Goal: Transaction & Acquisition: Subscribe to service/newsletter

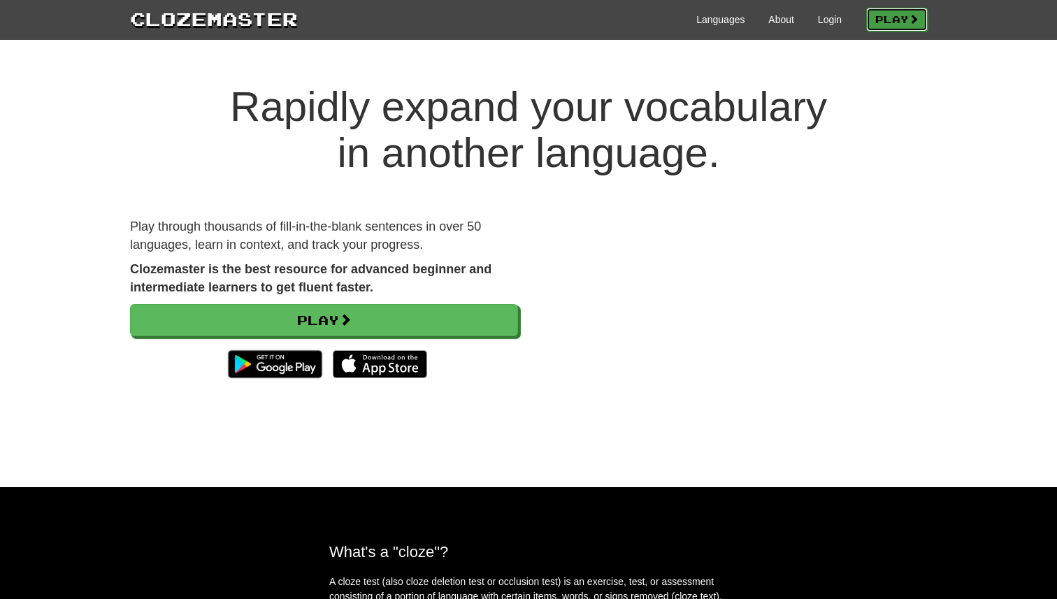
click at [873, 30] on link "Play" at bounding box center [897, 20] width 62 height 24
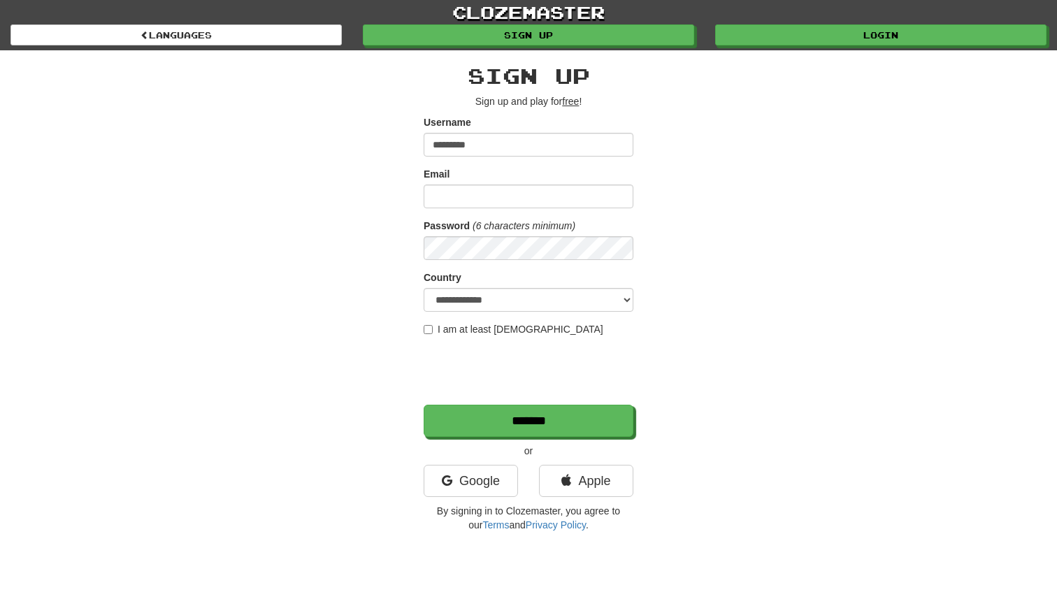
type input "*********"
click at [484, 201] on input "Email" at bounding box center [529, 197] width 210 height 24
type input "**********"
click at [493, 334] on label "I am at least [DEMOGRAPHIC_DATA]" at bounding box center [514, 329] width 180 height 14
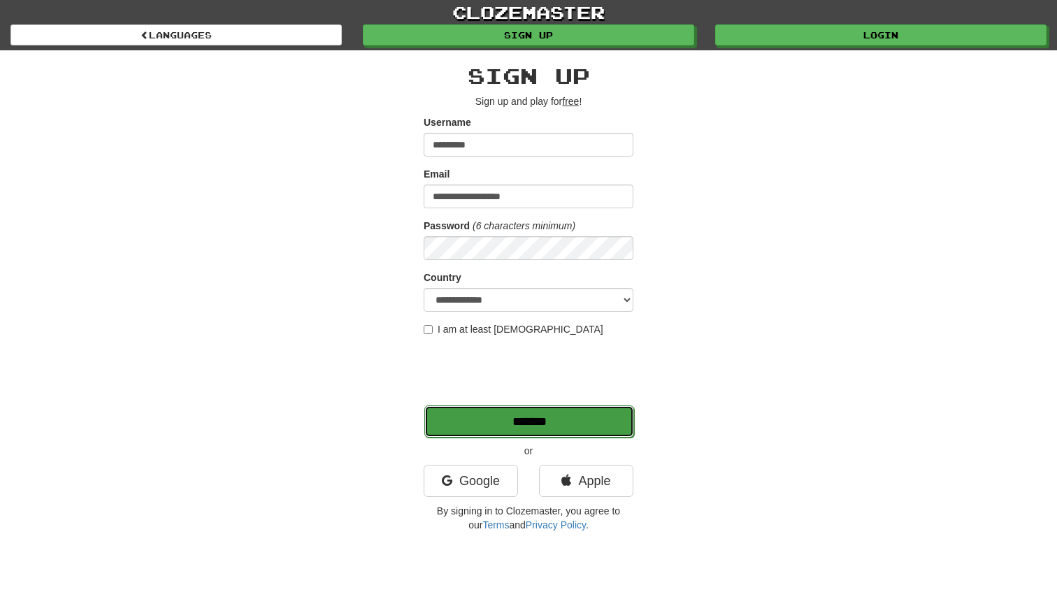
click at [485, 422] on input "*******" at bounding box center [529, 422] width 210 height 32
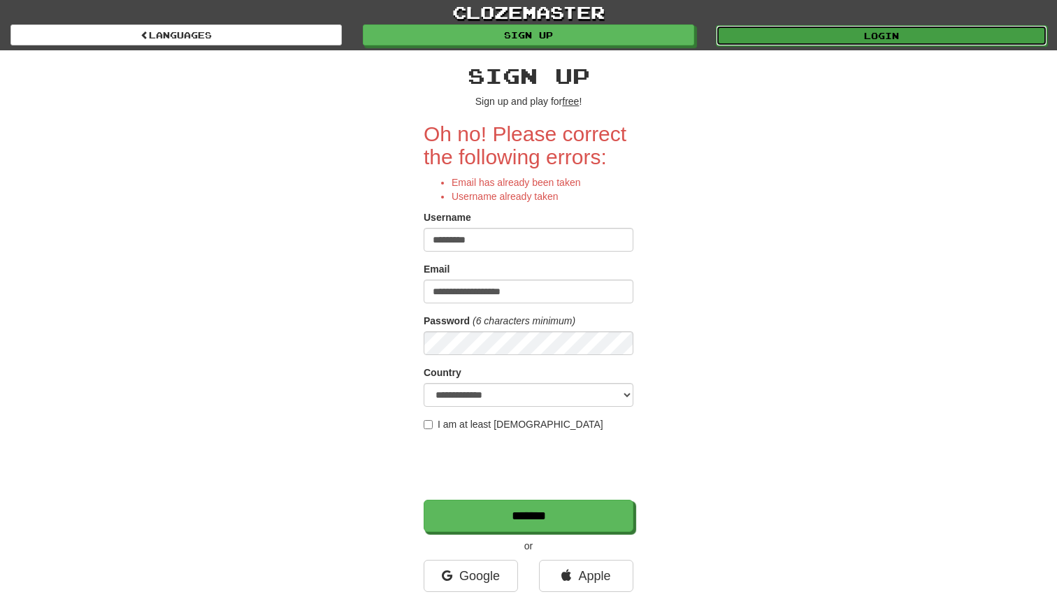
click at [792, 41] on link "Login" at bounding box center [881, 35] width 331 height 21
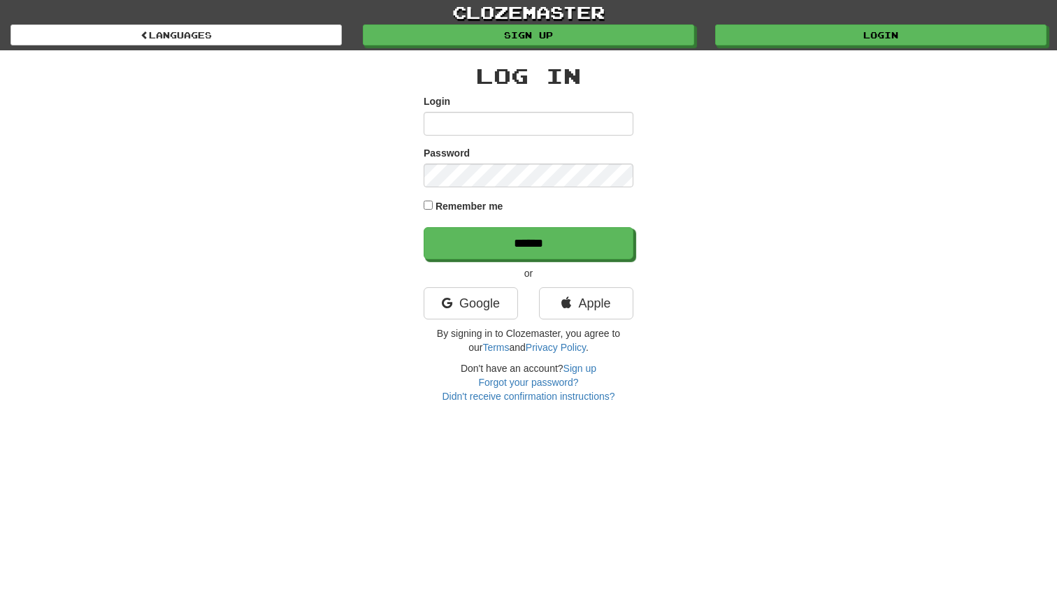
click at [480, 124] on input "Login" at bounding box center [529, 124] width 210 height 24
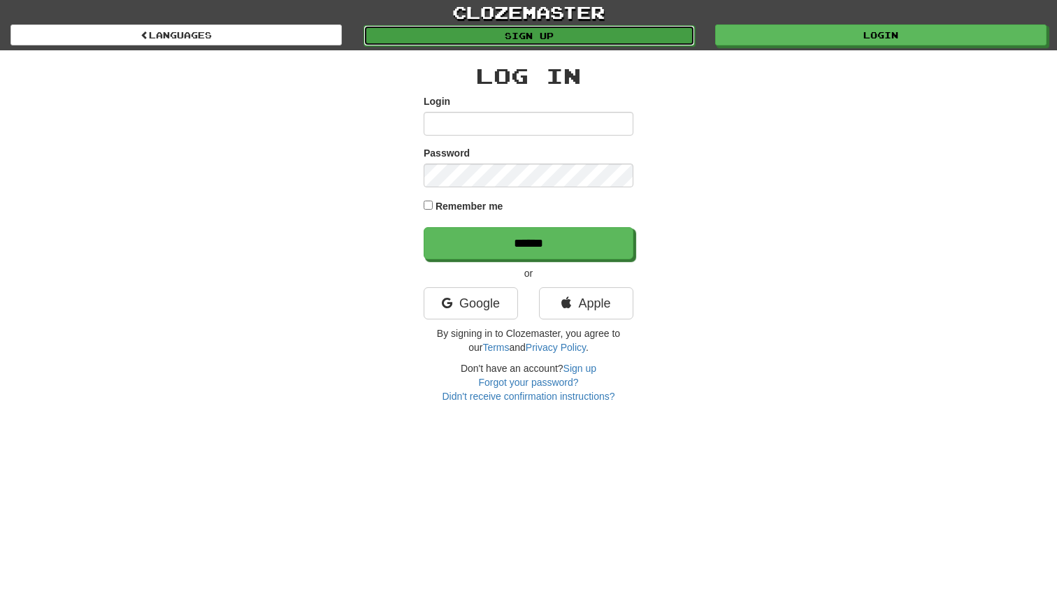
click at [571, 36] on link "Sign up" at bounding box center [529, 35] width 331 height 21
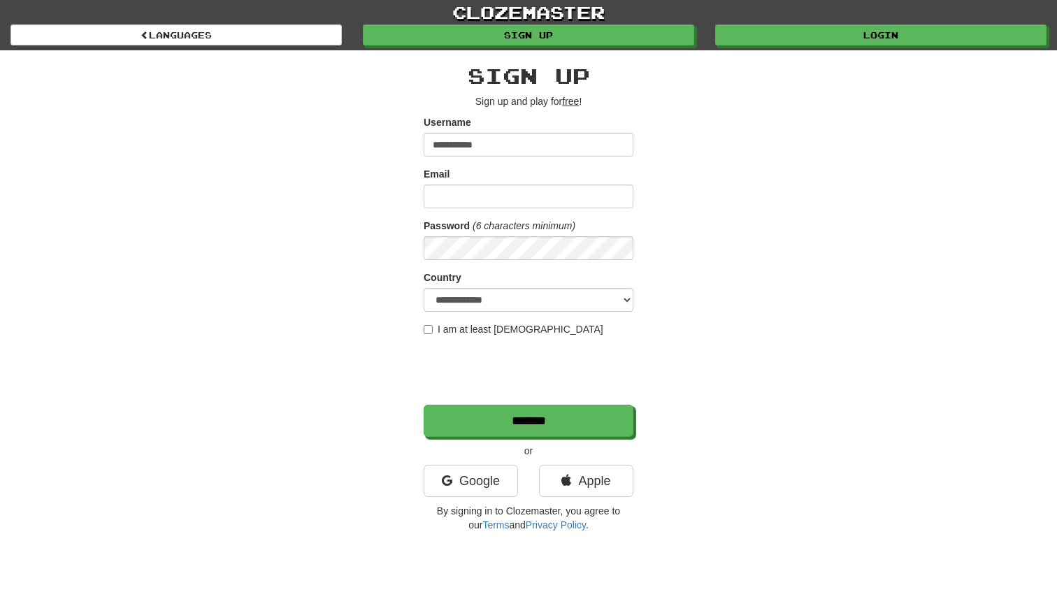
type input "**********"
click at [478, 202] on input "Email" at bounding box center [529, 197] width 210 height 24
type input "**********"
click at [466, 330] on label "I am at least [DEMOGRAPHIC_DATA]" at bounding box center [514, 329] width 180 height 14
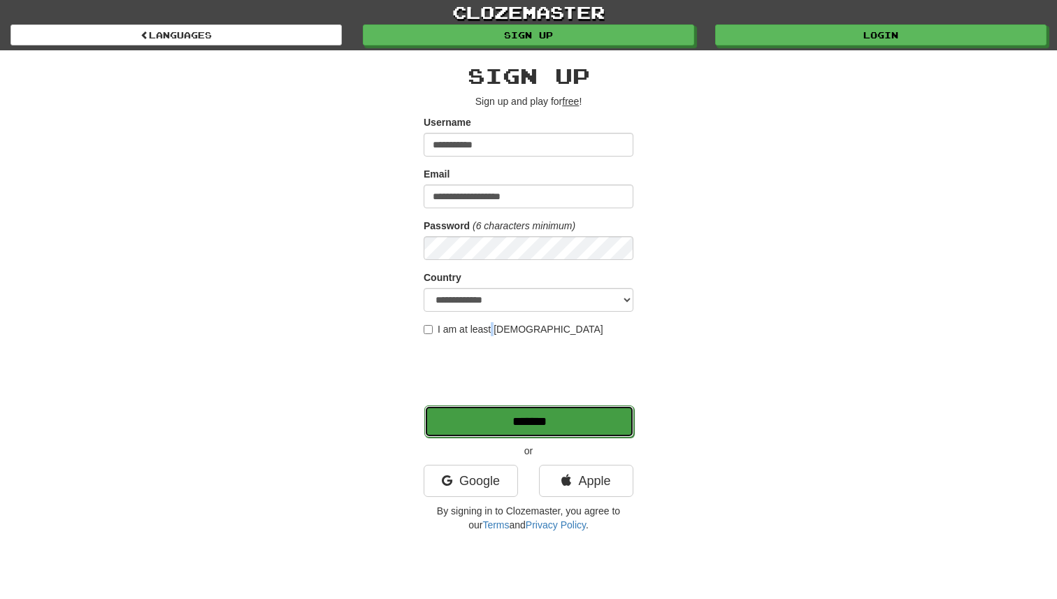
click at [472, 407] on input "*******" at bounding box center [529, 422] width 210 height 32
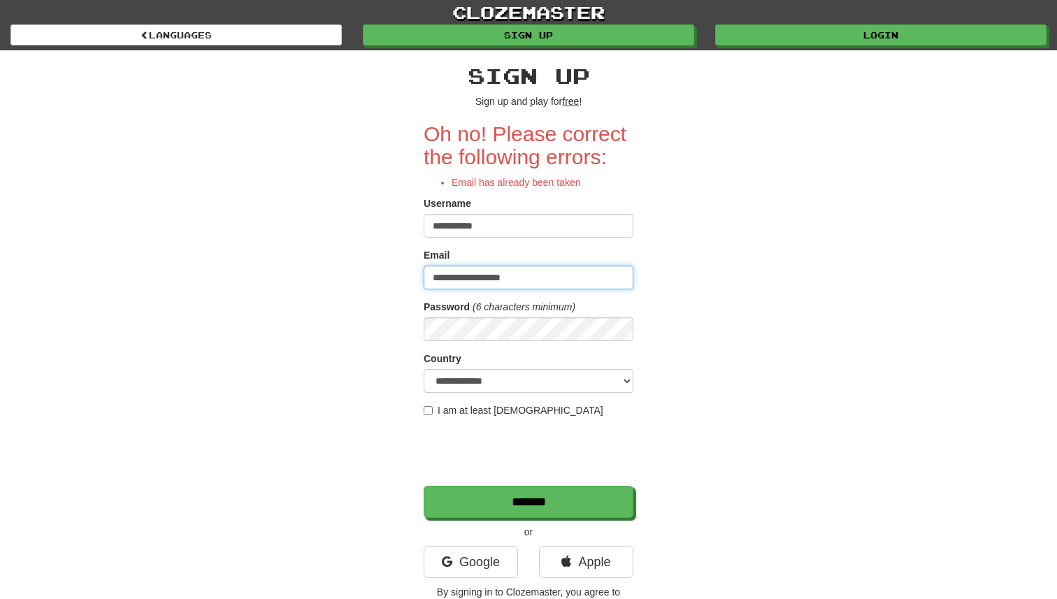
drag, startPoint x: 571, startPoint y: 287, endPoint x: 389, endPoint y: 287, distance: 181.8
click at [389, 287] on div "**********" at bounding box center [529, 335] width 818 height 570
type input "*"
type input "**********"
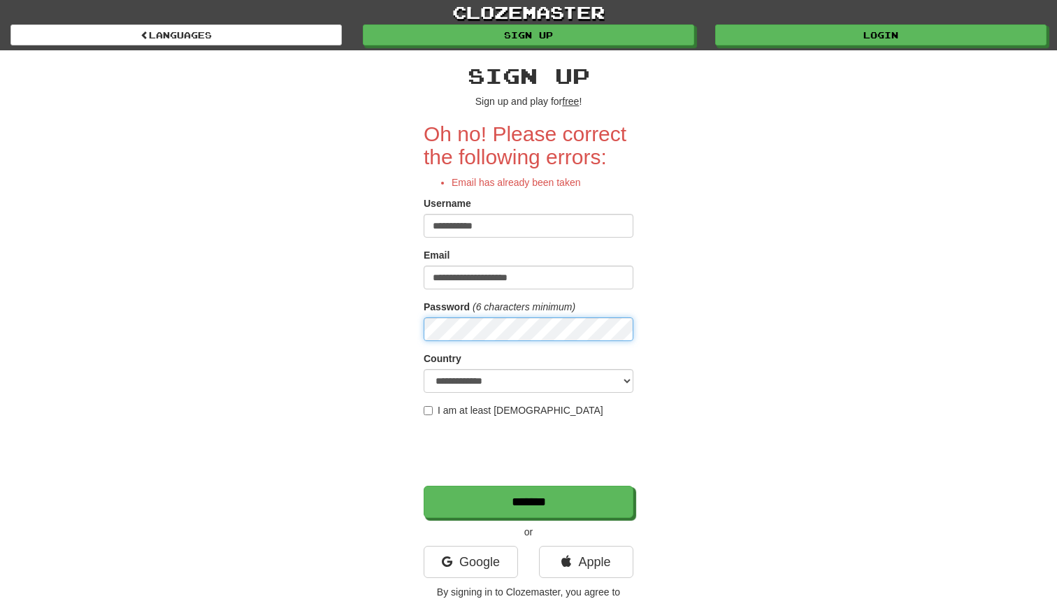
click at [424, 486] on input "*******" at bounding box center [529, 502] width 210 height 32
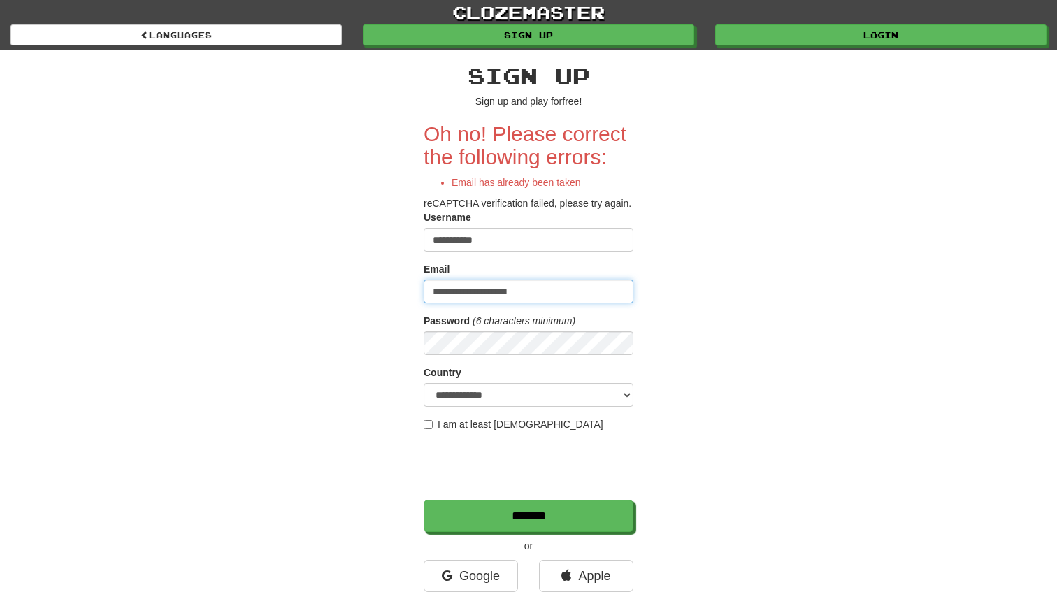
drag, startPoint x: 554, startPoint y: 294, endPoint x: 428, endPoint y: 285, distance: 126.9
click at [428, 285] on input "**********" at bounding box center [529, 292] width 210 height 24
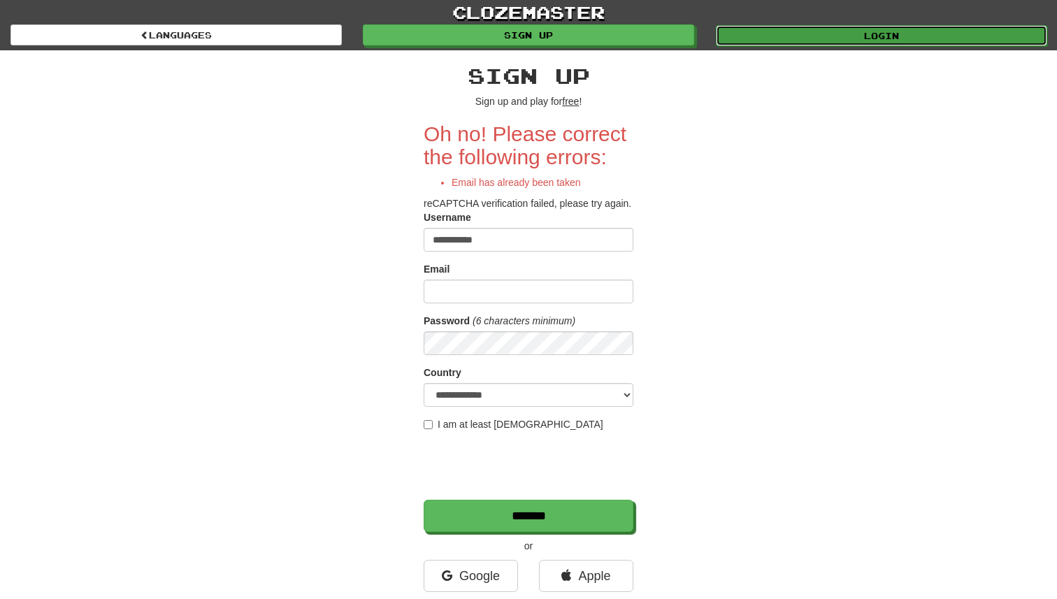
click at [803, 38] on link "Login" at bounding box center [881, 35] width 331 height 21
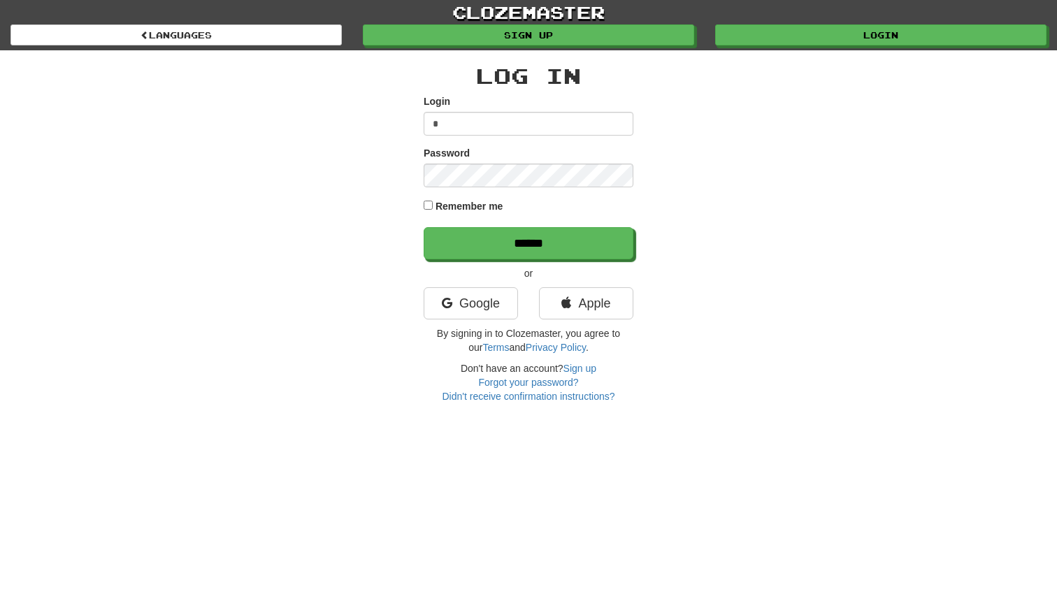
type input "**********"
click at [424, 227] on input "******" at bounding box center [529, 243] width 210 height 32
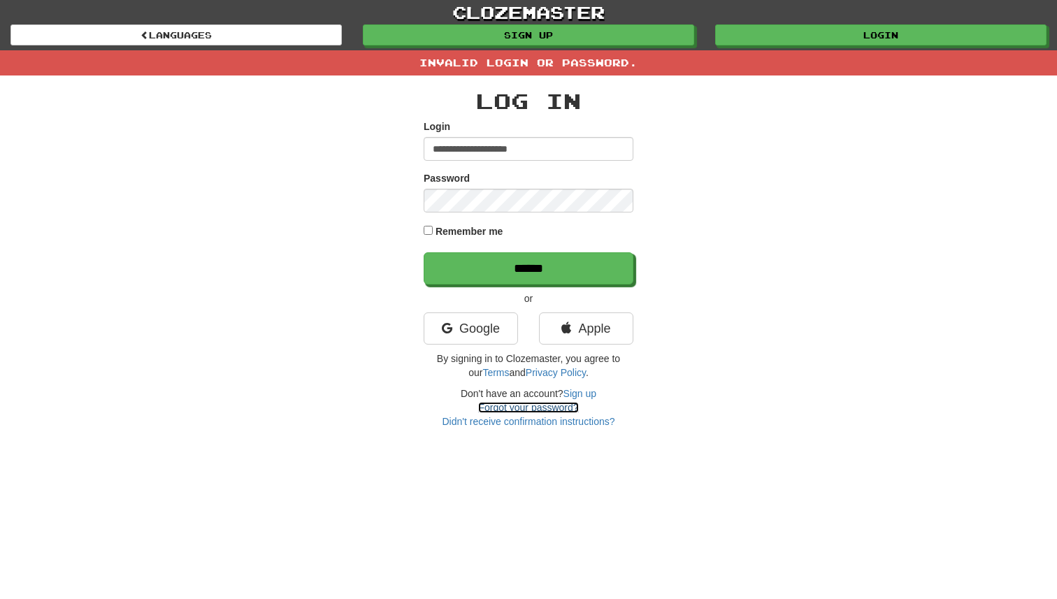
click at [538, 406] on link "Forgot your password?" at bounding box center [528, 407] width 100 height 11
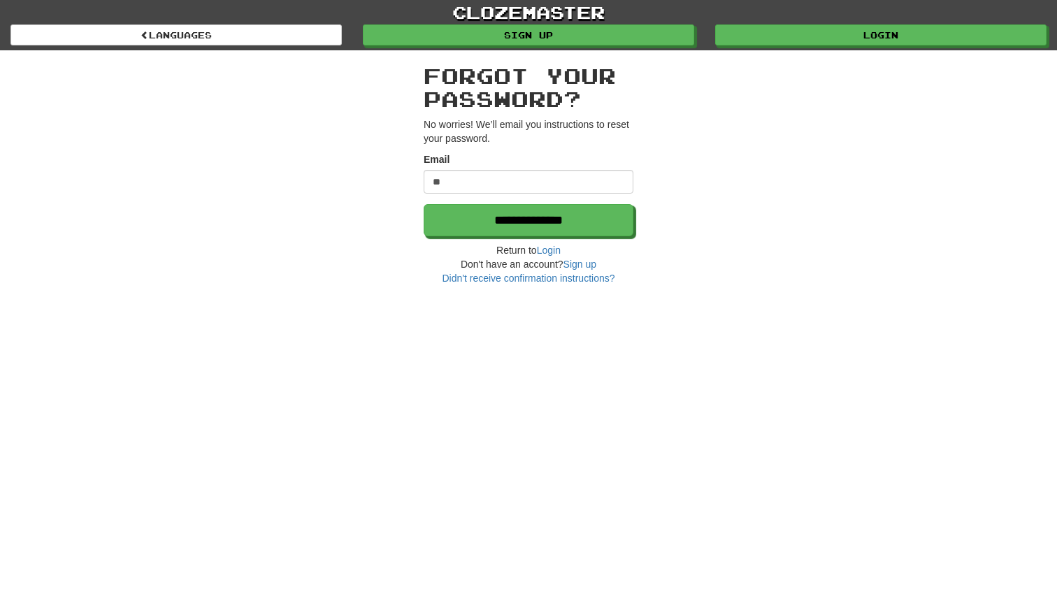
type input "**********"
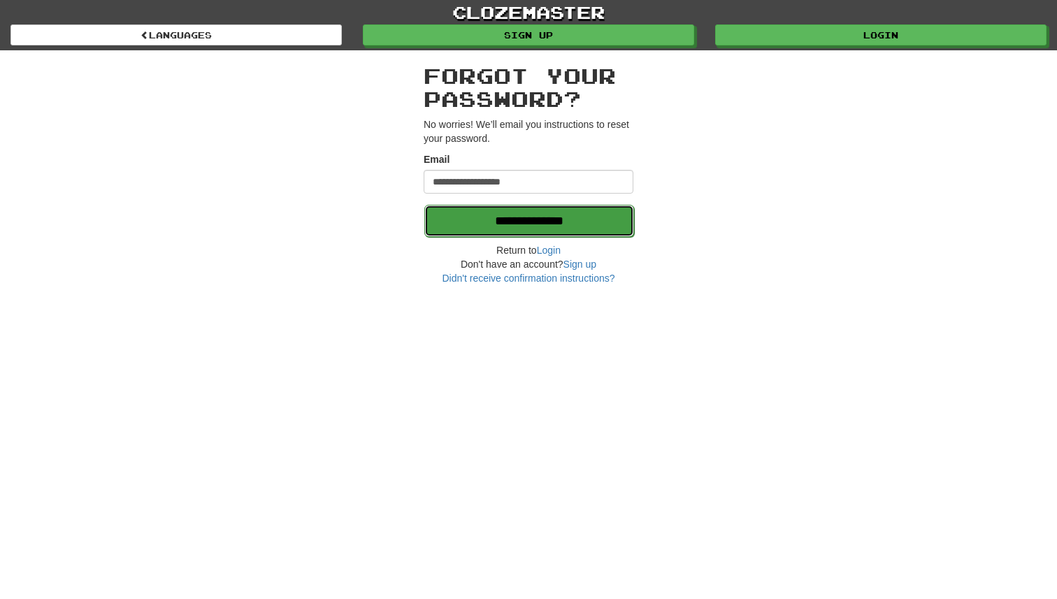
click at [538, 222] on input "**********" at bounding box center [529, 221] width 210 height 32
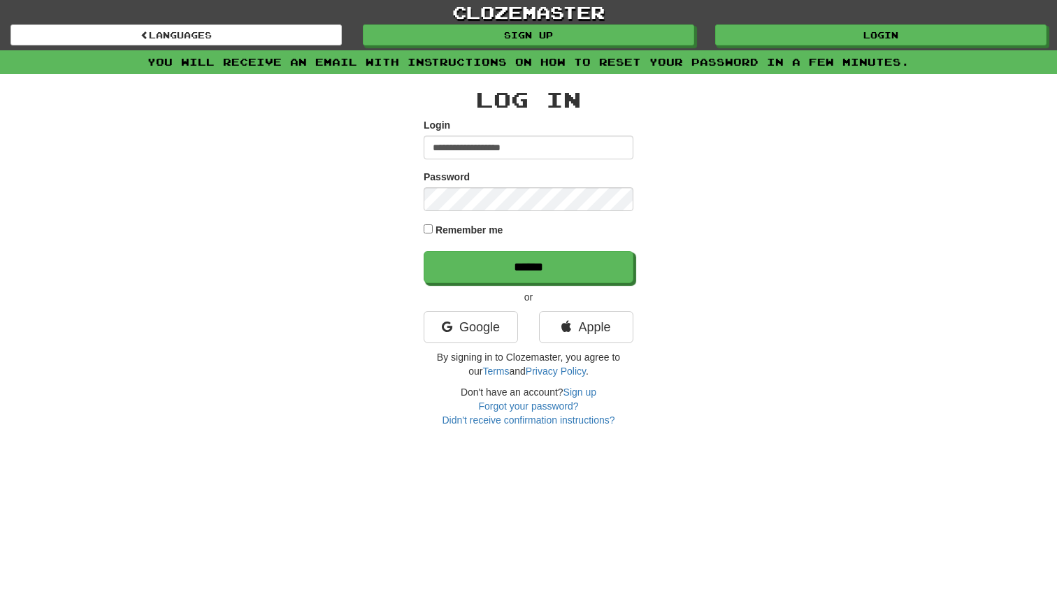
type input "**********"
click at [484, 227] on label "Remember me" at bounding box center [470, 230] width 68 height 14
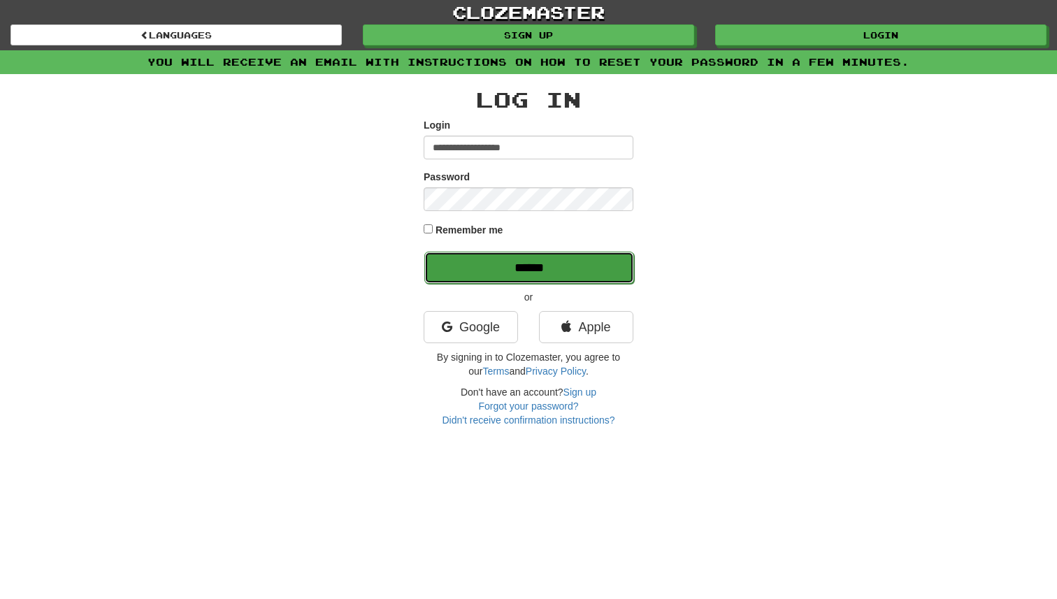
click at [492, 265] on input "******" at bounding box center [529, 268] width 210 height 32
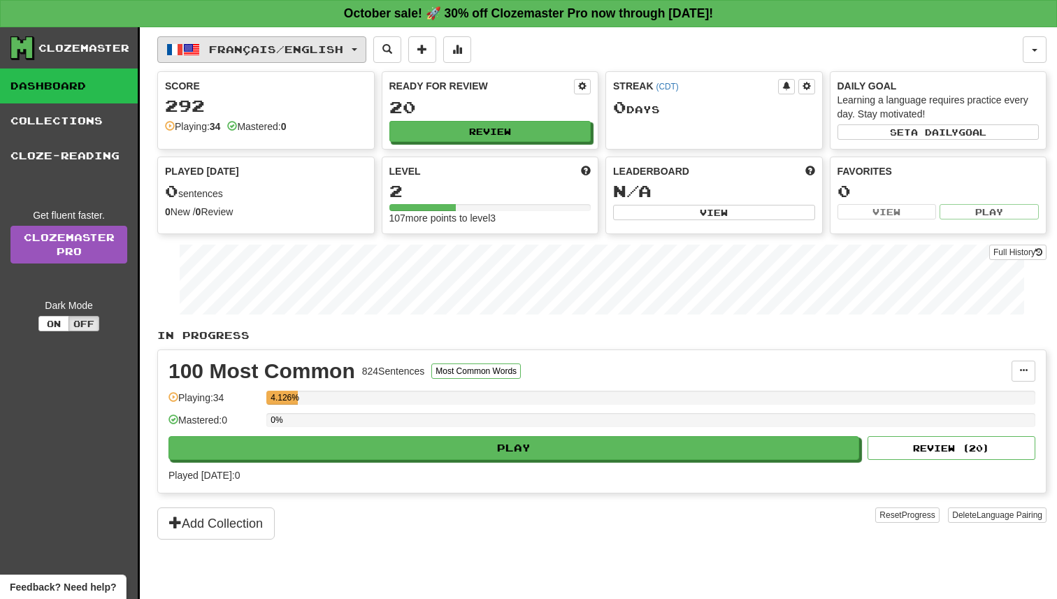
click at [357, 48] on span "button" at bounding box center [355, 49] width 6 height 3
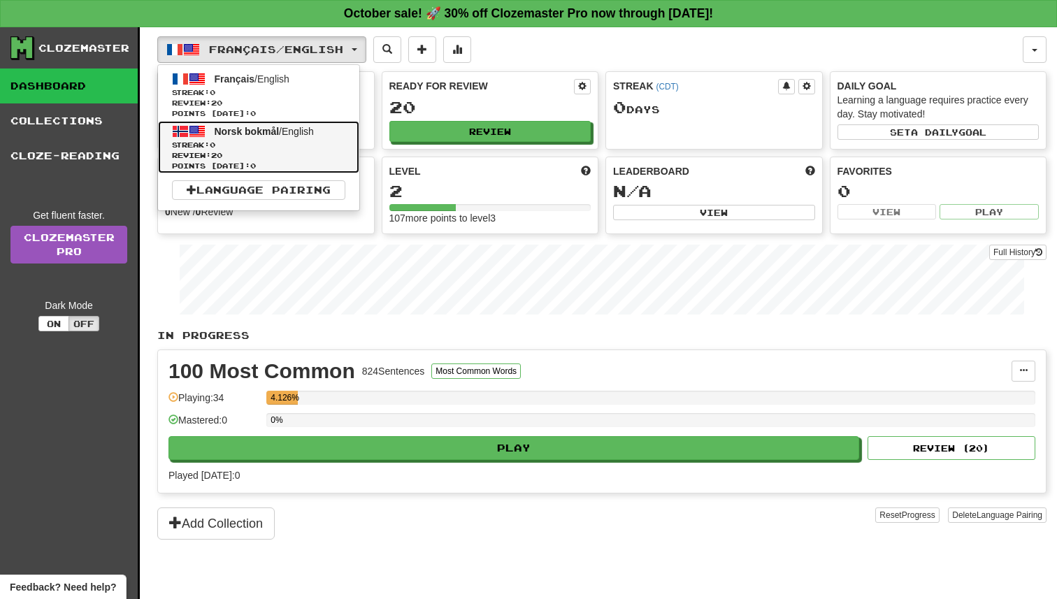
click at [290, 144] on span "Streak: 0" at bounding box center [258, 145] width 173 height 10
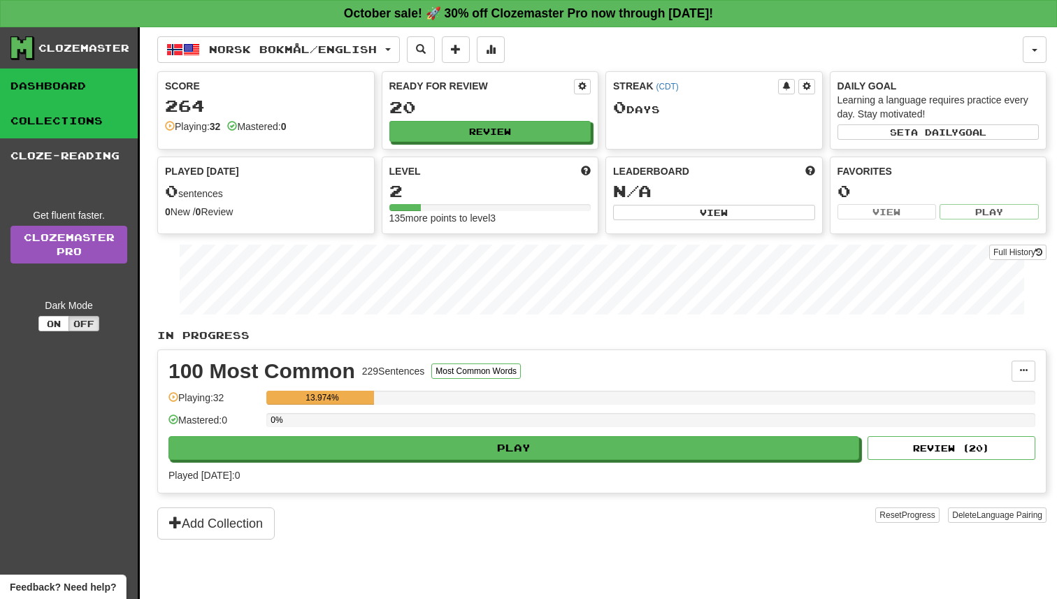
click at [62, 115] on link "Collections" at bounding box center [69, 120] width 138 height 35
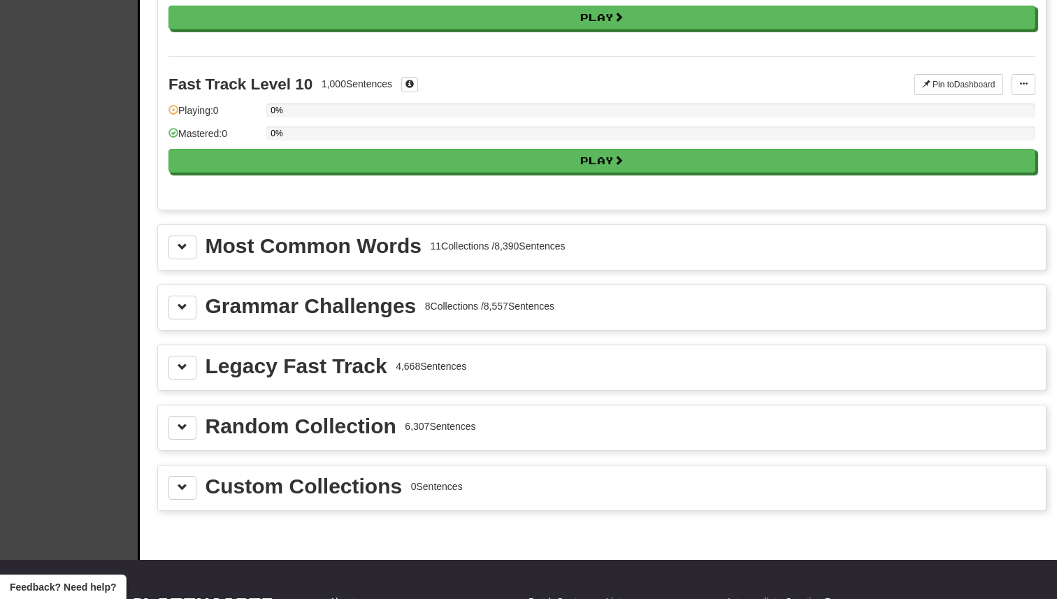
scroll to position [1375, 0]
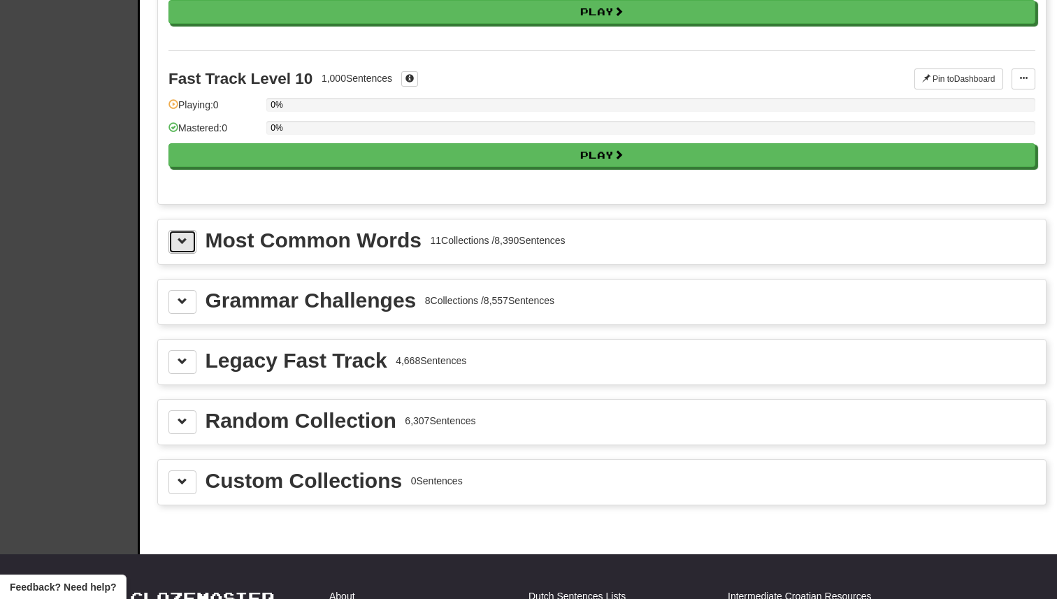
click at [178, 241] on span at bounding box center [183, 241] width 10 height 10
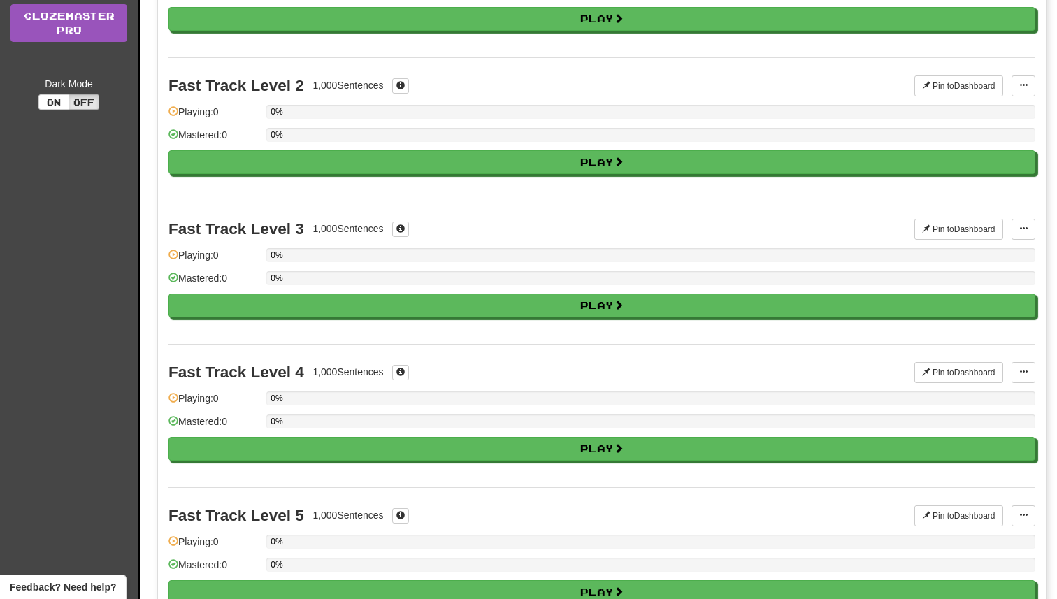
scroll to position [0, 0]
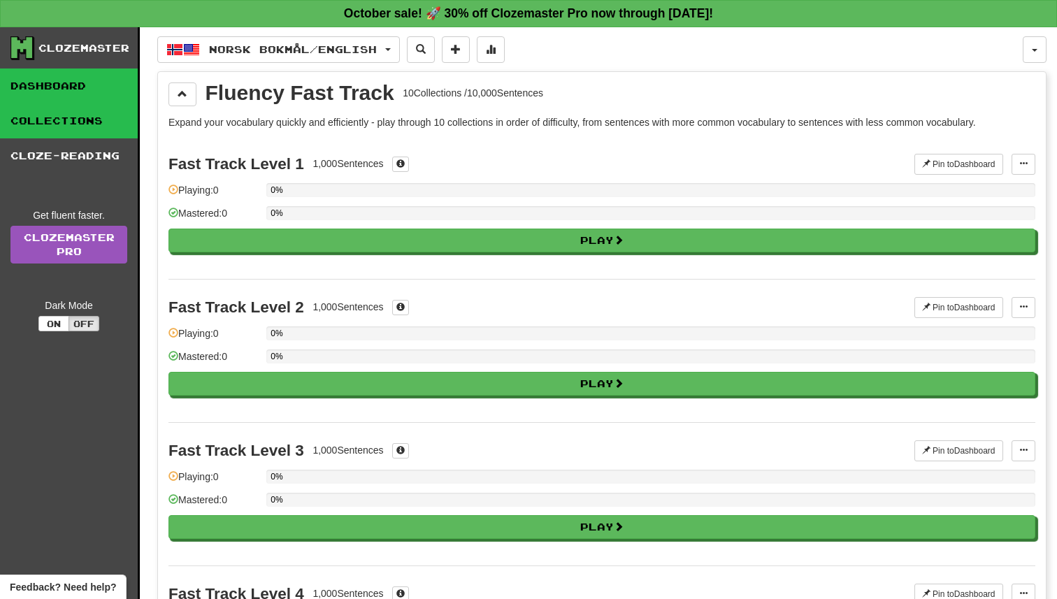
click at [97, 89] on link "Dashboard" at bounding box center [69, 86] width 138 height 35
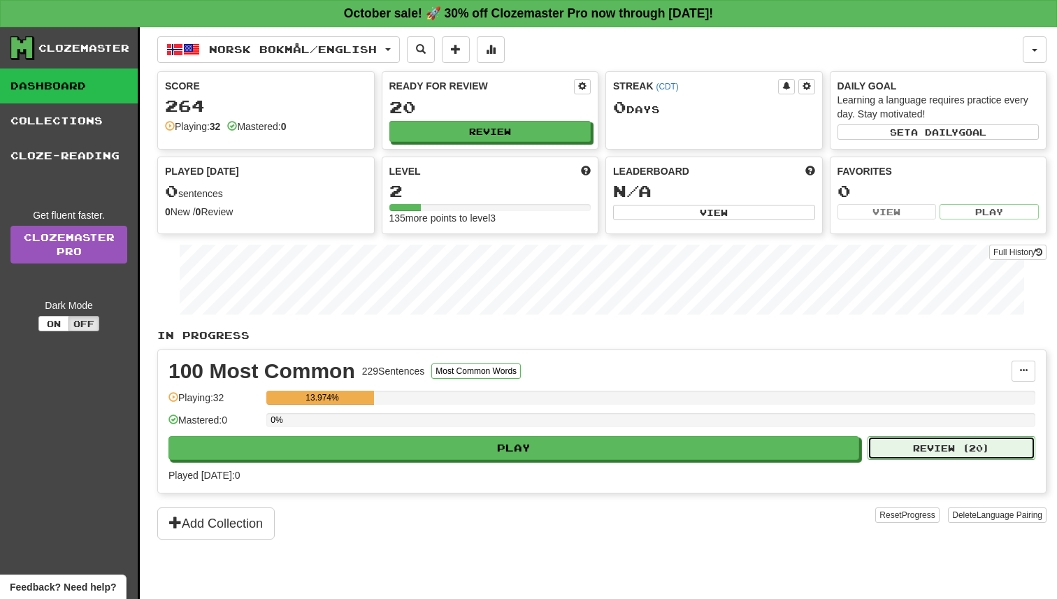
click at [926, 456] on button "Review ( 20 )" at bounding box center [952, 448] width 168 height 24
select select "**"
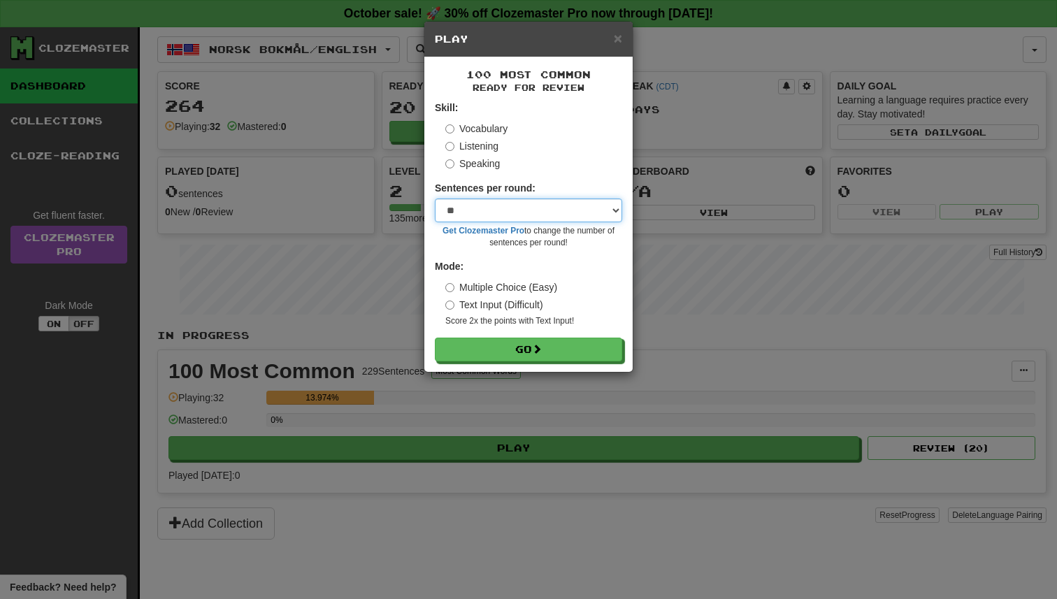
click at [596, 208] on select "* ** ** ** ** ** *** ********" at bounding box center [528, 211] width 187 height 24
click at [435, 199] on select "* ** ** ** ** ** *** ********" at bounding box center [528, 211] width 187 height 24
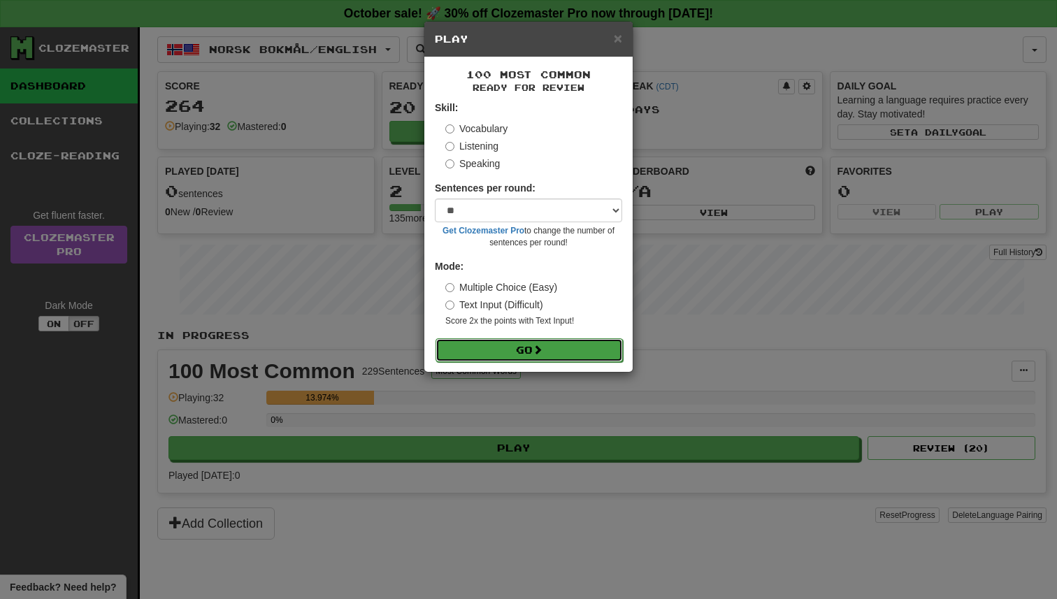
click at [551, 360] on button "Go" at bounding box center [529, 350] width 187 height 24
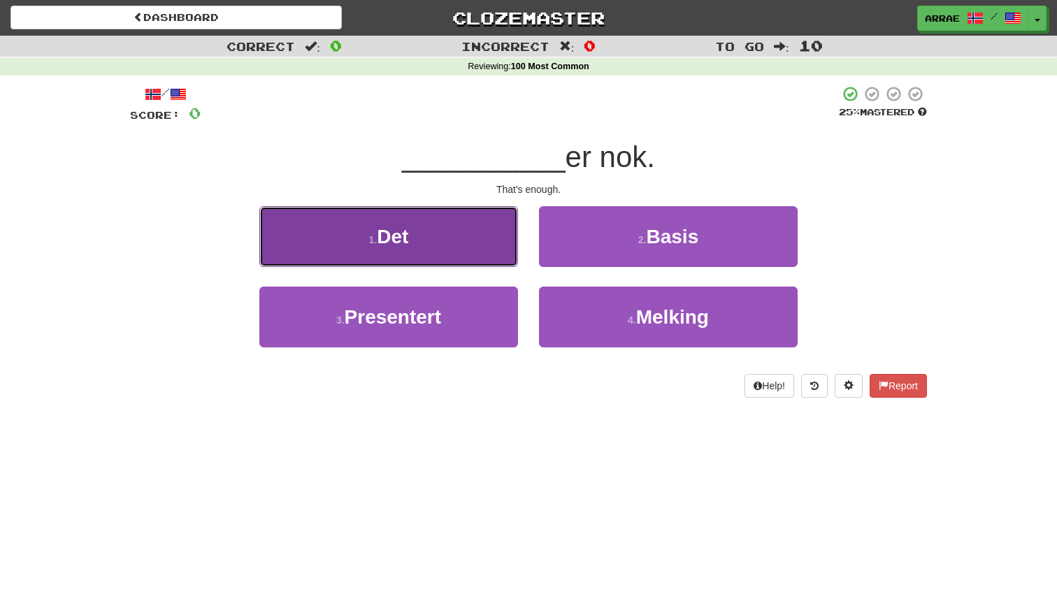
click at [461, 220] on button "1 . Det" at bounding box center [388, 236] width 259 height 61
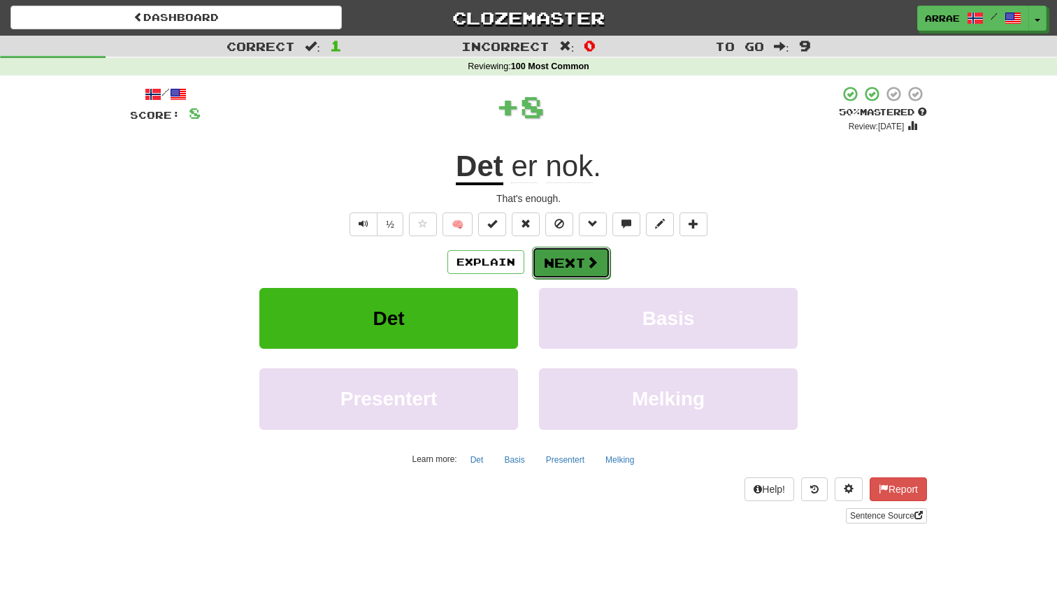
click at [570, 263] on button "Next" at bounding box center [571, 263] width 78 height 32
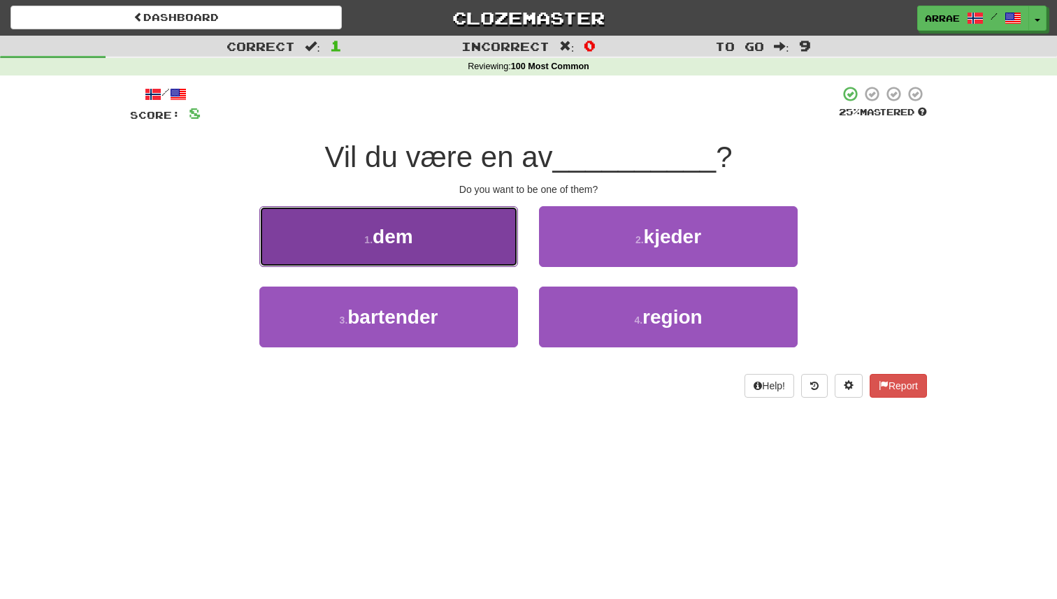
click at [493, 246] on button "1 . dem" at bounding box center [388, 236] width 259 height 61
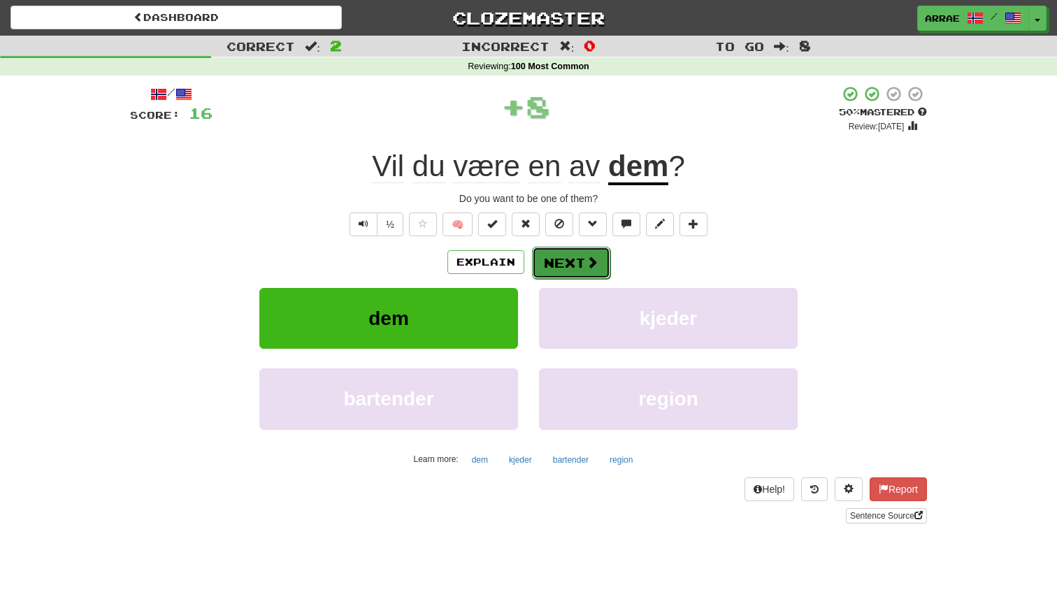
click at [550, 260] on button "Next" at bounding box center [571, 263] width 78 height 32
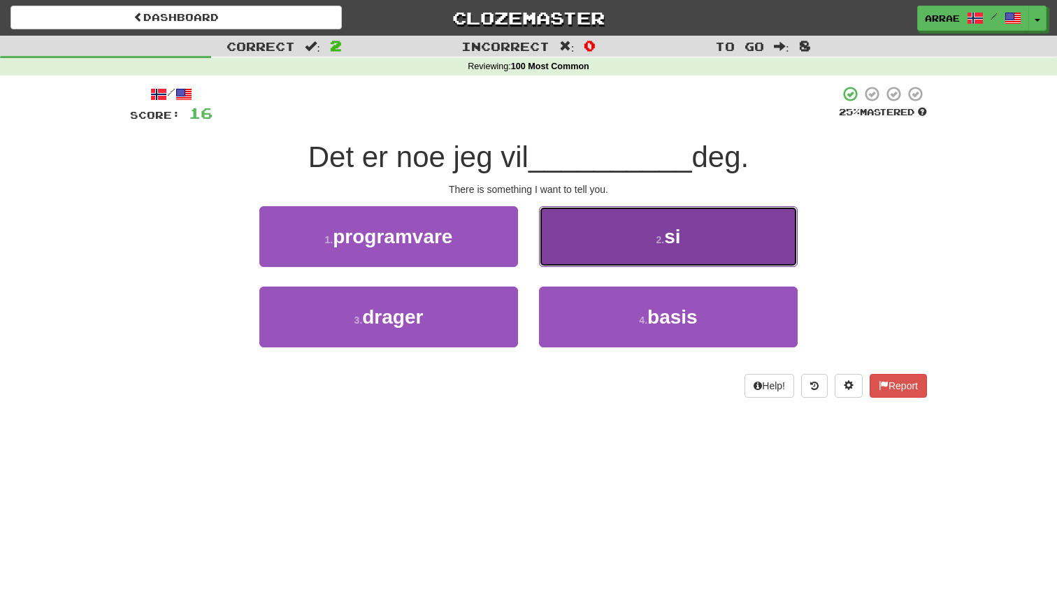
click at [603, 261] on button "2 . si" at bounding box center [668, 236] width 259 height 61
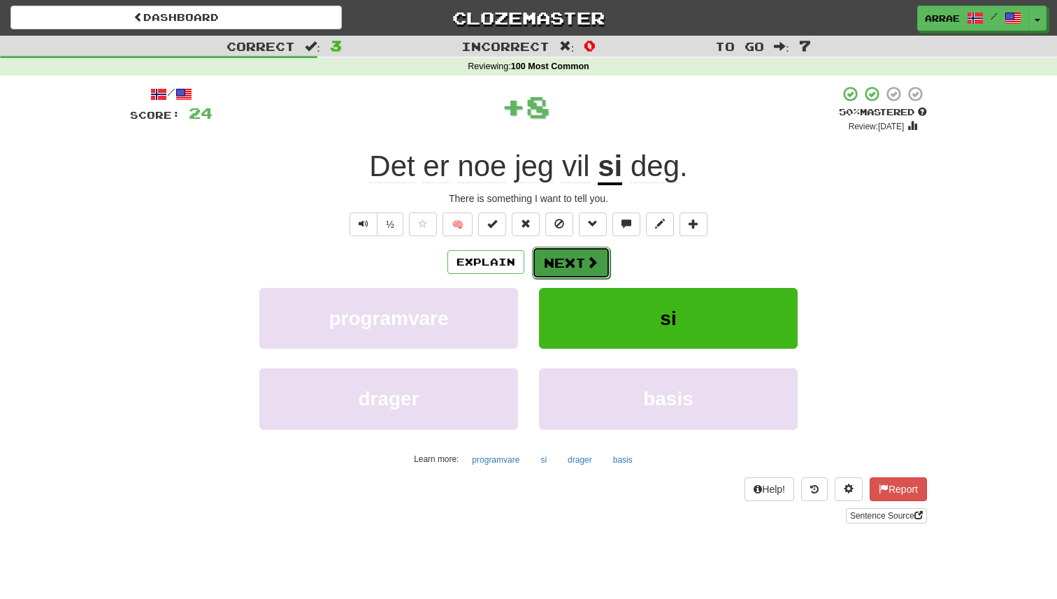
click at [588, 259] on span at bounding box center [592, 262] width 13 height 13
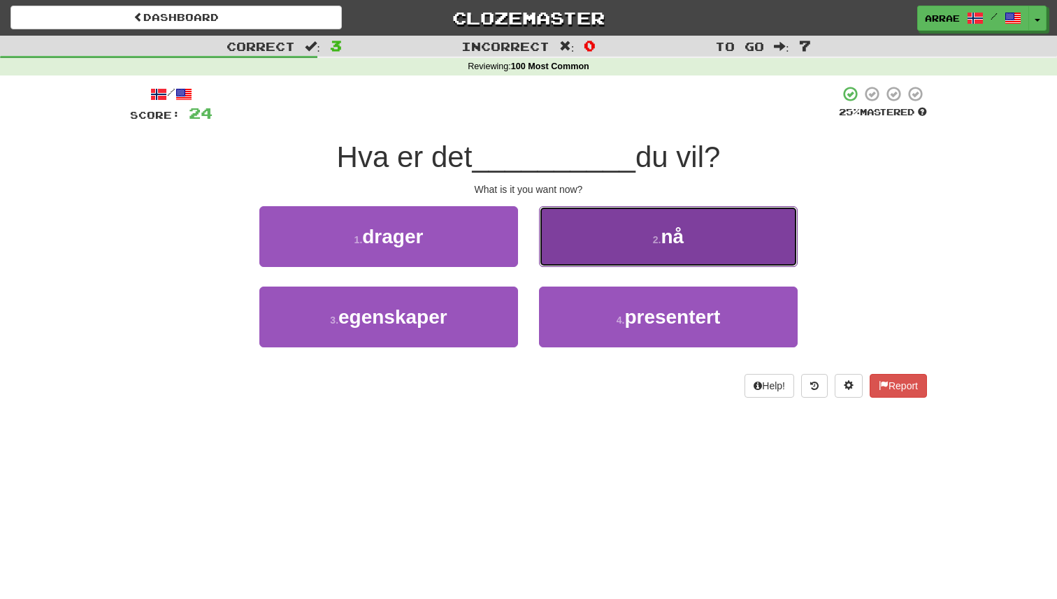
click at [638, 248] on button "2 . nå" at bounding box center [668, 236] width 259 height 61
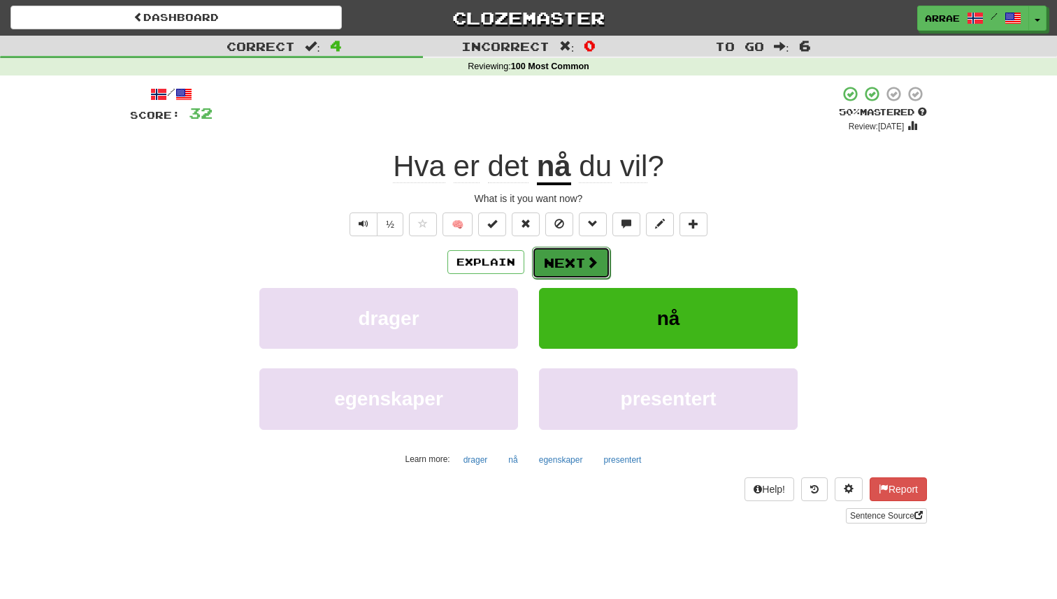
click at [575, 259] on button "Next" at bounding box center [571, 263] width 78 height 32
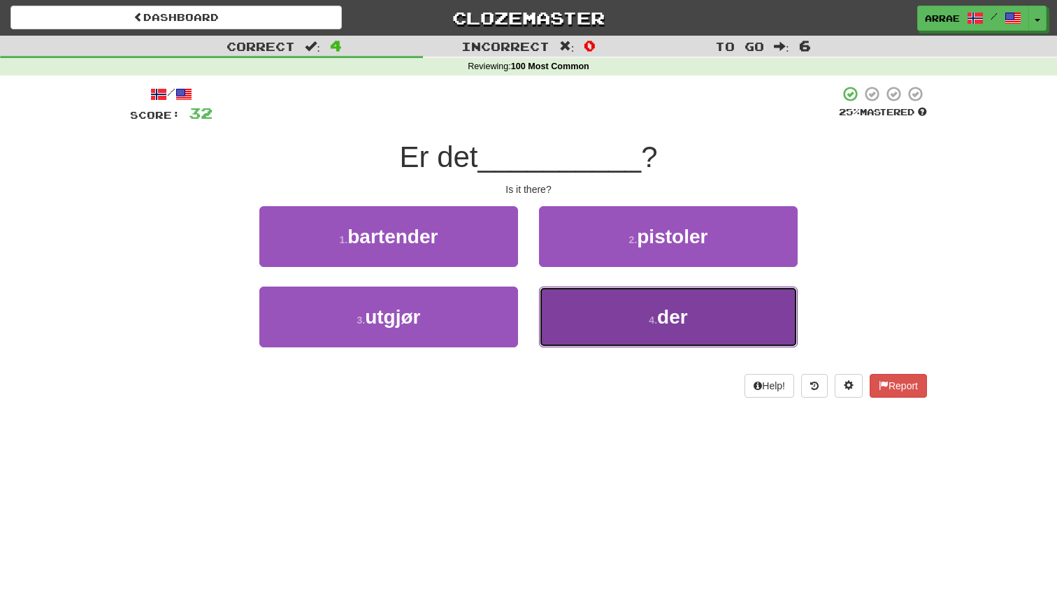
click at [603, 299] on button "4 . der" at bounding box center [668, 317] width 259 height 61
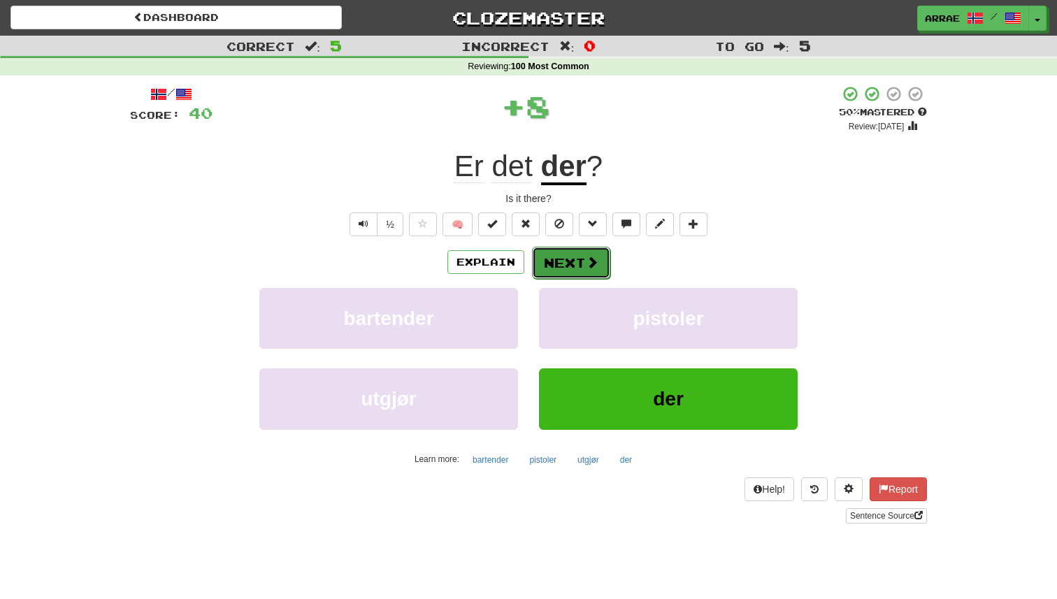
click at [586, 268] on span at bounding box center [592, 262] width 13 height 13
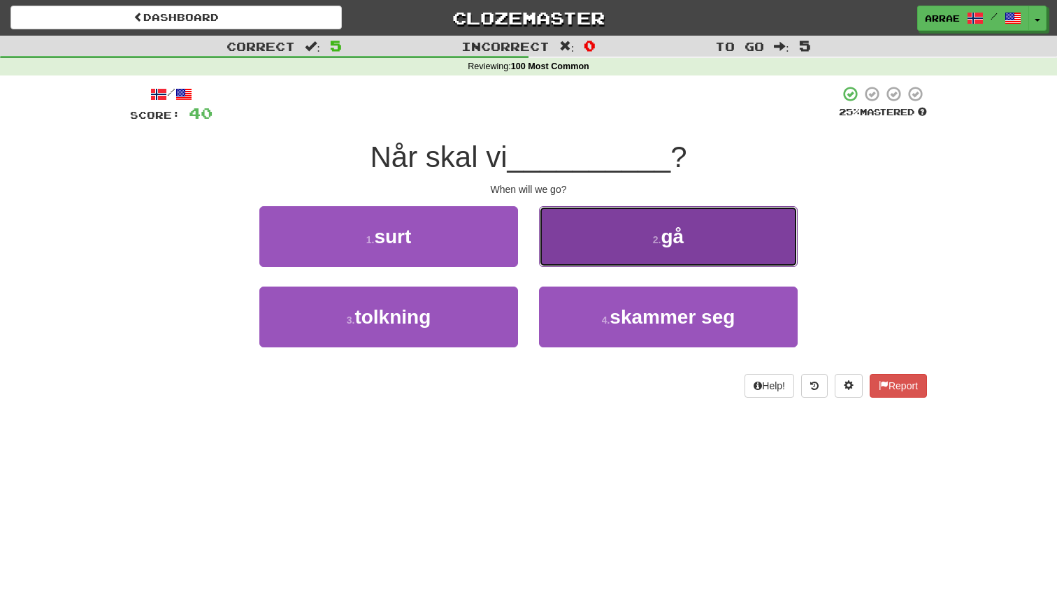
click at [622, 255] on button "2 . gå" at bounding box center [668, 236] width 259 height 61
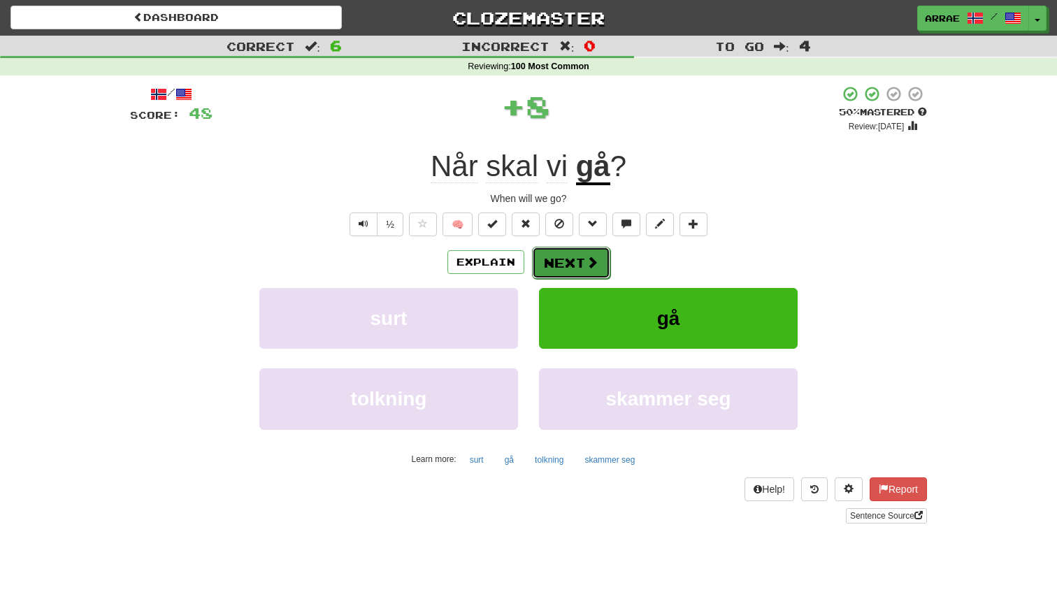
click at [571, 270] on button "Next" at bounding box center [571, 263] width 78 height 32
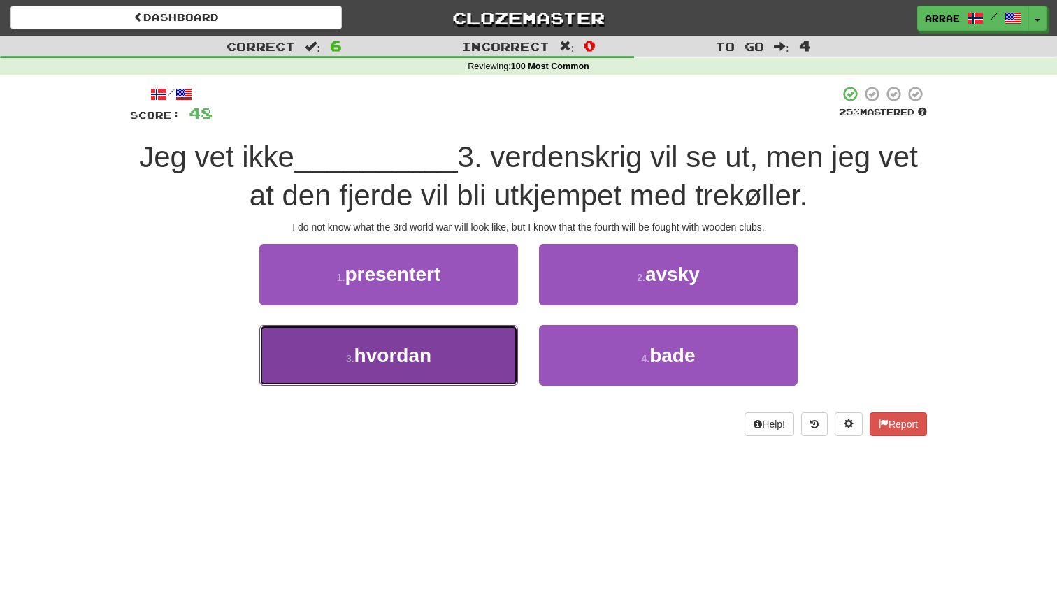
click at [459, 358] on button "3 . hvordan" at bounding box center [388, 355] width 259 height 61
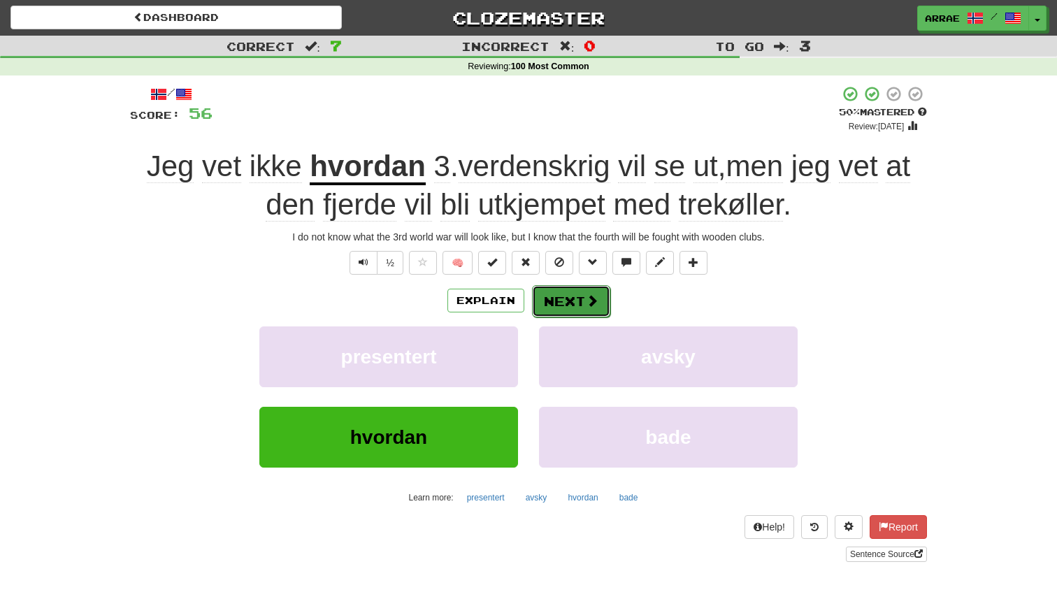
click at [582, 299] on button "Next" at bounding box center [571, 301] width 78 height 32
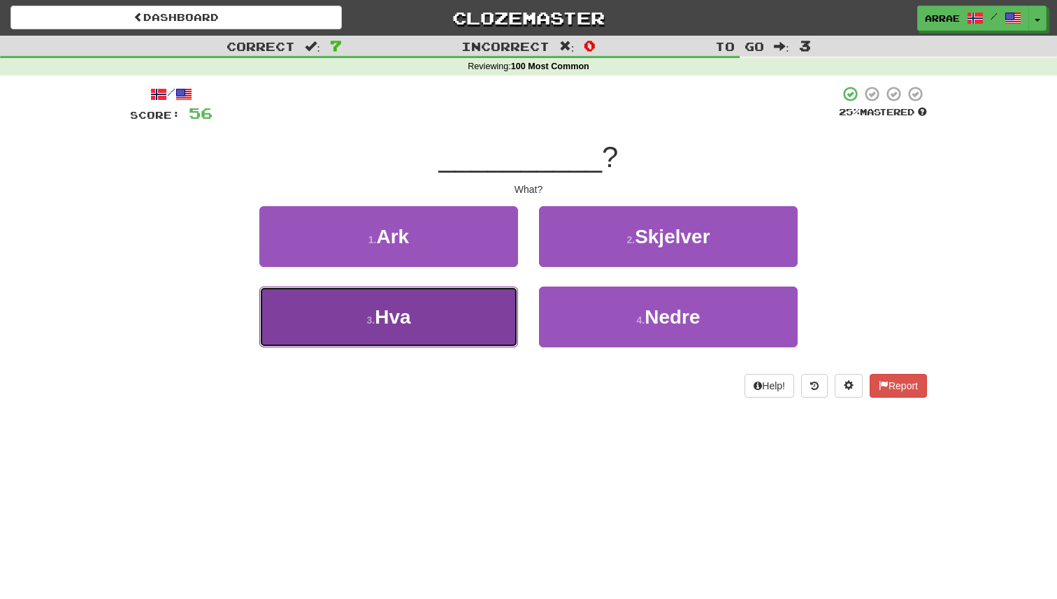
click at [494, 310] on button "3 . Hva" at bounding box center [388, 317] width 259 height 61
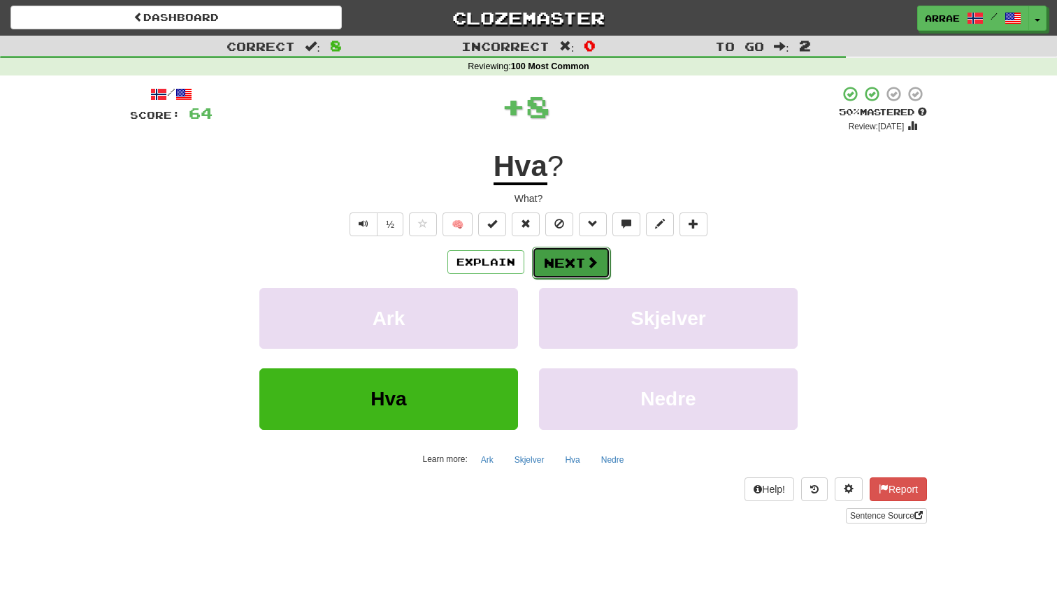
click at [578, 276] on button "Next" at bounding box center [571, 263] width 78 height 32
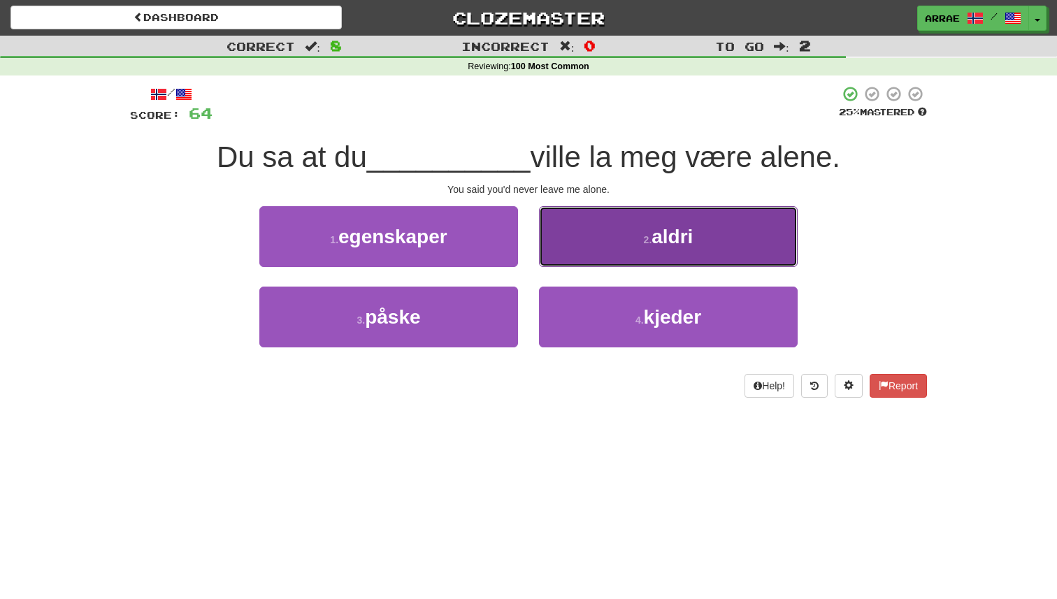
click at [658, 248] on button "2 . aldri" at bounding box center [668, 236] width 259 height 61
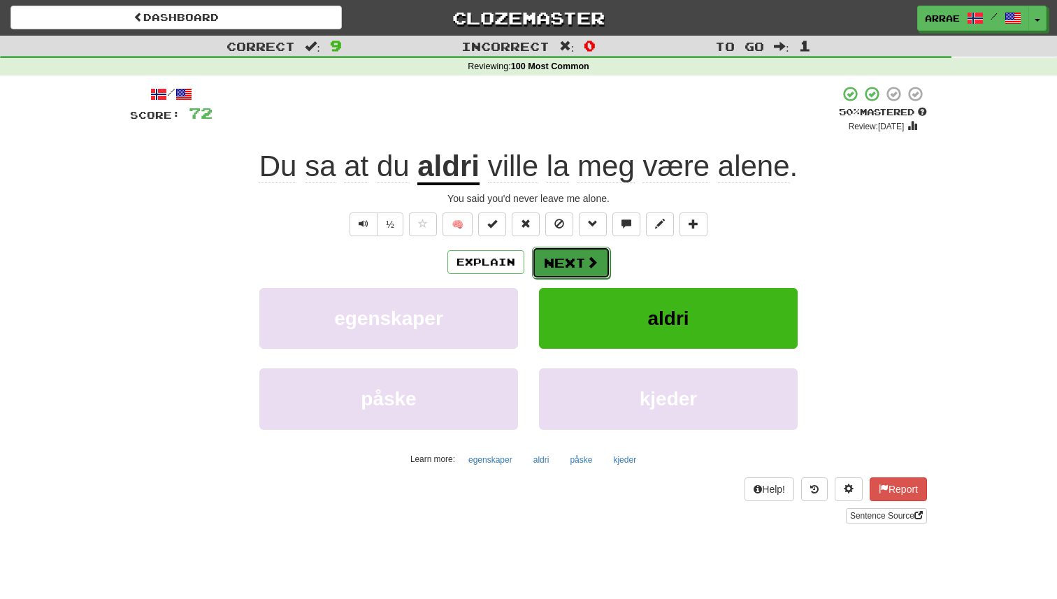
click at [592, 252] on button "Next" at bounding box center [571, 263] width 78 height 32
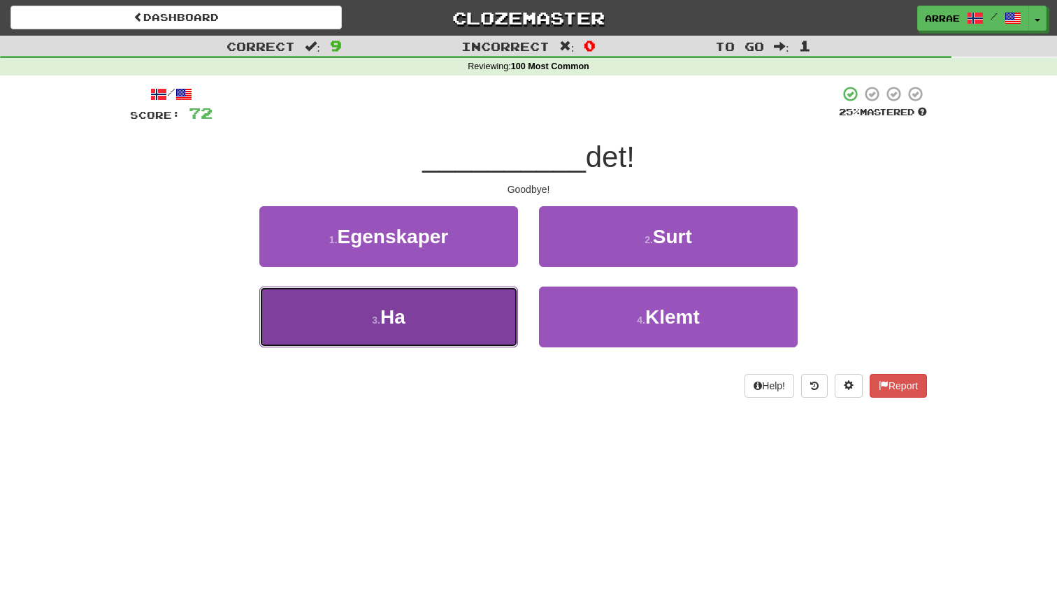
click at [454, 309] on button "3 . Ha" at bounding box center [388, 317] width 259 height 61
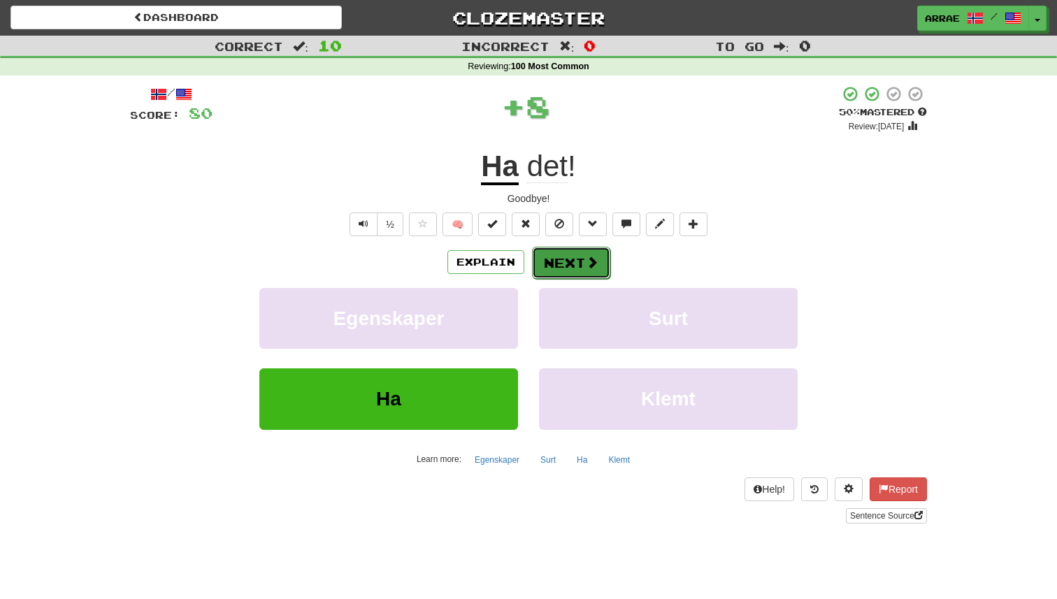
click at [574, 260] on button "Next" at bounding box center [571, 263] width 78 height 32
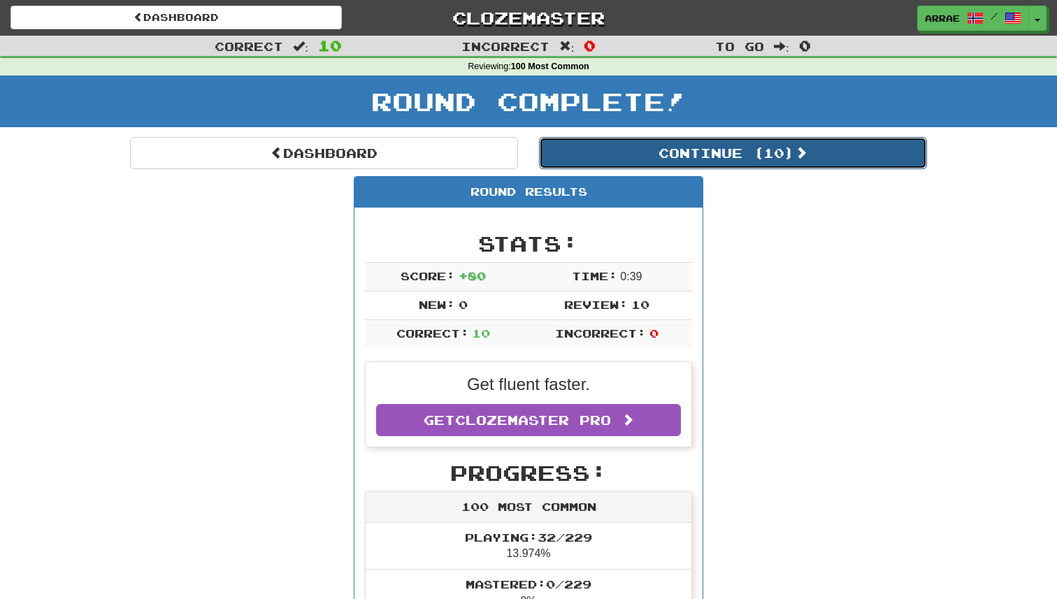
click at [664, 151] on button "Continue ( 10 )" at bounding box center [733, 153] width 388 height 32
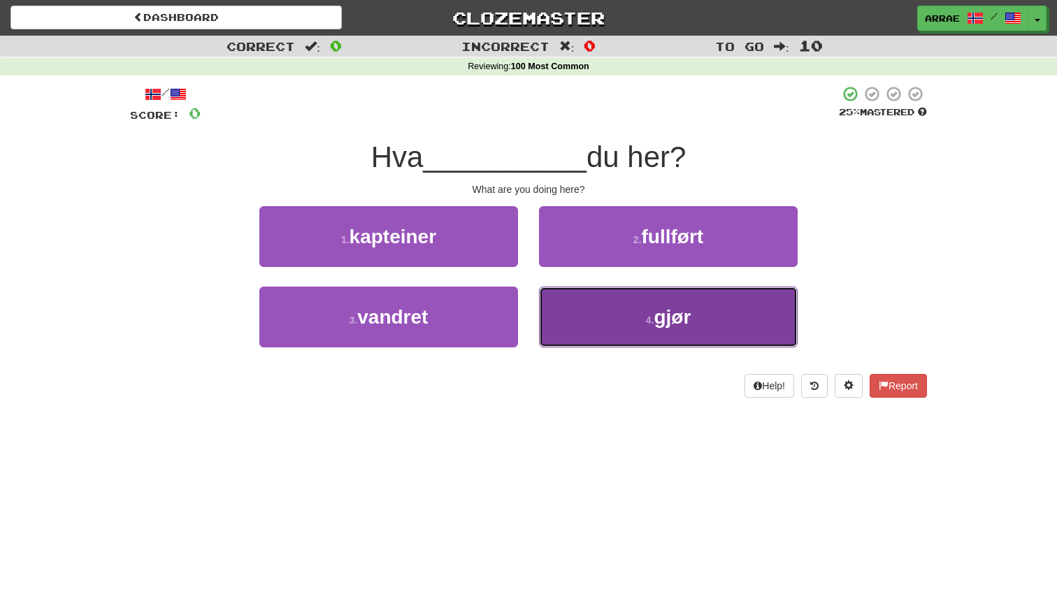
click at [654, 322] on small "4 ." at bounding box center [650, 320] width 8 height 11
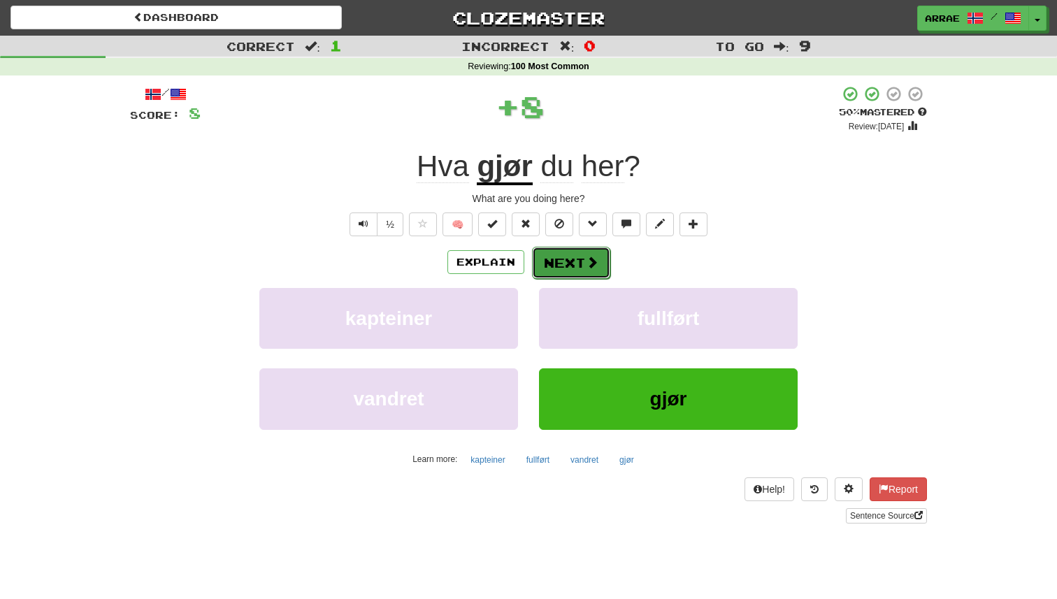
click at [582, 262] on button "Next" at bounding box center [571, 263] width 78 height 32
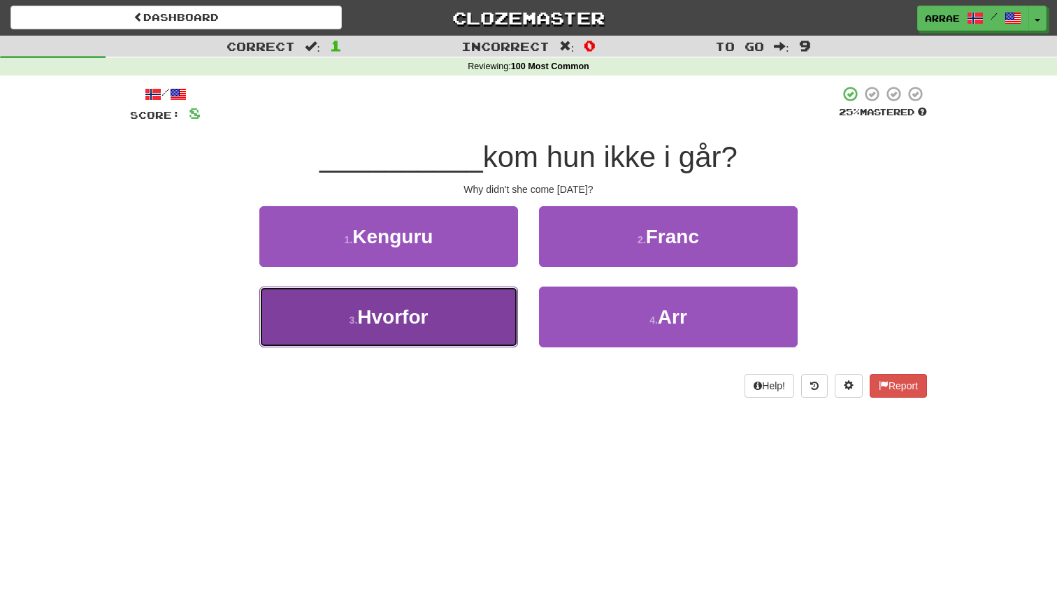
click at [468, 315] on button "3 . Hvorfor" at bounding box center [388, 317] width 259 height 61
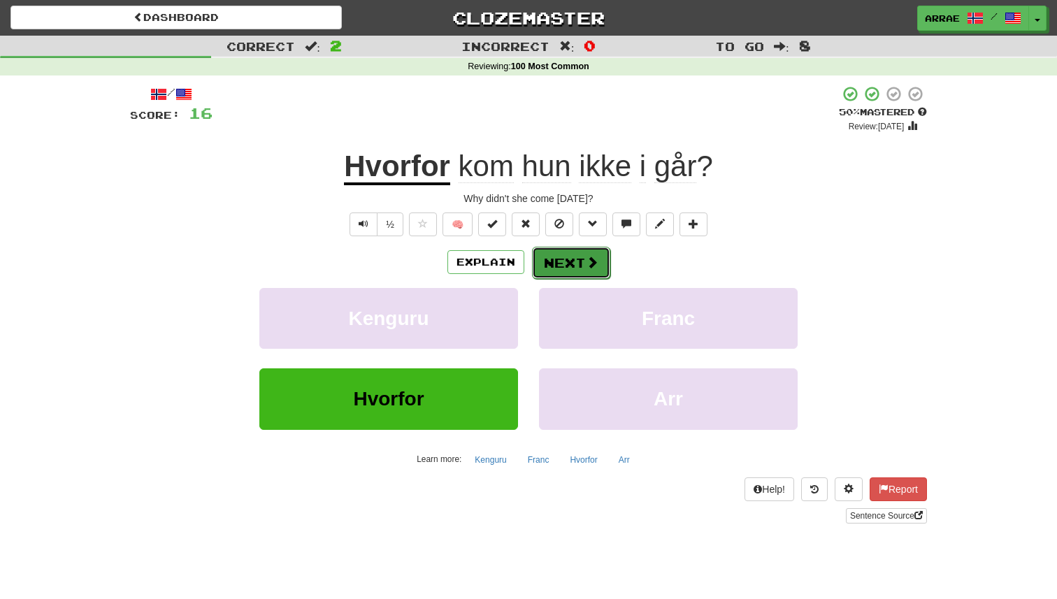
click at [574, 259] on button "Next" at bounding box center [571, 263] width 78 height 32
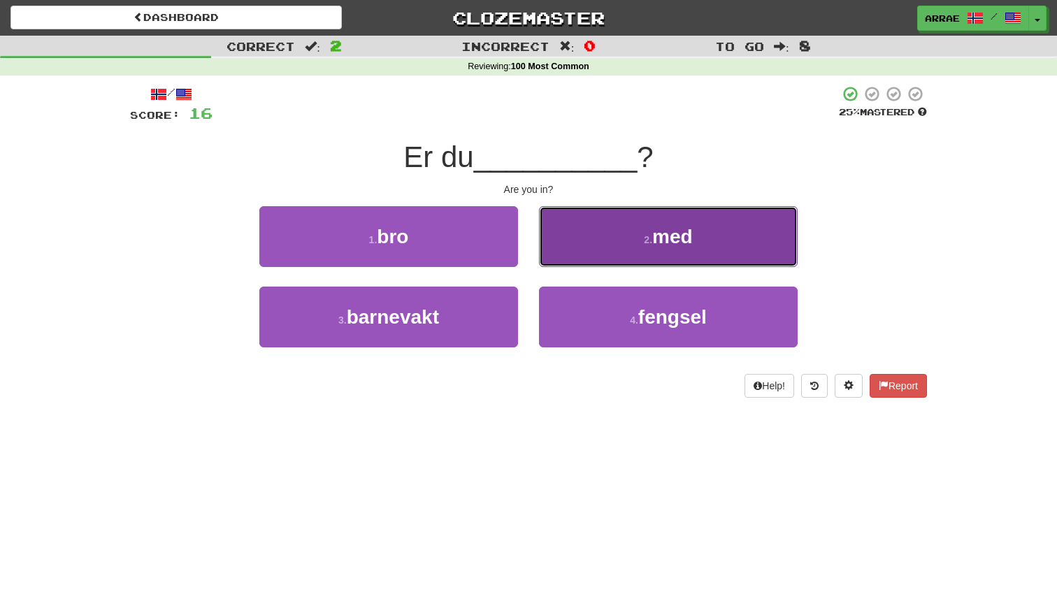
click at [612, 247] on button "2 . med" at bounding box center [668, 236] width 259 height 61
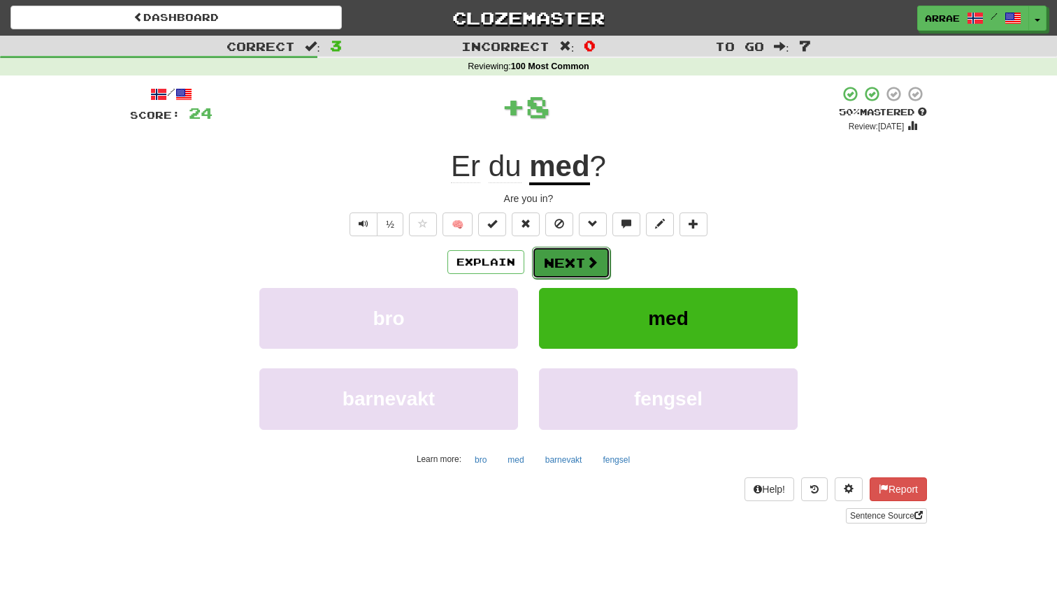
click at [579, 267] on button "Next" at bounding box center [571, 263] width 78 height 32
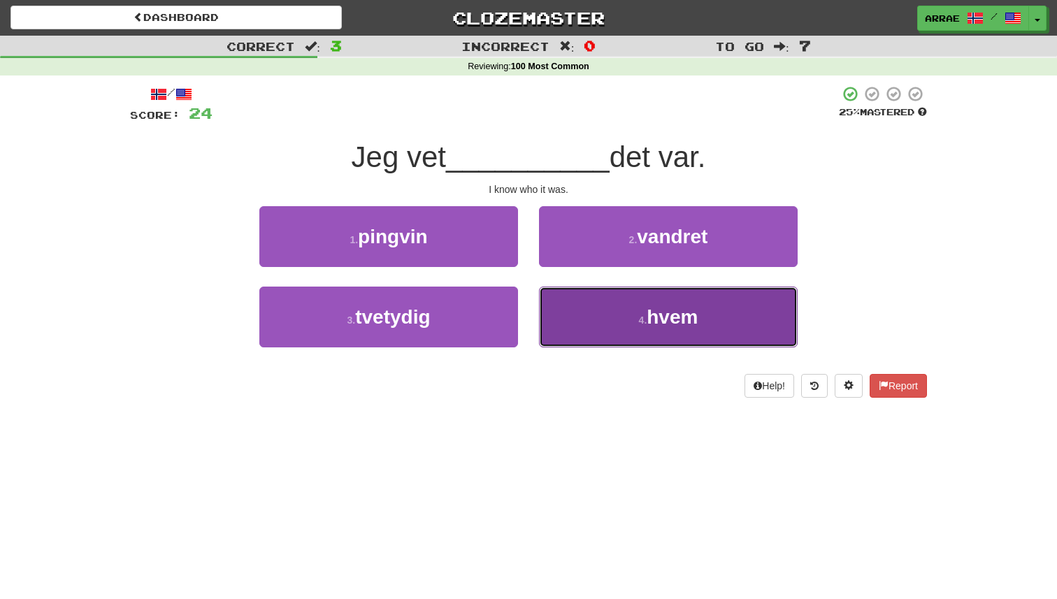
click at [610, 315] on button "4 . hvem" at bounding box center [668, 317] width 259 height 61
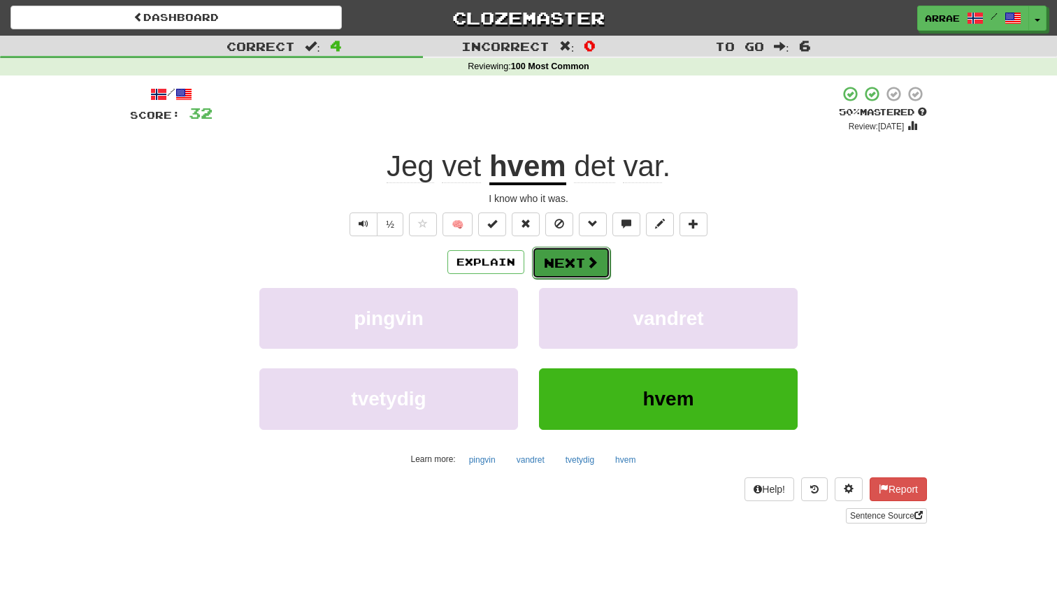
click at [591, 267] on span at bounding box center [592, 262] width 13 height 13
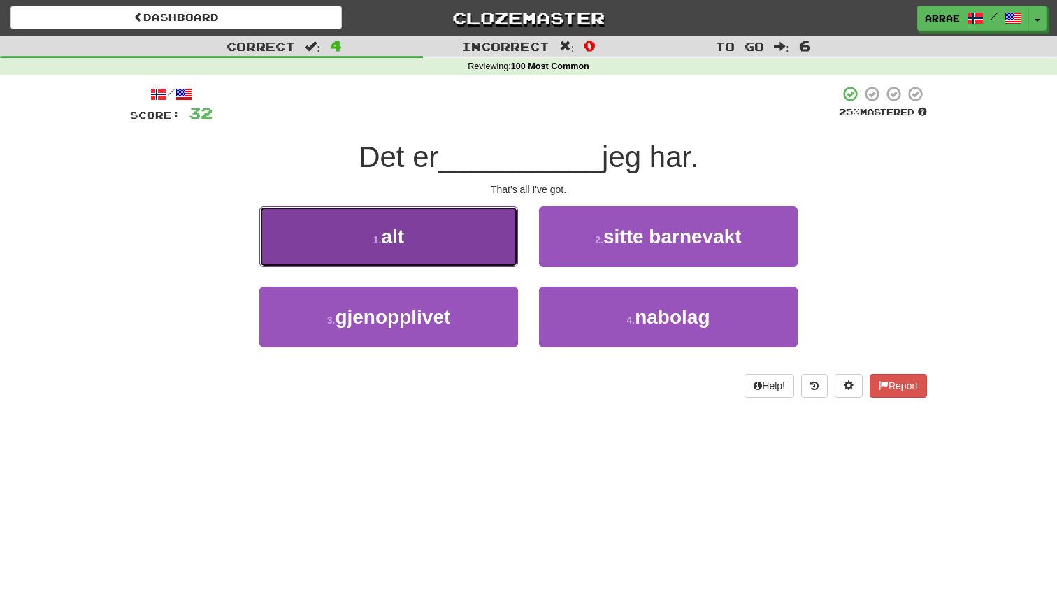
click at [486, 248] on button "1 . alt" at bounding box center [388, 236] width 259 height 61
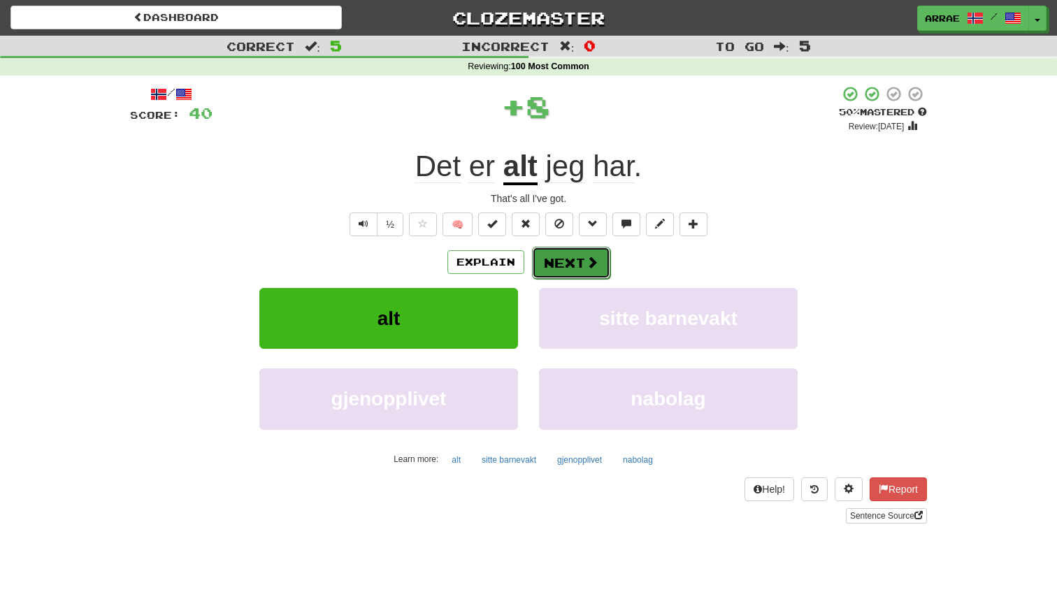
click at [569, 262] on button "Next" at bounding box center [571, 263] width 78 height 32
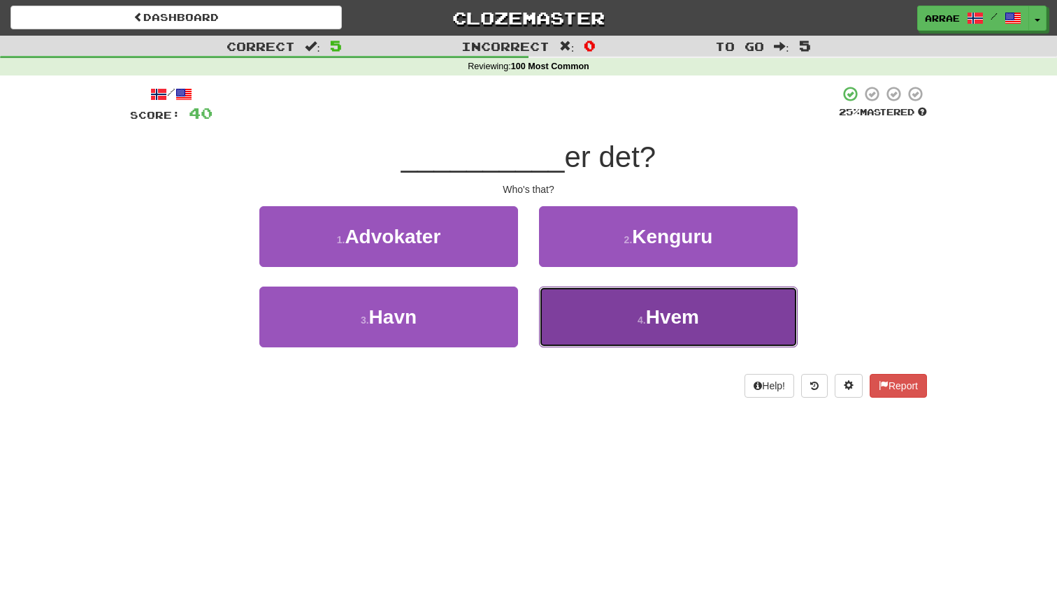
click at [616, 322] on button "4 . Hvem" at bounding box center [668, 317] width 259 height 61
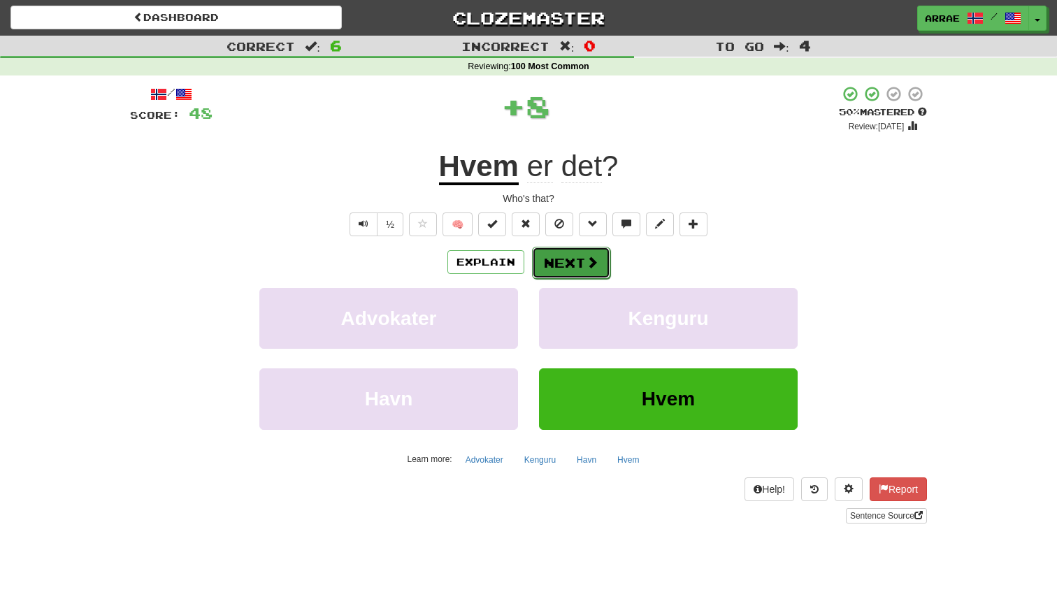
click at [578, 263] on button "Next" at bounding box center [571, 263] width 78 height 32
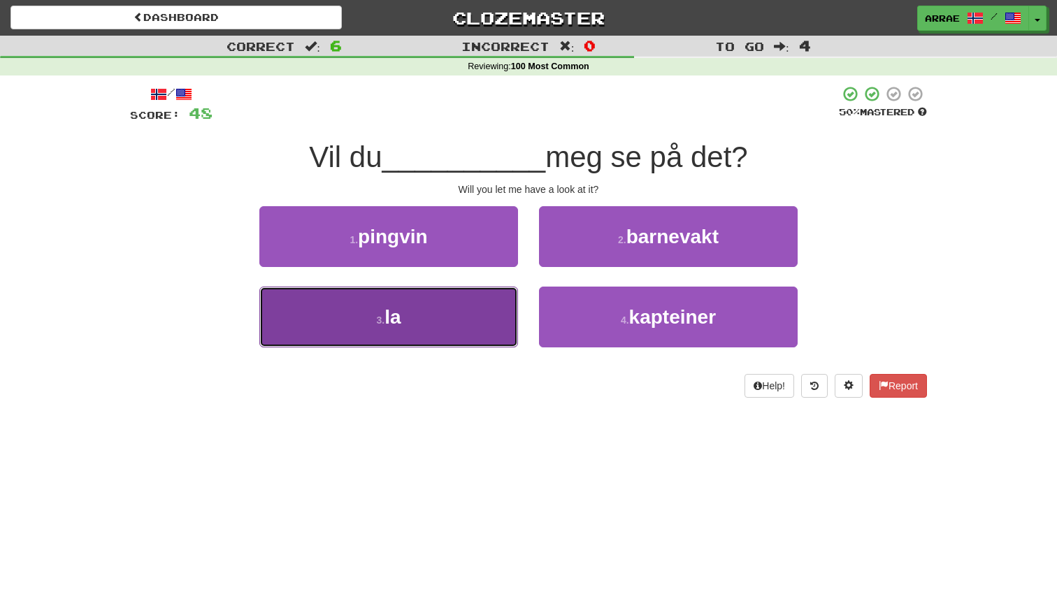
click at [447, 316] on button "3 . la" at bounding box center [388, 317] width 259 height 61
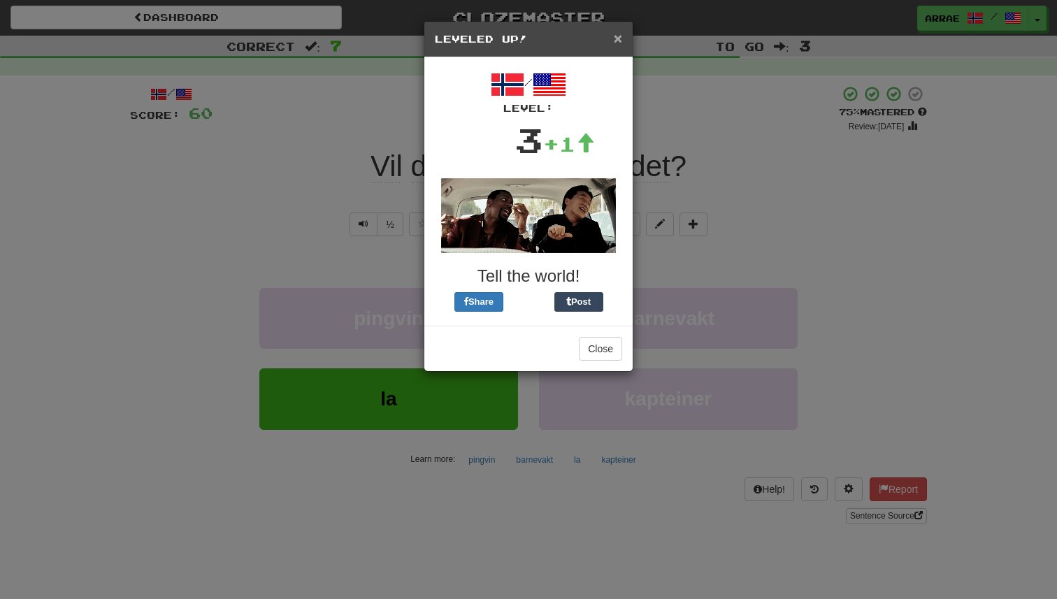
click at [617, 44] on span "×" at bounding box center [618, 38] width 8 height 16
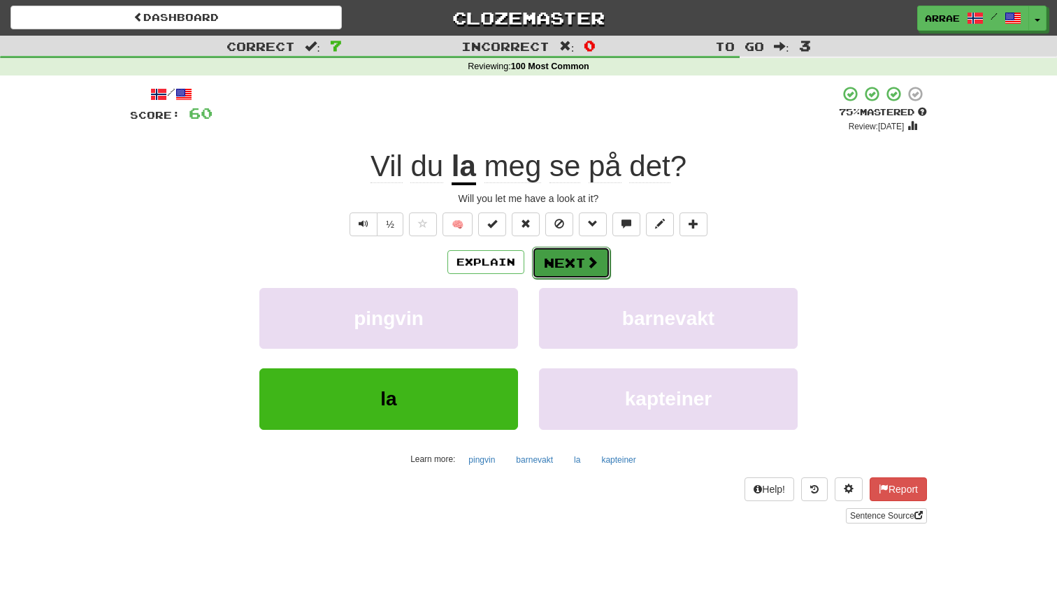
click at [564, 264] on button "Next" at bounding box center [571, 263] width 78 height 32
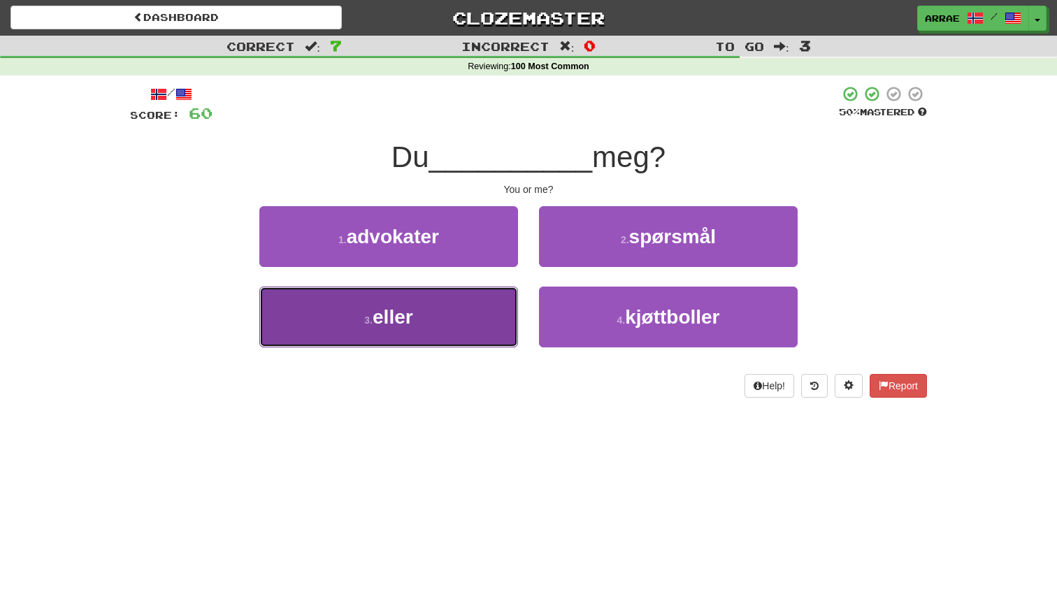
click at [451, 308] on button "3 . eller" at bounding box center [388, 317] width 259 height 61
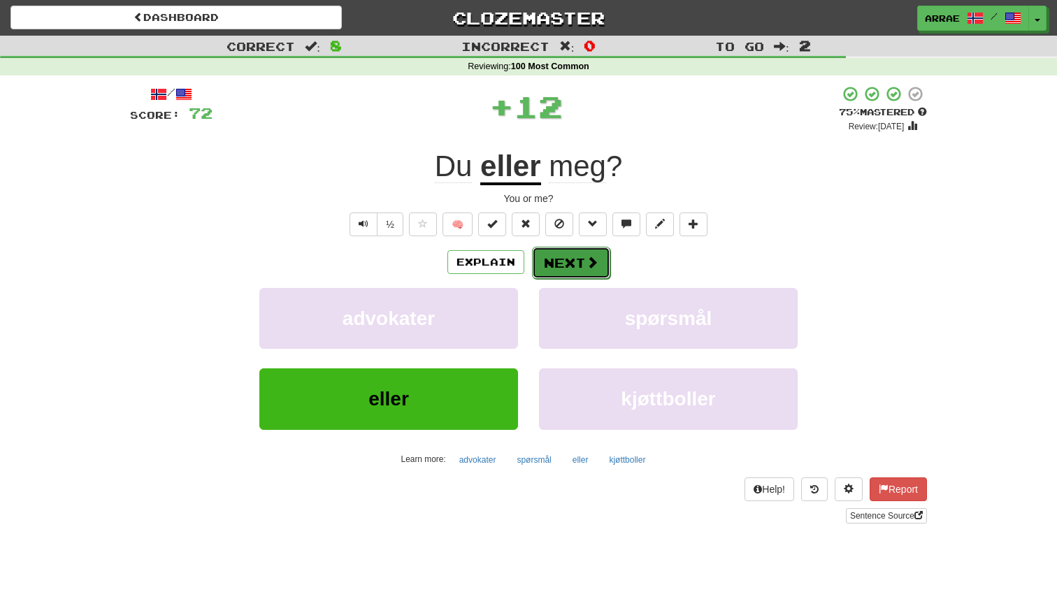
click at [572, 257] on button "Next" at bounding box center [571, 263] width 78 height 32
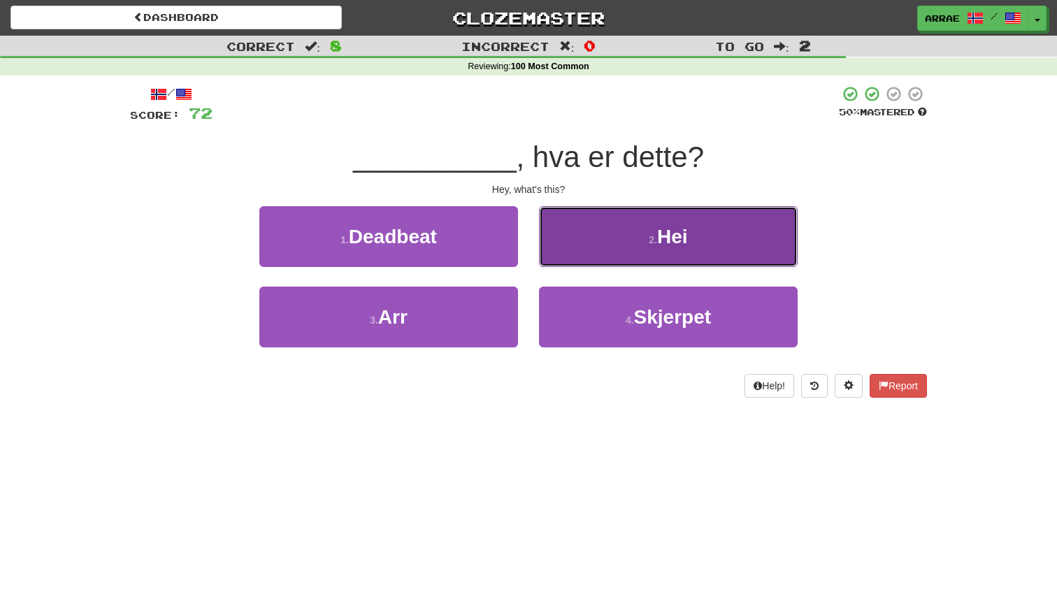
click at [651, 240] on small "2 ." at bounding box center [653, 239] width 8 height 11
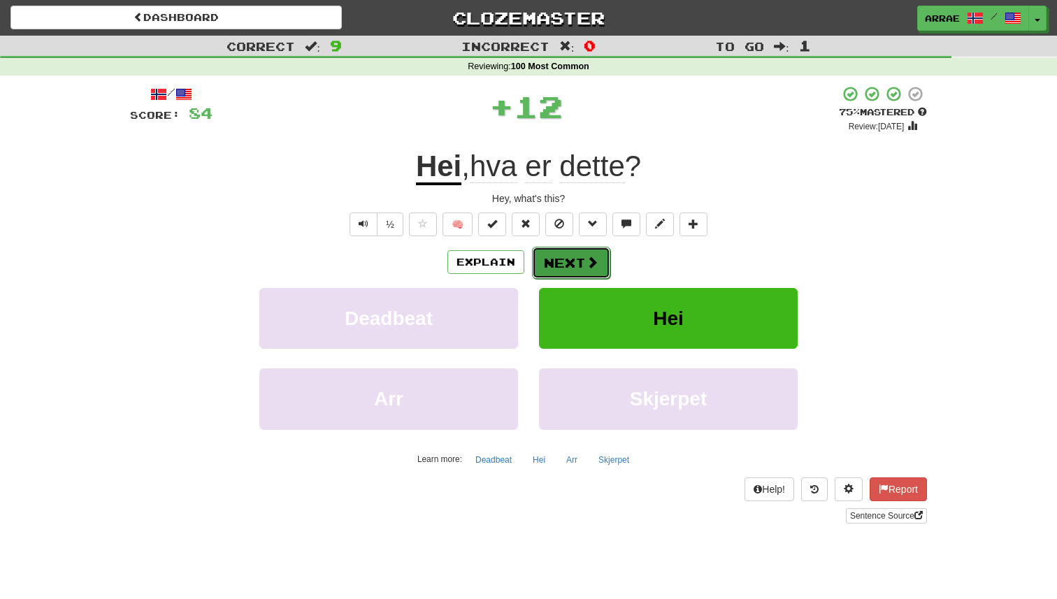
click at [567, 272] on button "Next" at bounding box center [571, 263] width 78 height 32
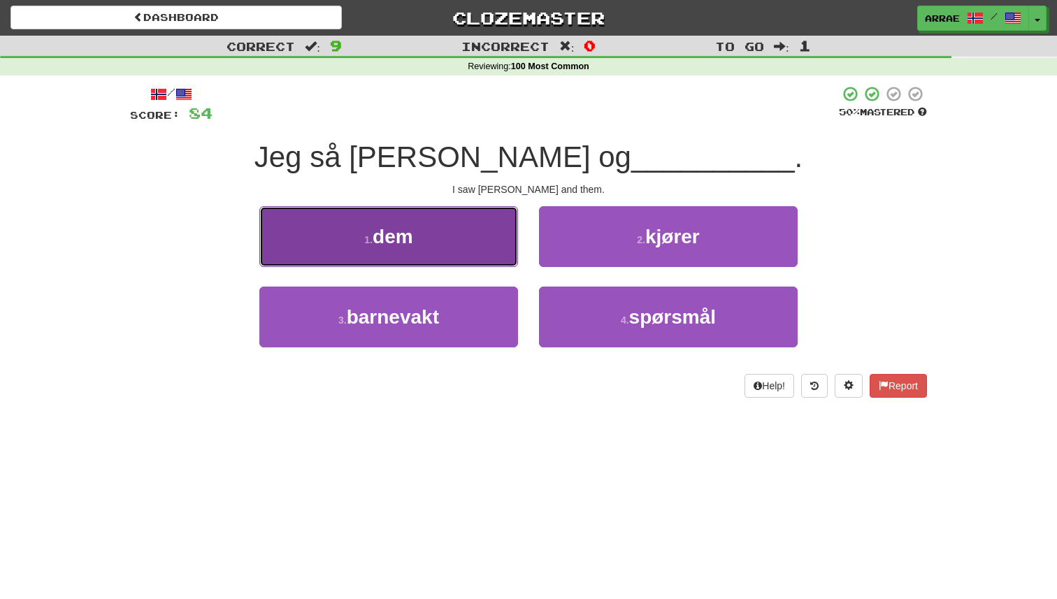
click at [487, 252] on button "1 . dem" at bounding box center [388, 236] width 259 height 61
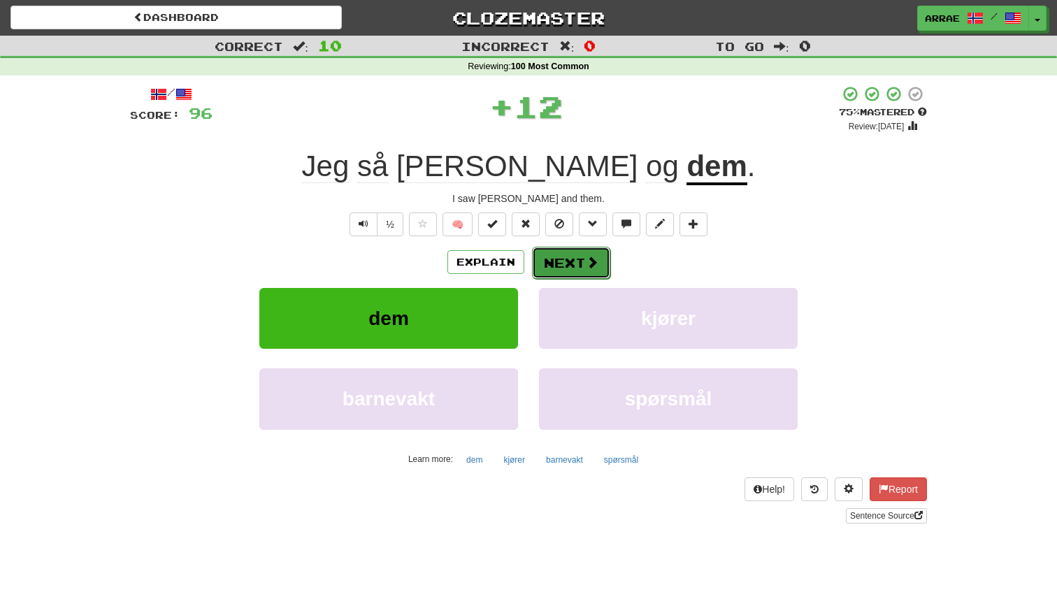
click at [566, 264] on button "Next" at bounding box center [571, 263] width 78 height 32
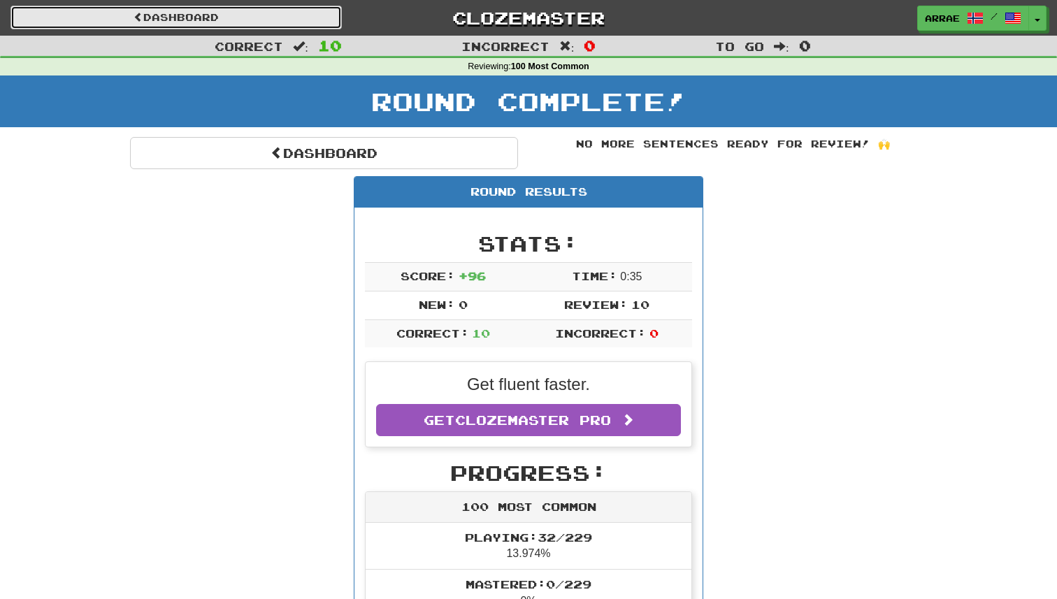
click at [296, 17] on link "Dashboard" at bounding box center [175, 18] width 331 height 24
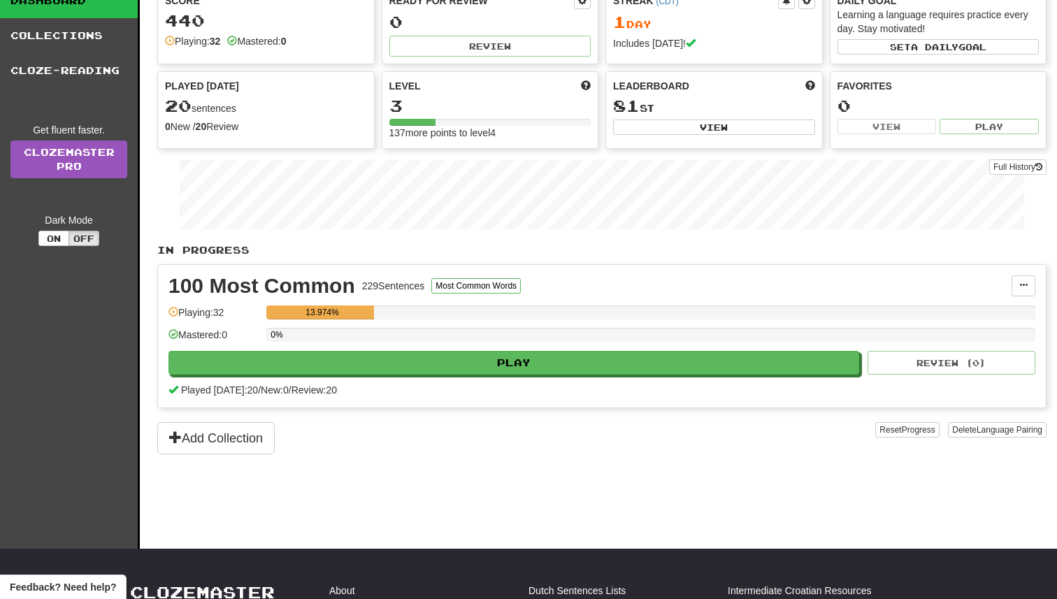
scroll to position [87, 0]
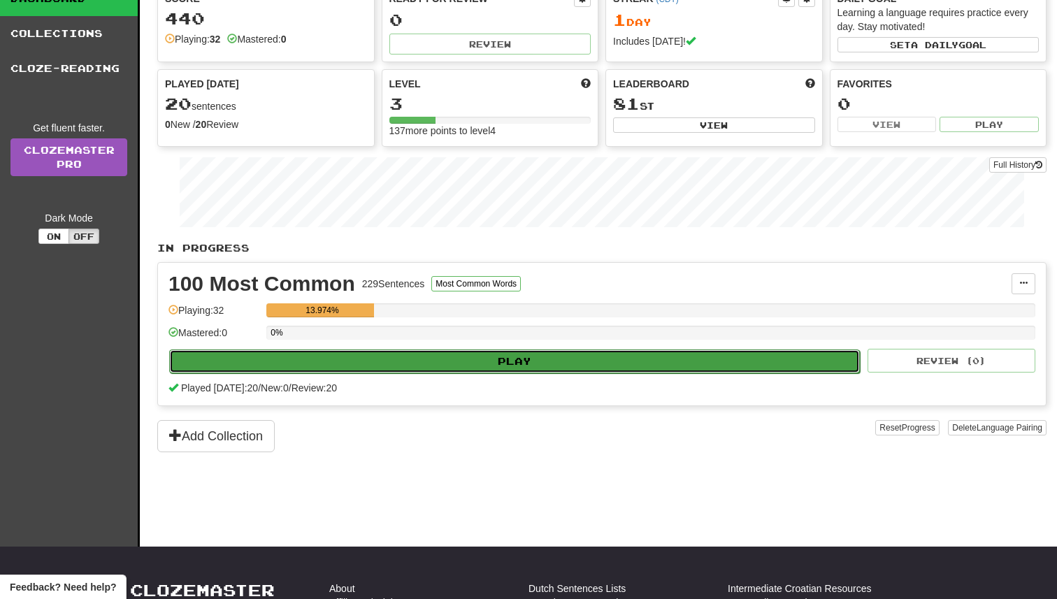
click at [530, 354] on button "Play" at bounding box center [514, 362] width 691 height 24
select select "**"
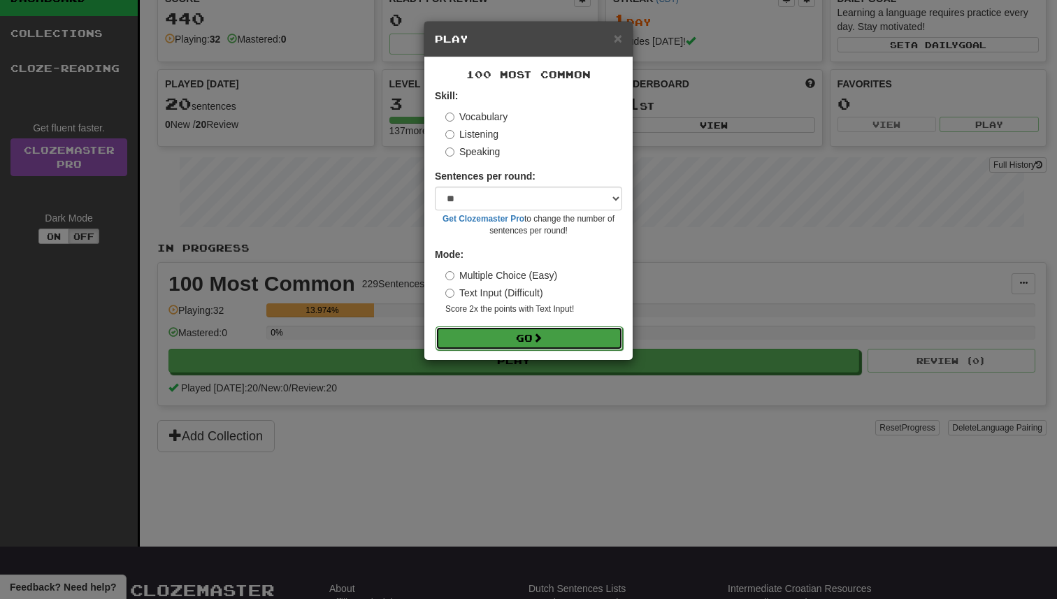
click at [523, 340] on button "Go" at bounding box center [529, 339] width 187 height 24
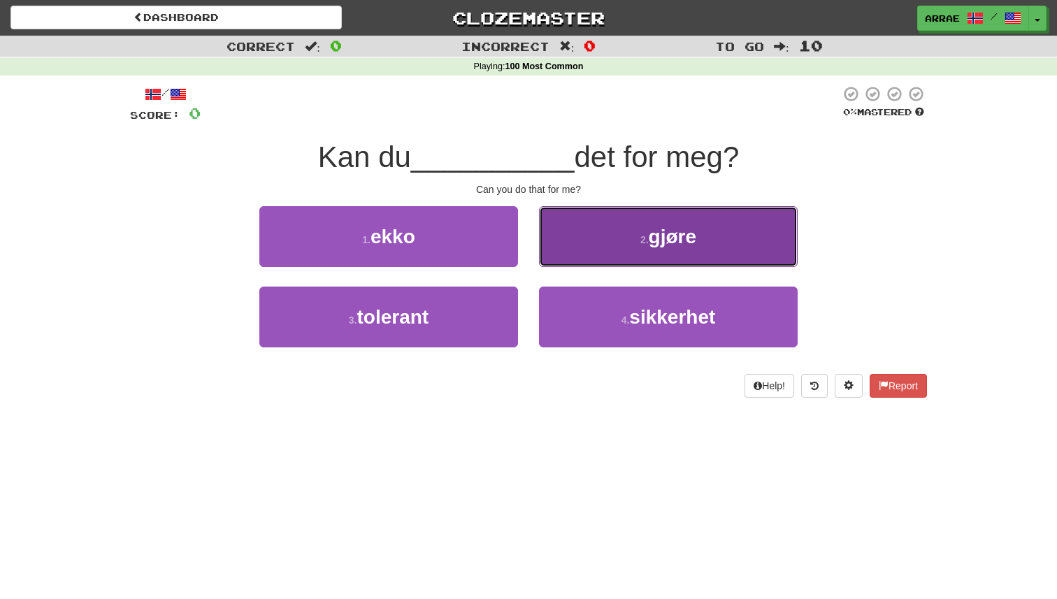
click at [604, 238] on button "2 . gjøre" at bounding box center [668, 236] width 259 height 61
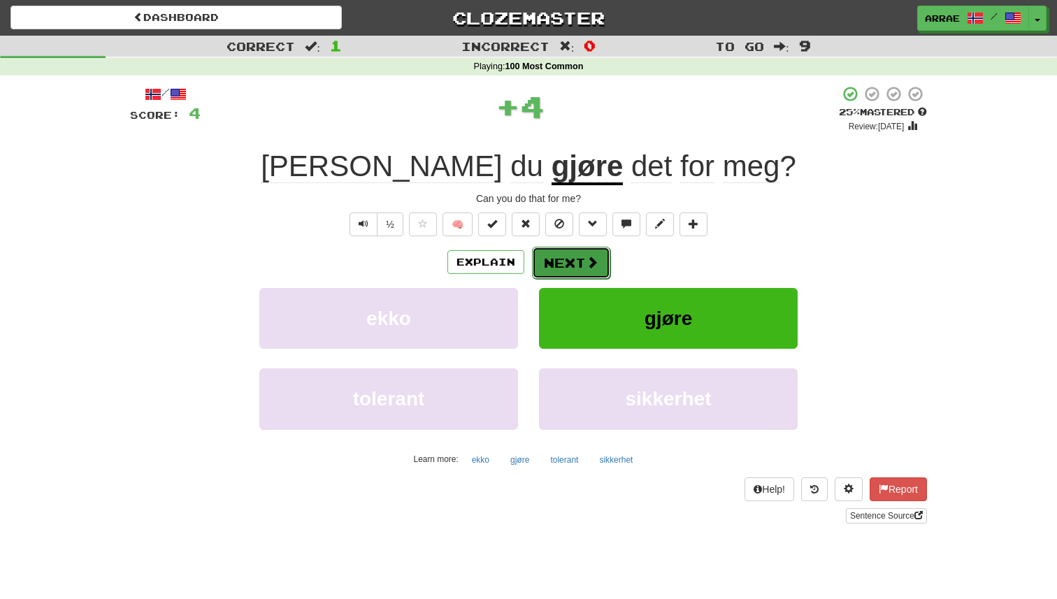
click at [570, 271] on button "Next" at bounding box center [571, 263] width 78 height 32
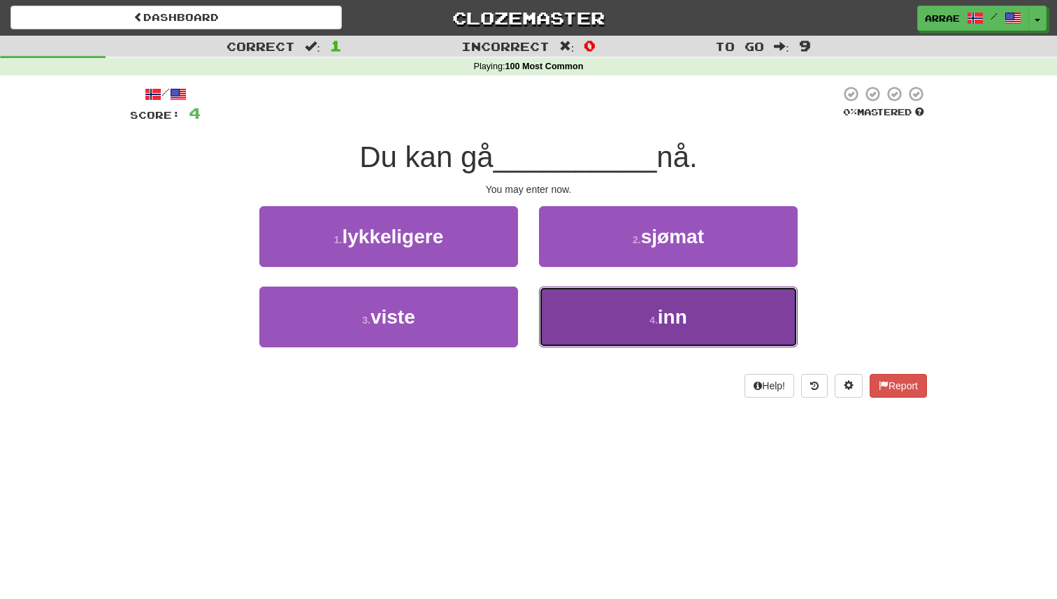
click at [640, 314] on button "4 . inn" at bounding box center [668, 317] width 259 height 61
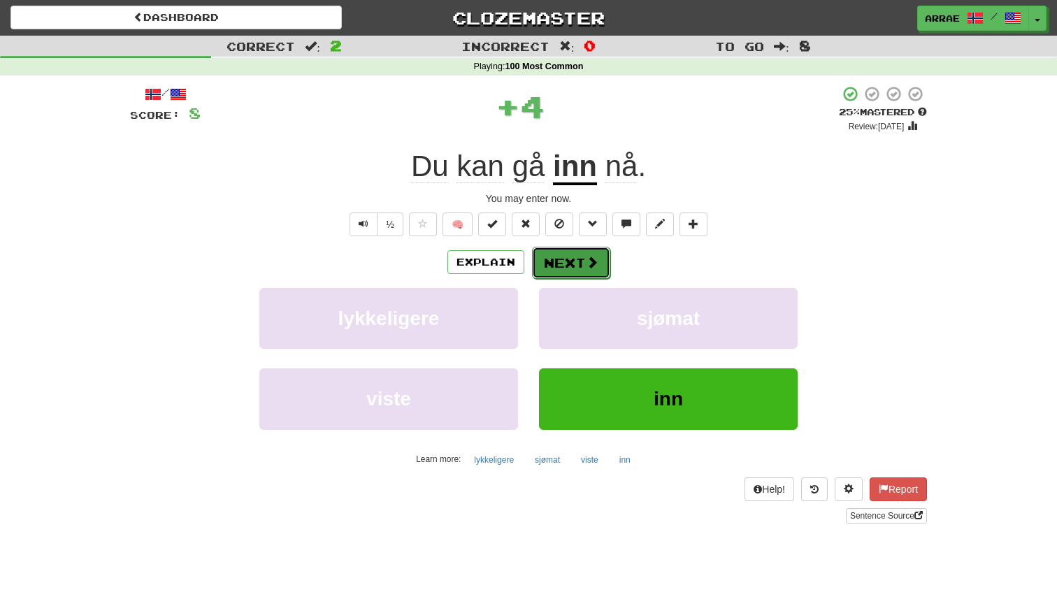
click at [596, 265] on span at bounding box center [592, 262] width 13 height 13
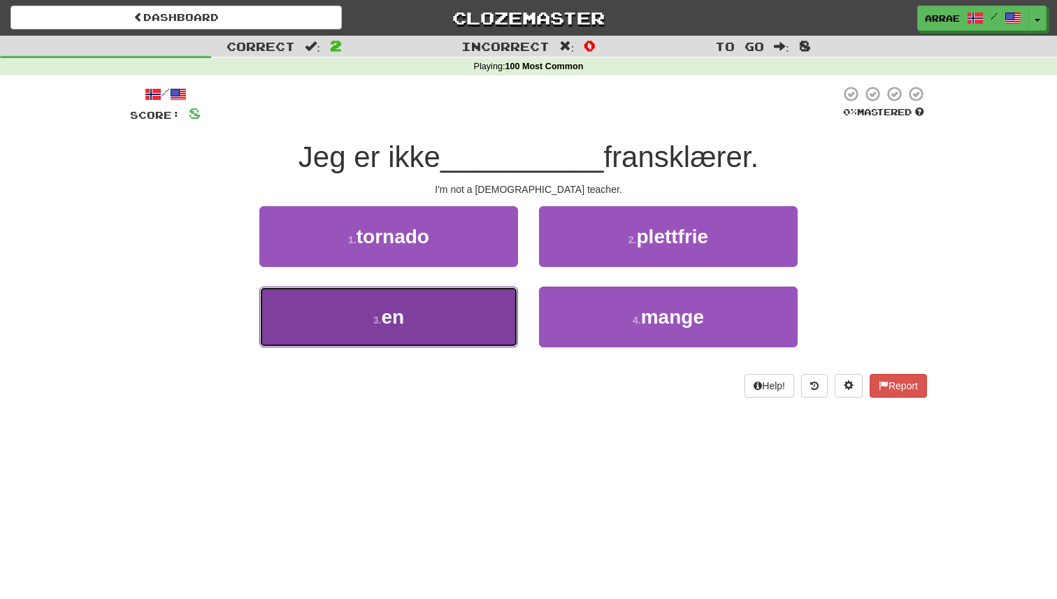
click at [417, 319] on button "3 . en" at bounding box center [388, 317] width 259 height 61
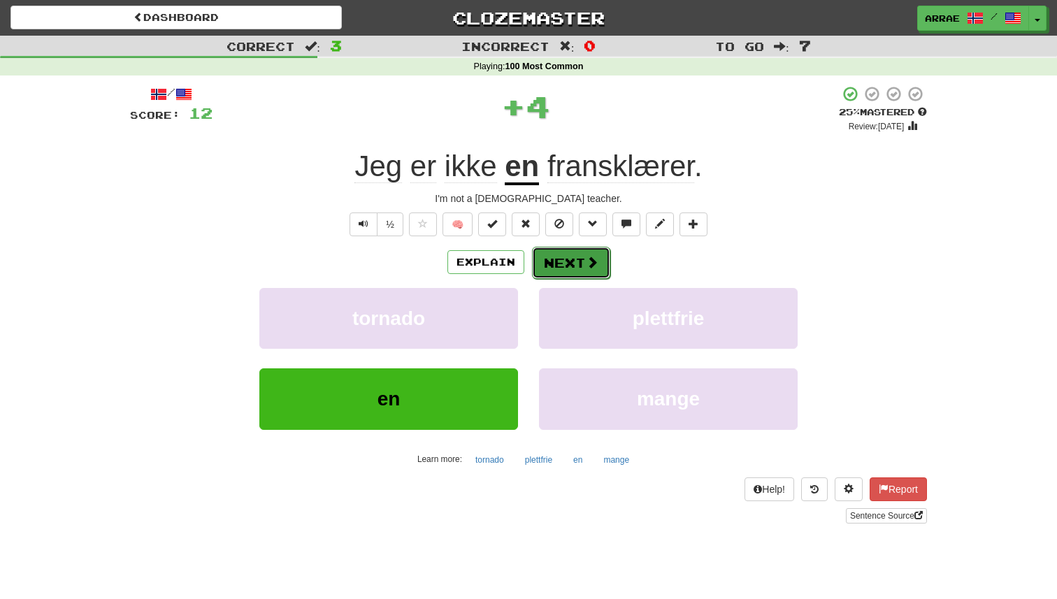
click at [560, 271] on button "Next" at bounding box center [571, 263] width 78 height 32
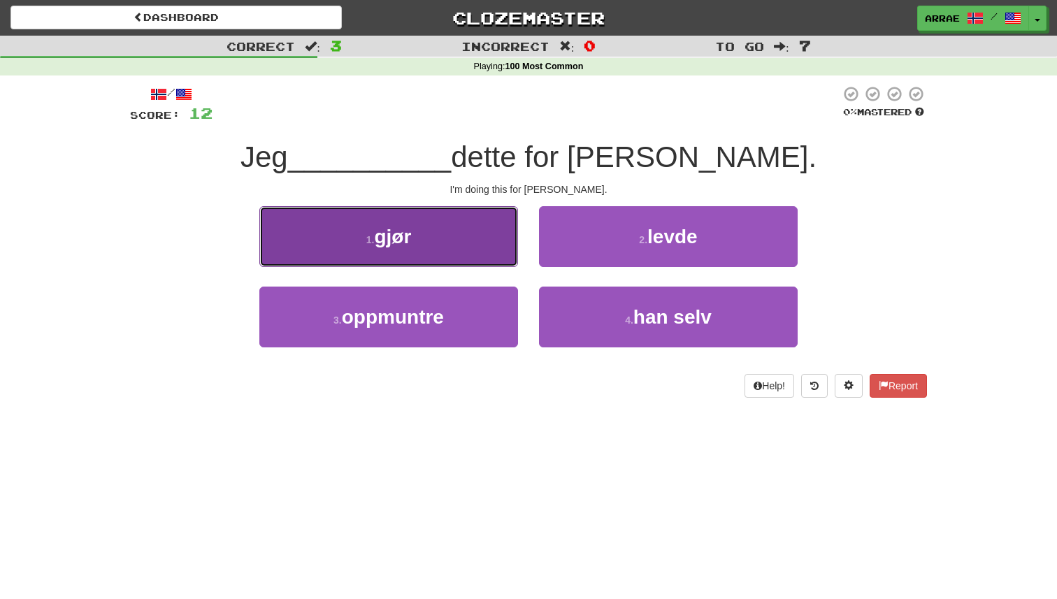
click at [491, 255] on button "1 . gjør" at bounding box center [388, 236] width 259 height 61
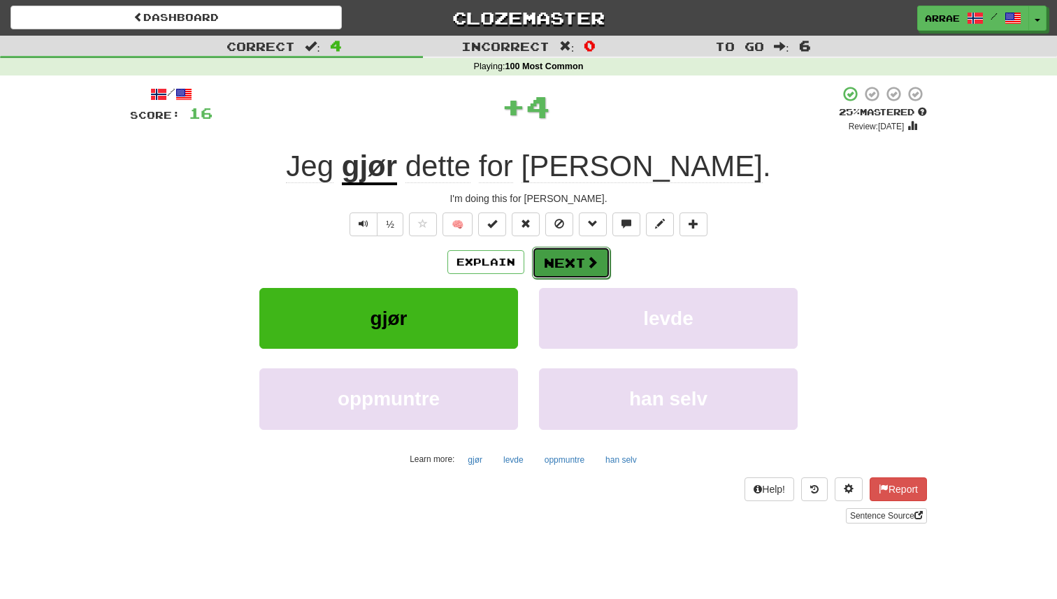
click at [572, 264] on button "Next" at bounding box center [571, 263] width 78 height 32
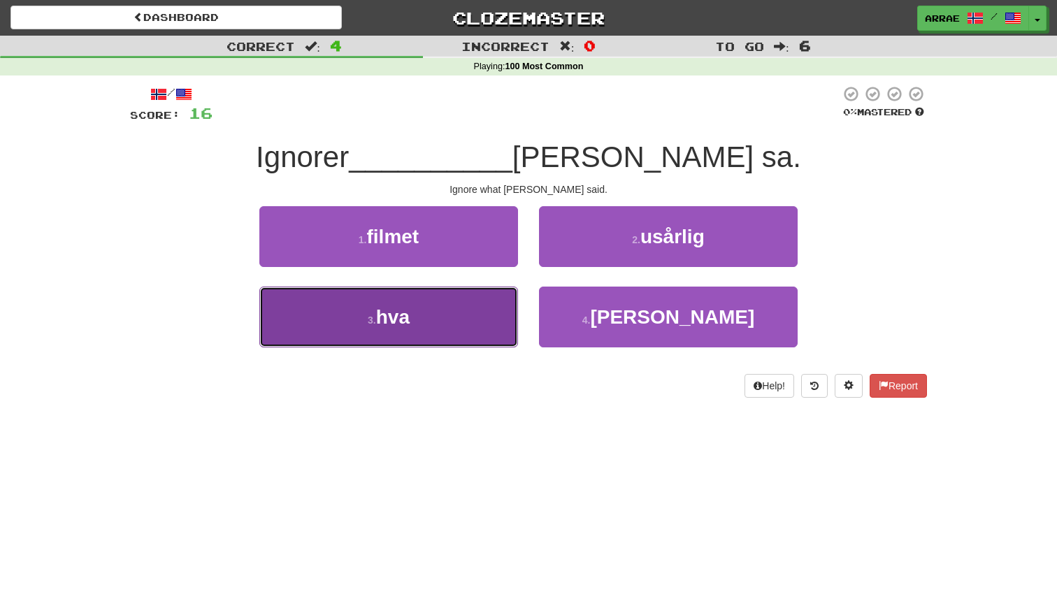
click at [428, 327] on button "3 . hva" at bounding box center [388, 317] width 259 height 61
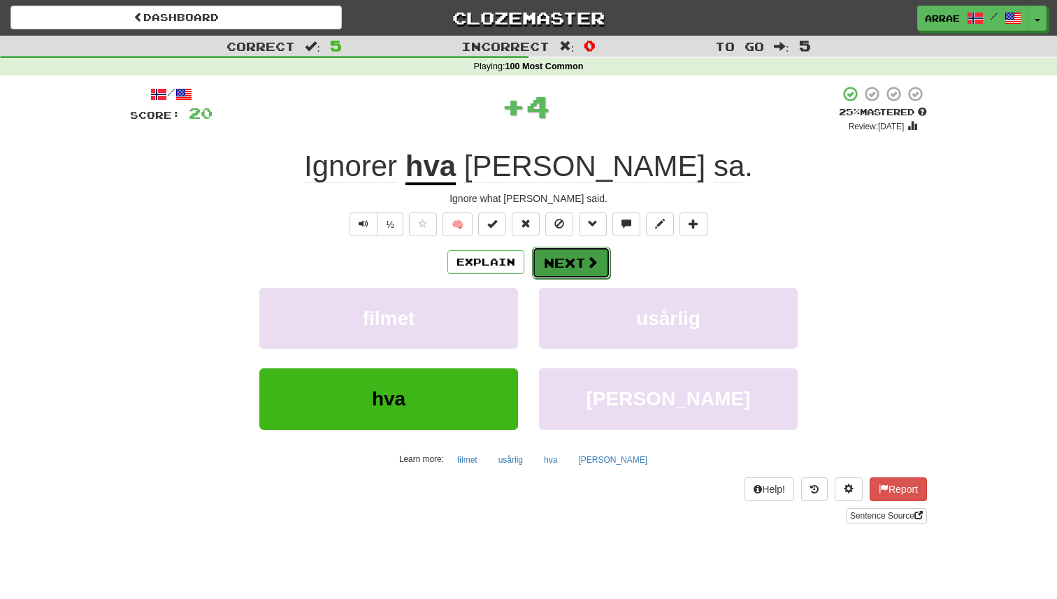
click at [566, 261] on button "Next" at bounding box center [571, 263] width 78 height 32
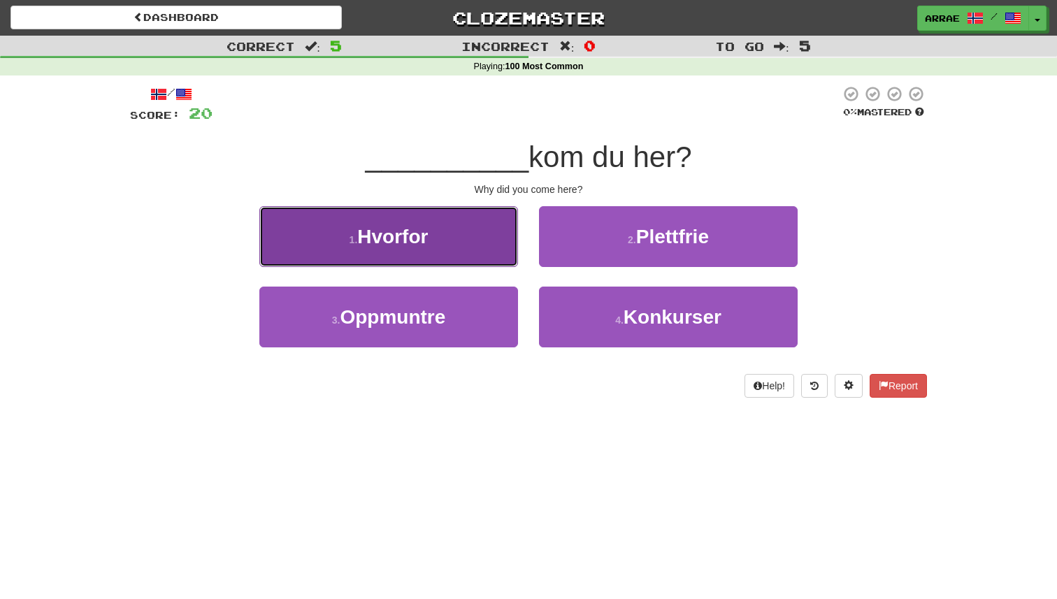
click at [495, 252] on button "1 . Hvorfor" at bounding box center [388, 236] width 259 height 61
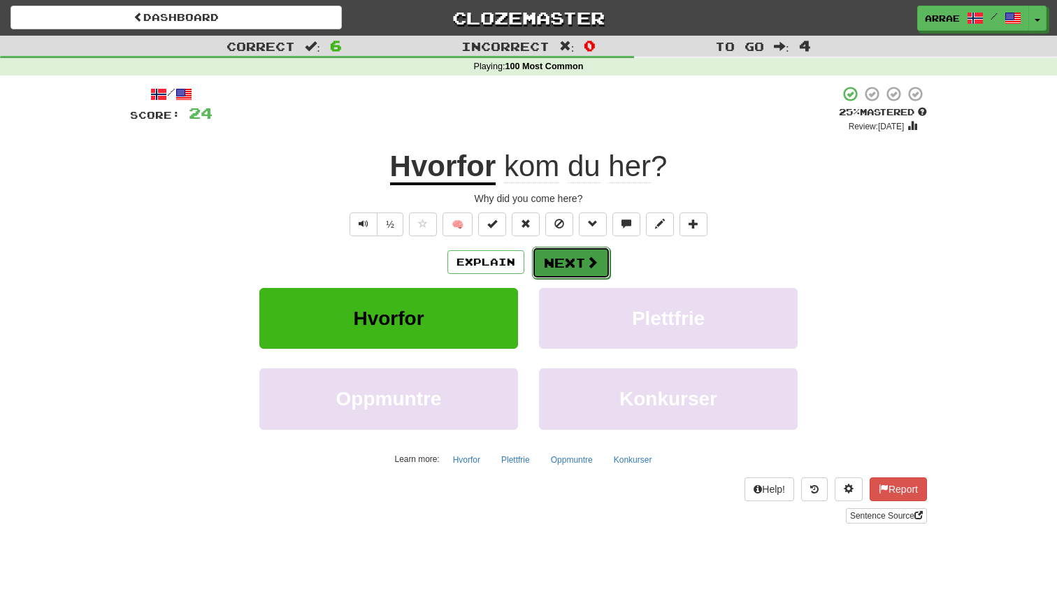
click at [566, 260] on button "Next" at bounding box center [571, 263] width 78 height 32
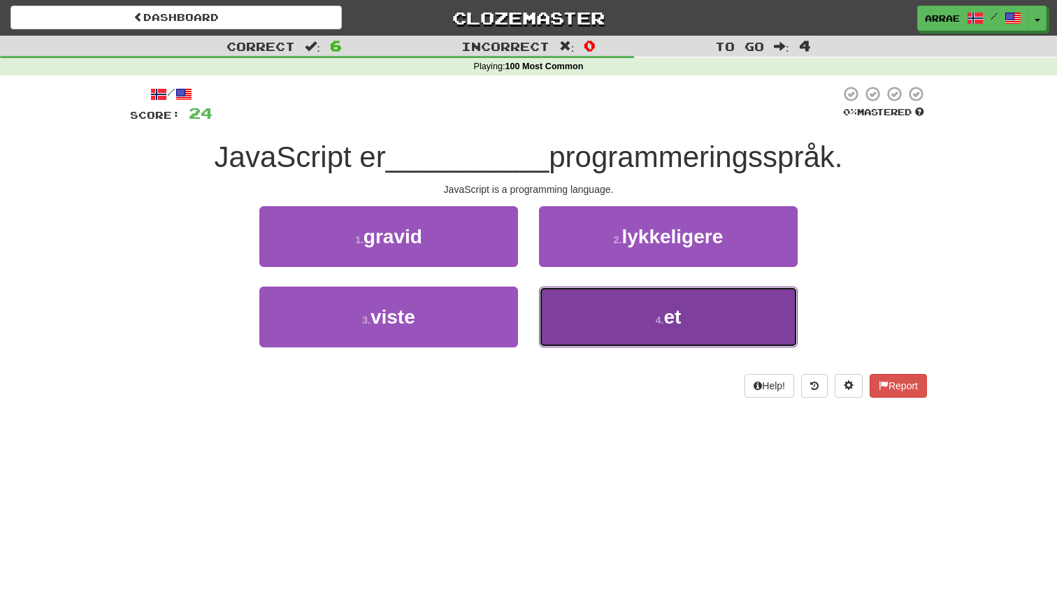
click at [643, 324] on button "4 . et" at bounding box center [668, 317] width 259 height 61
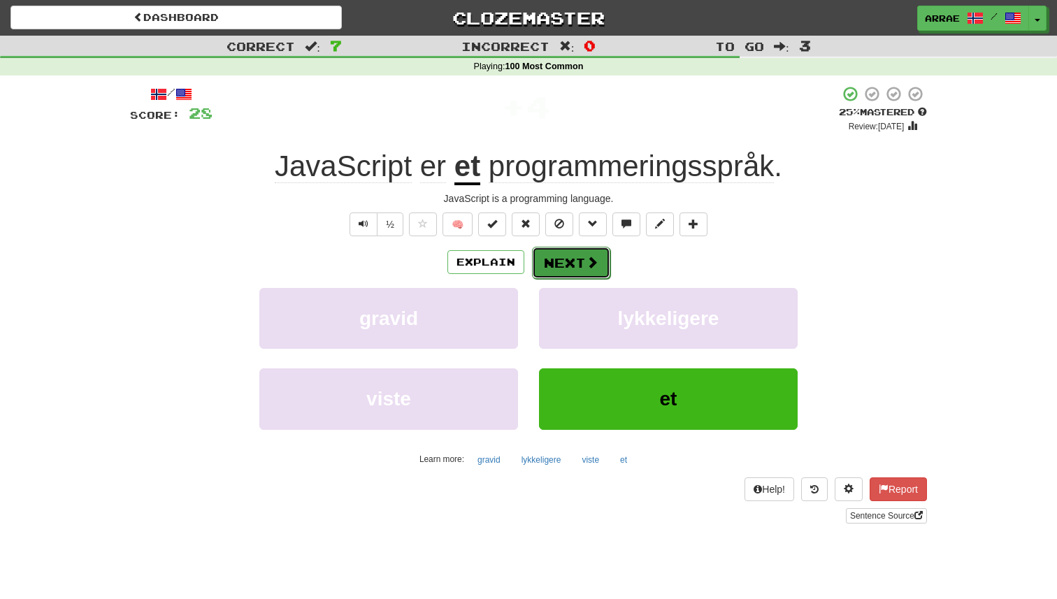
click at [596, 271] on button "Next" at bounding box center [571, 263] width 78 height 32
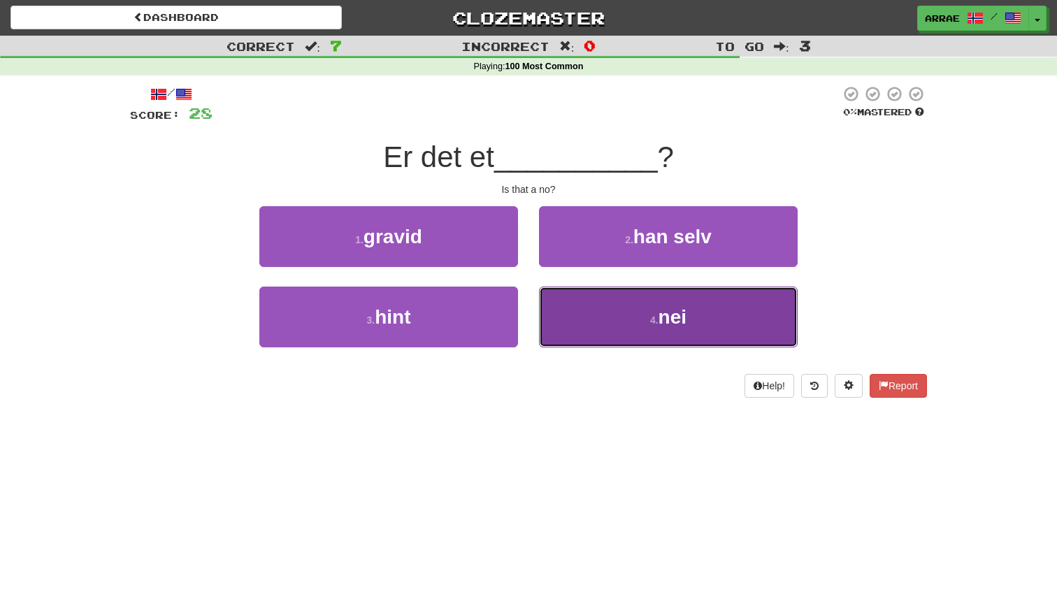
click at [629, 312] on button "4 . nei" at bounding box center [668, 317] width 259 height 61
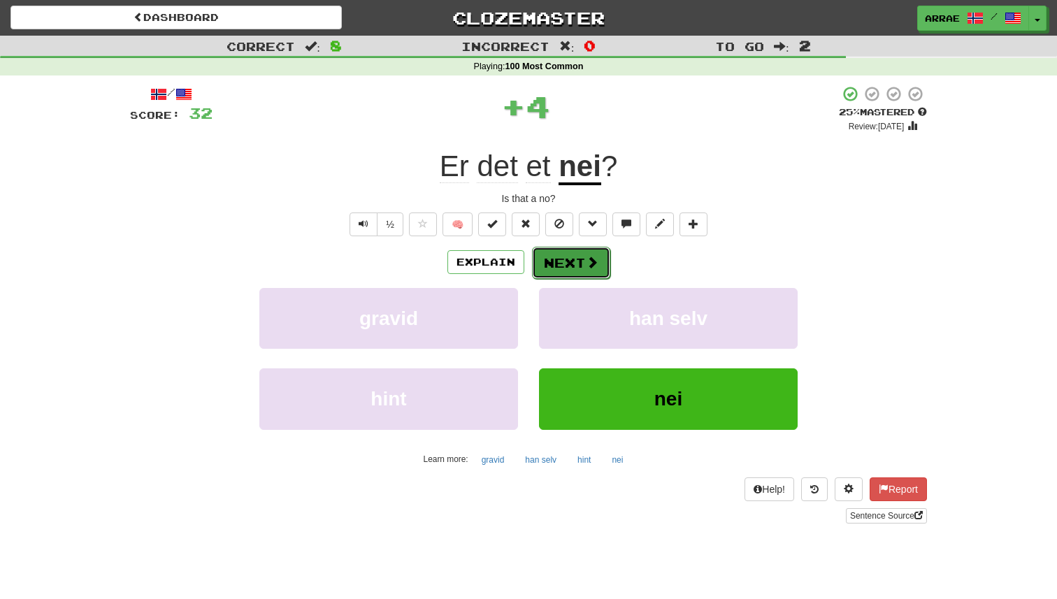
click at [594, 263] on span at bounding box center [592, 262] width 13 height 13
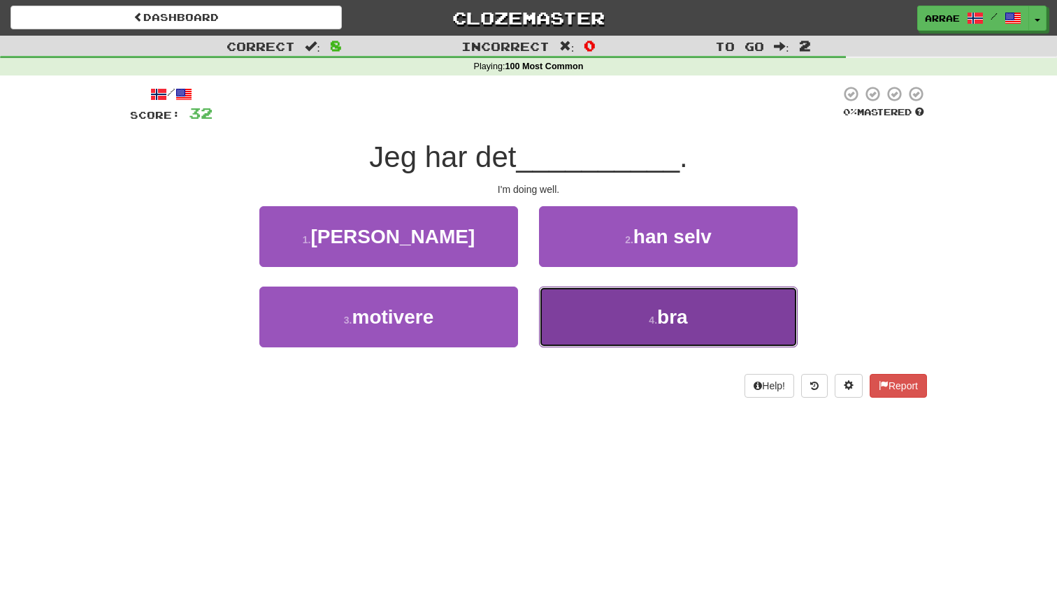
click at [654, 318] on small "4 ." at bounding box center [653, 320] width 8 height 11
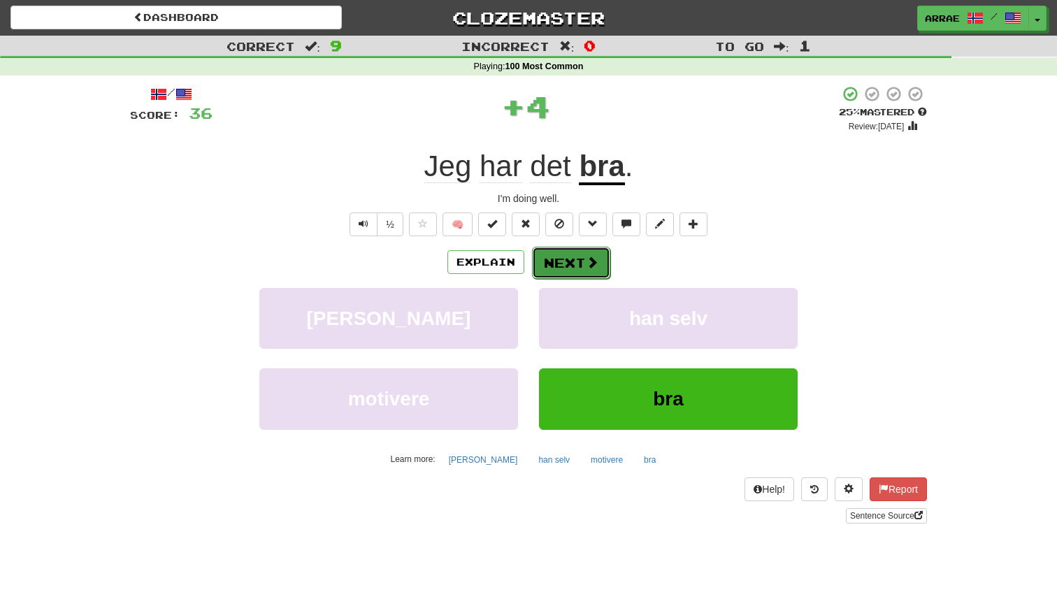
click at [575, 256] on button "Next" at bounding box center [571, 263] width 78 height 32
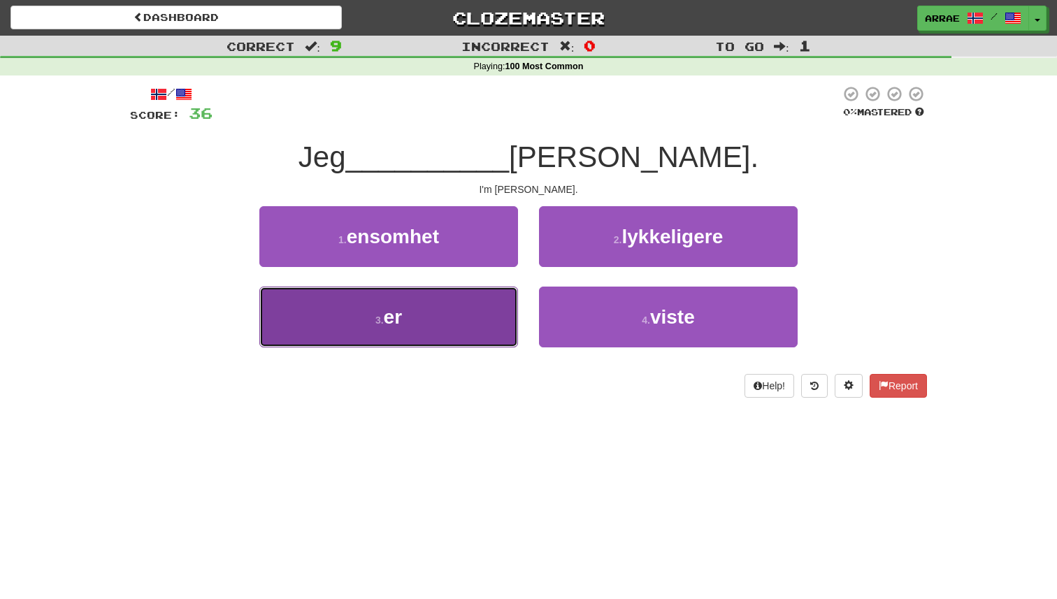
click at [452, 322] on button "3 . er" at bounding box center [388, 317] width 259 height 61
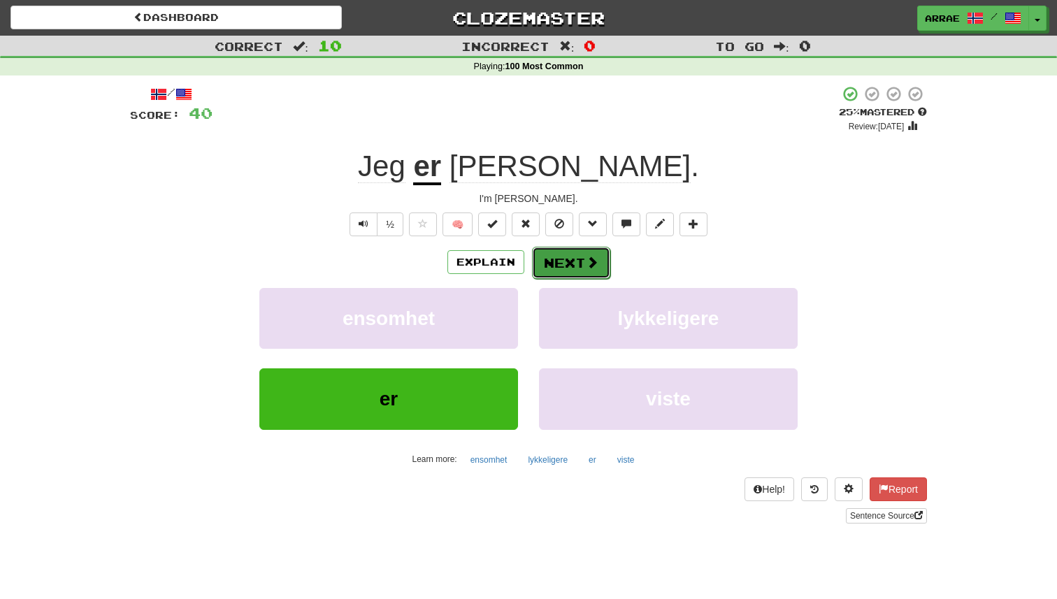
click at [569, 259] on button "Next" at bounding box center [571, 263] width 78 height 32
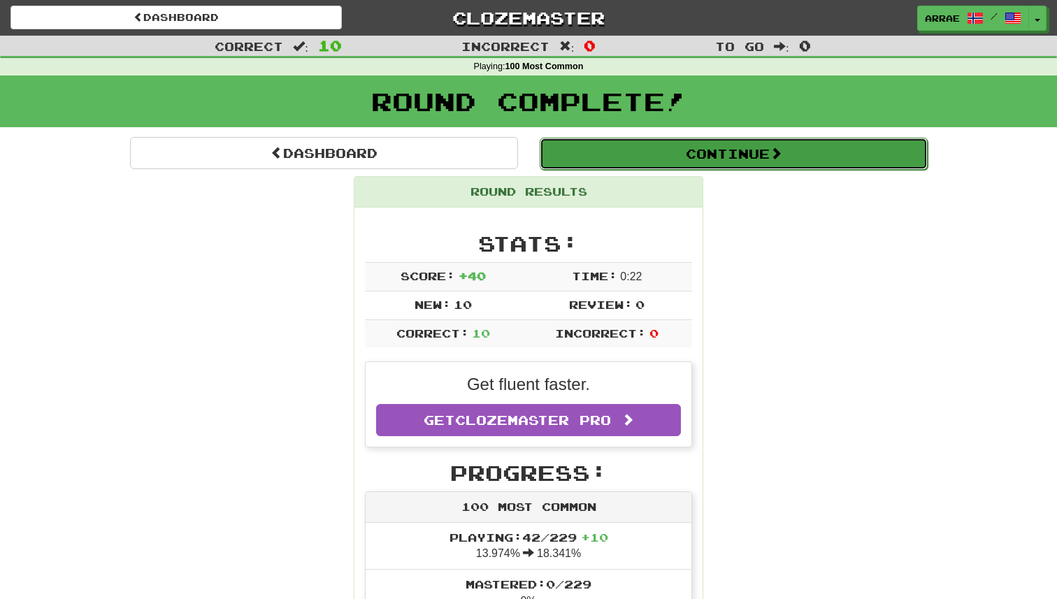
click at [750, 165] on button "Continue" at bounding box center [734, 154] width 388 height 32
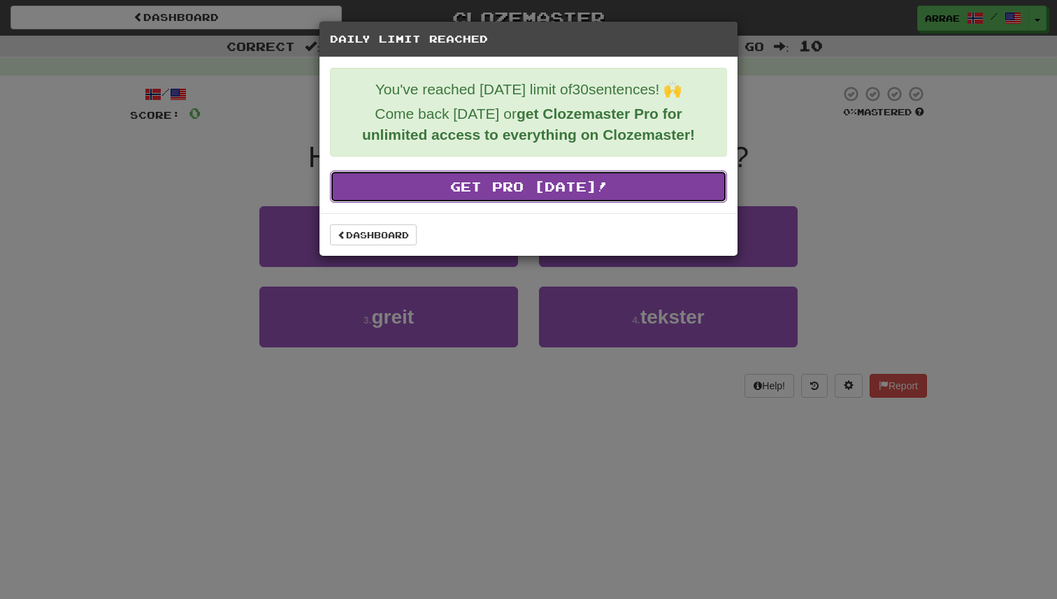
click at [595, 180] on link "Get Pro Today!" at bounding box center [528, 187] width 397 height 32
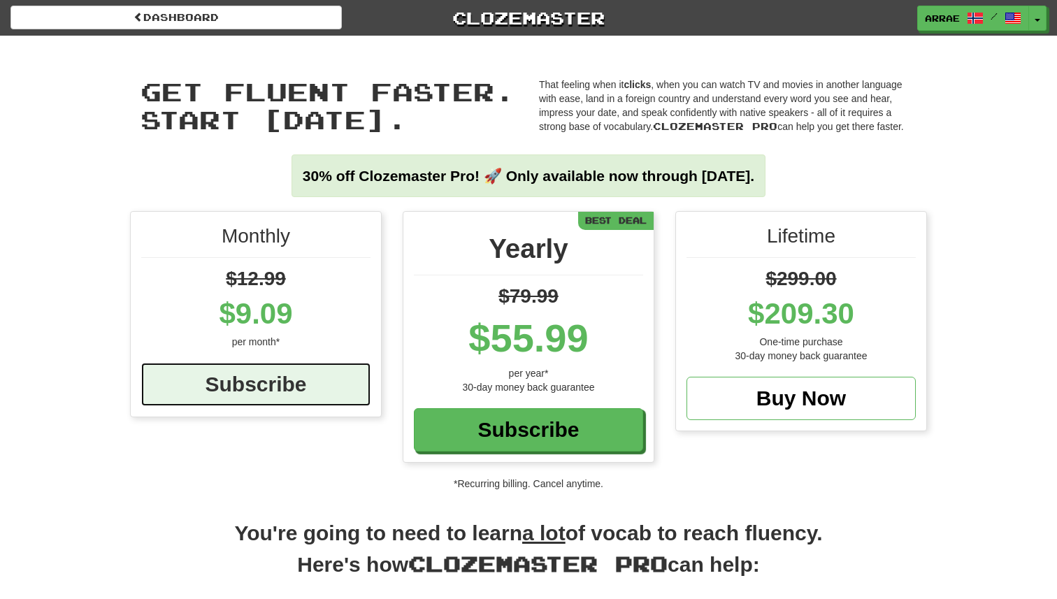
click at [296, 391] on div "Subscribe" at bounding box center [255, 384] width 229 height 43
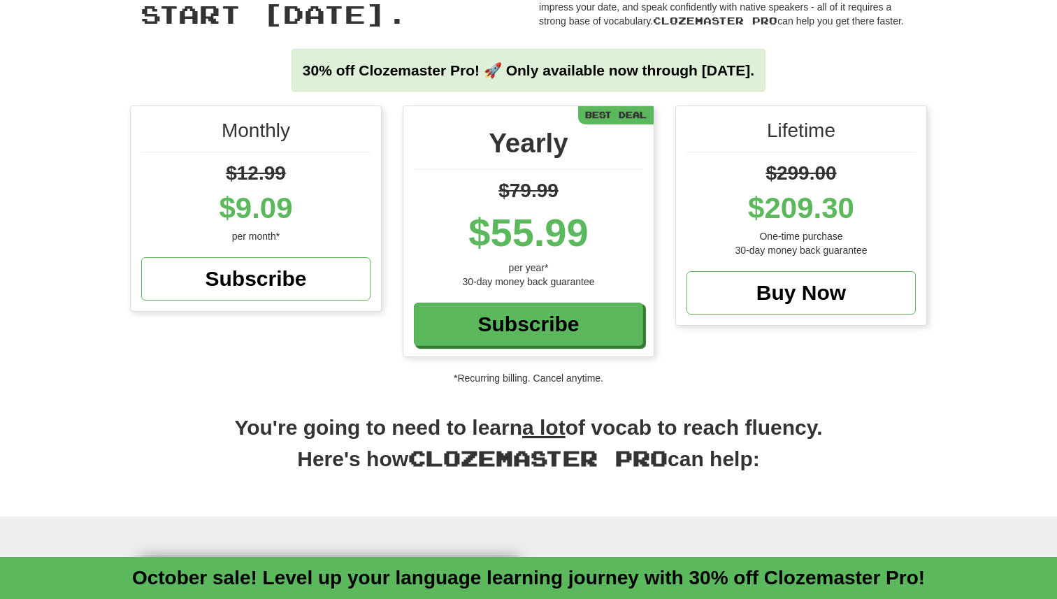
scroll to position [103, 0]
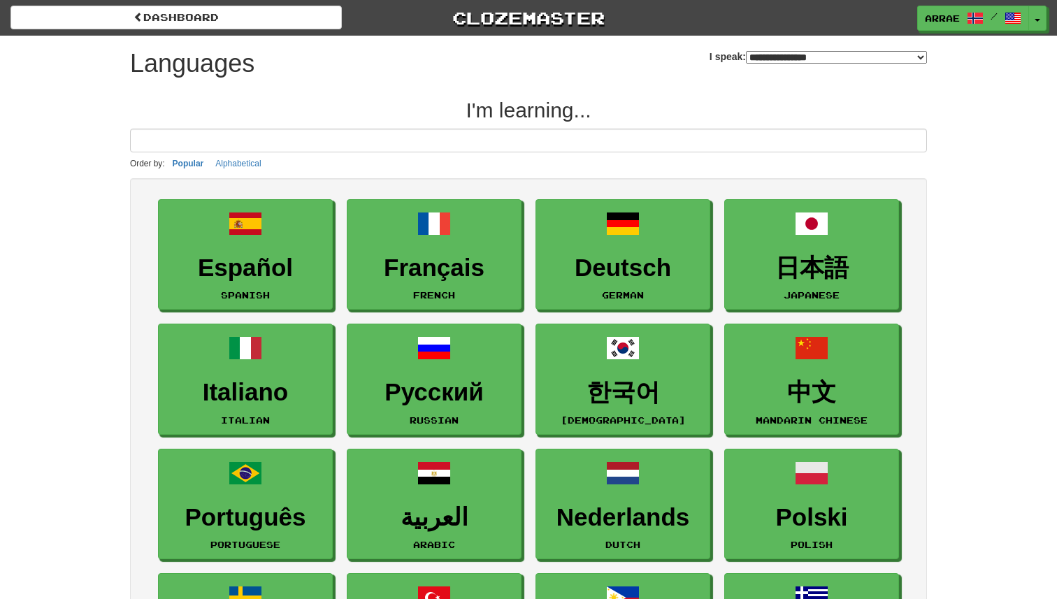
select select "*******"
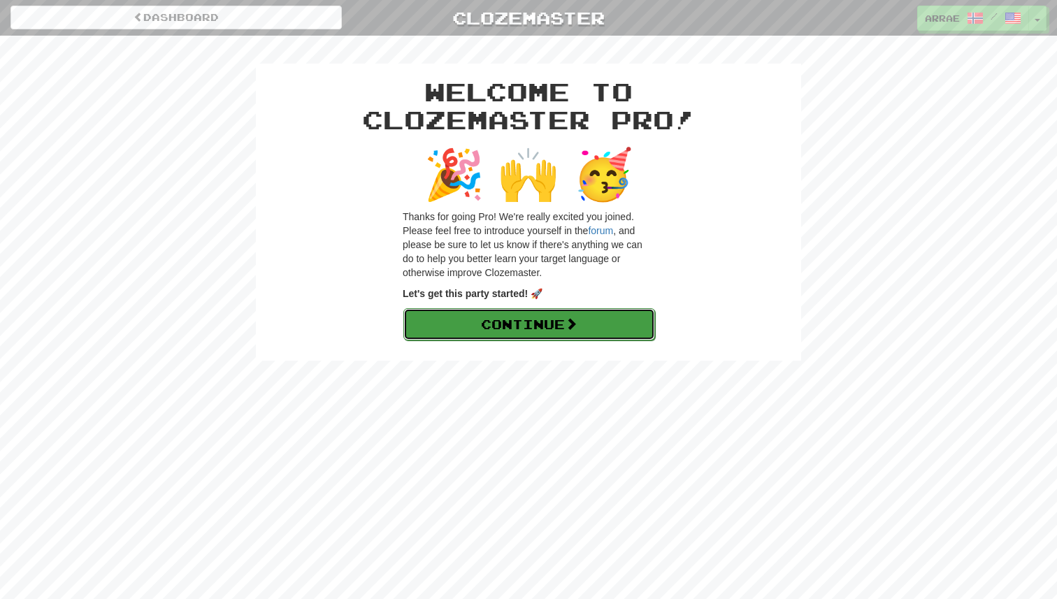
click at [571, 315] on link "Continue" at bounding box center [529, 324] width 252 height 32
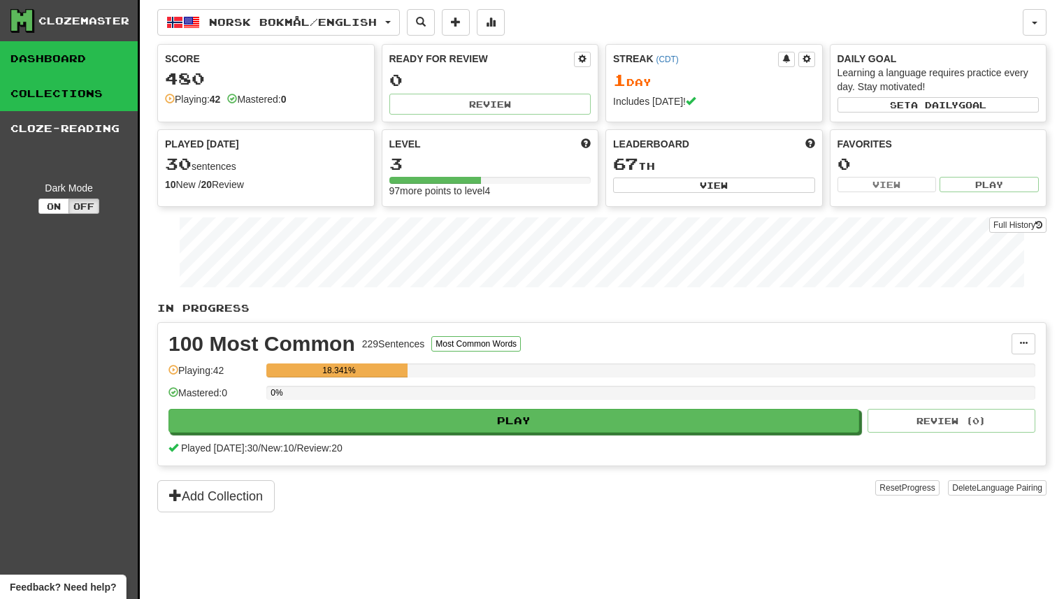
click at [97, 89] on link "Collections" at bounding box center [69, 93] width 138 height 35
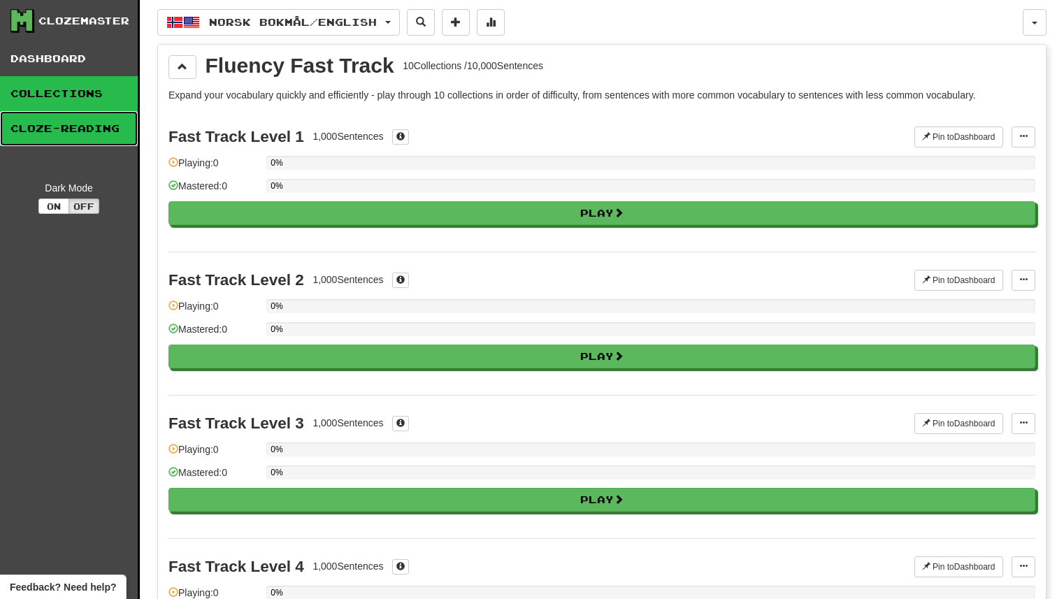
click at [104, 128] on link "Cloze-Reading" at bounding box center [69, 128] width 138 height 35
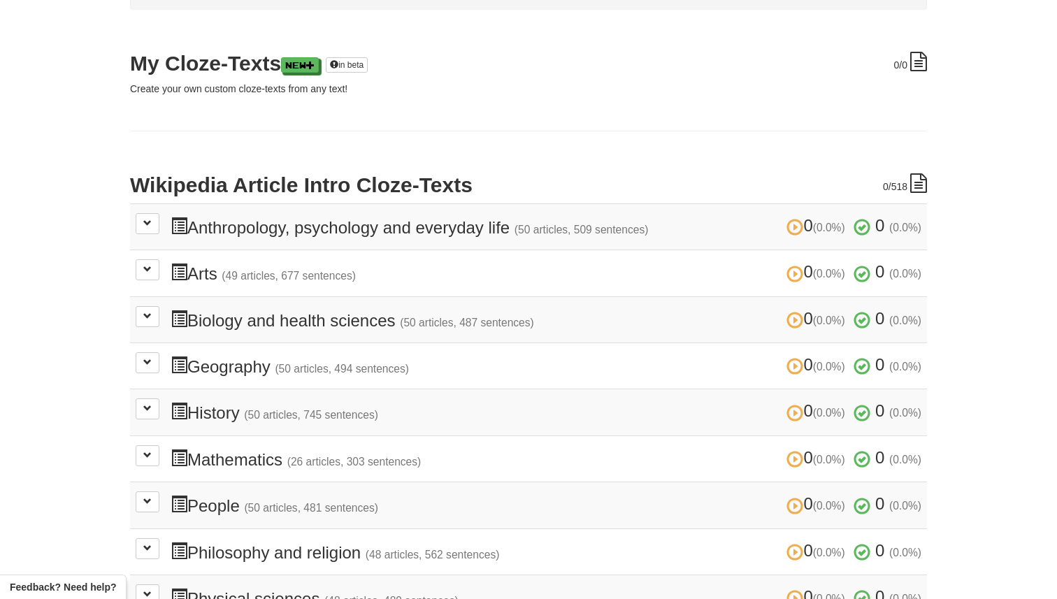
scroll to position [135, 0]
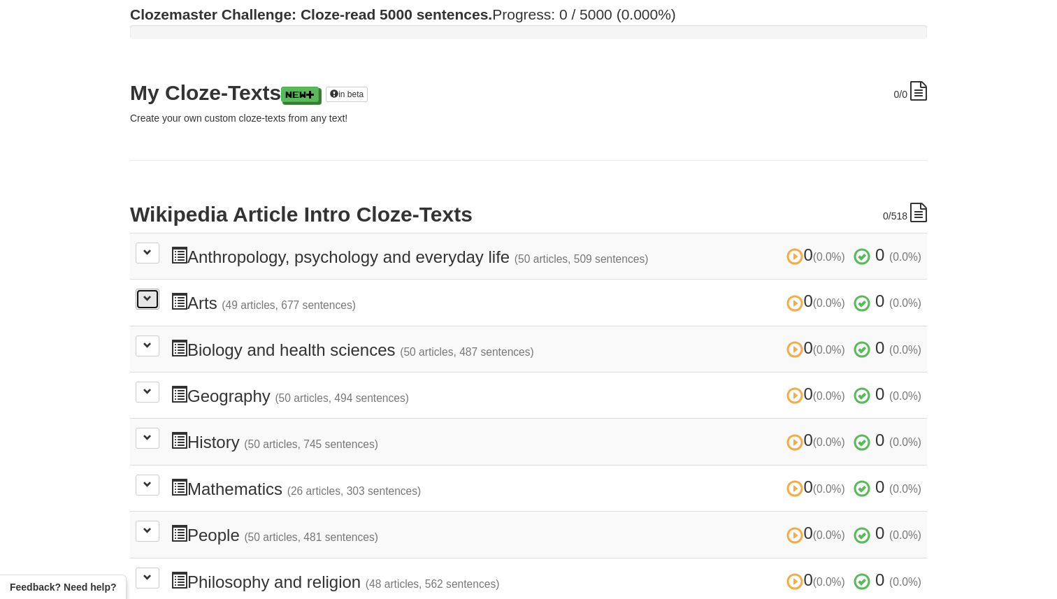
click at [152, 296] on button at bounding box center [148, 299] width 24 height 21
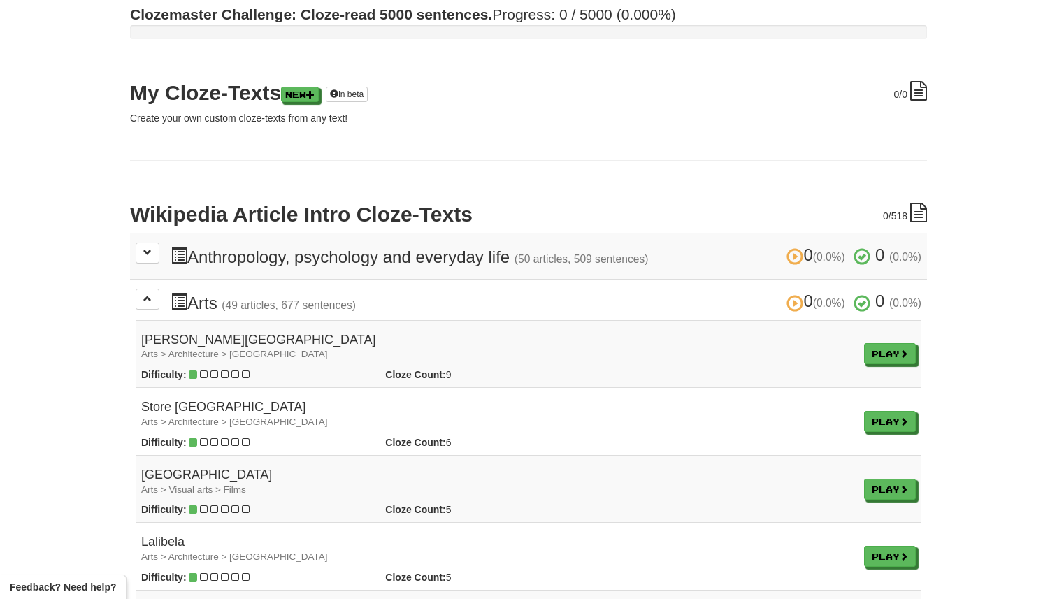
click at [880, 364] on td "Play" at bounding box center [890, 354] width 63 height 68
click at [877, 354] on link "Play" at bounding box center [891, 354] width 52 height 21
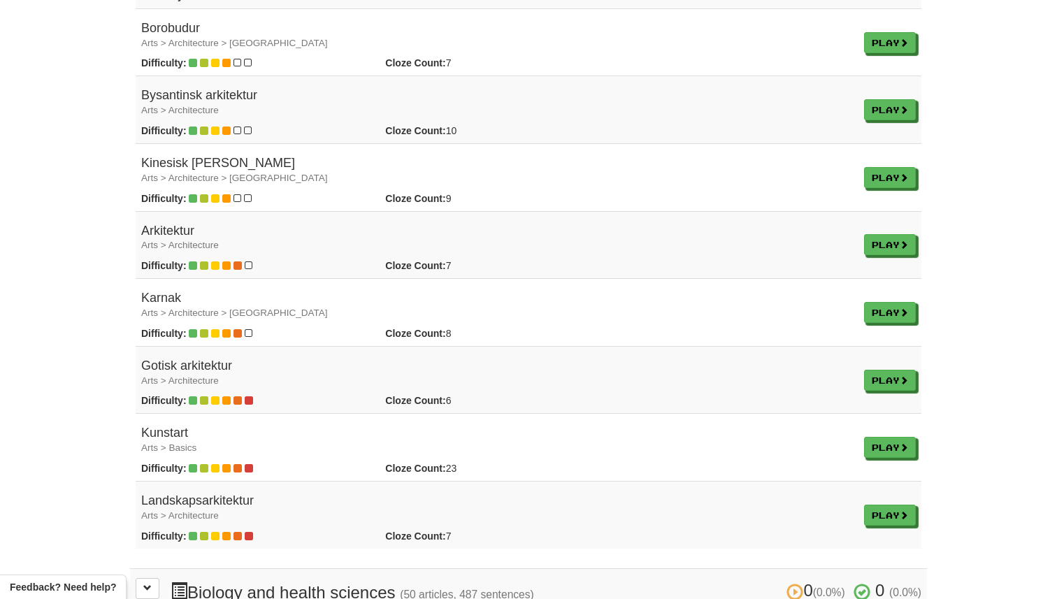
scroll to position [3218, 0]
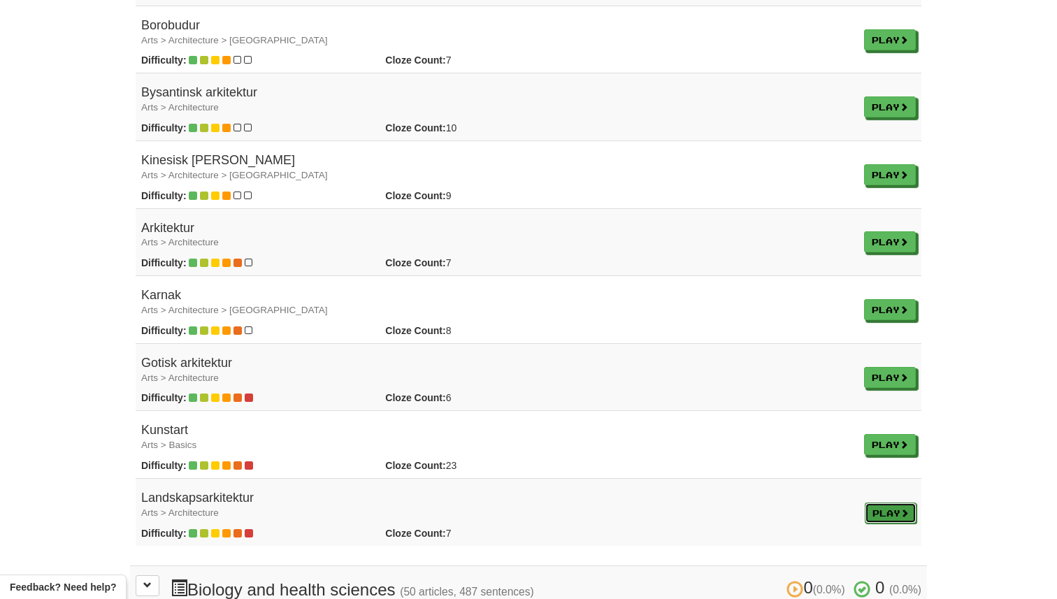
click at [895, 508] on link "Play" at bounding box center [891, 513] width 52 height 21
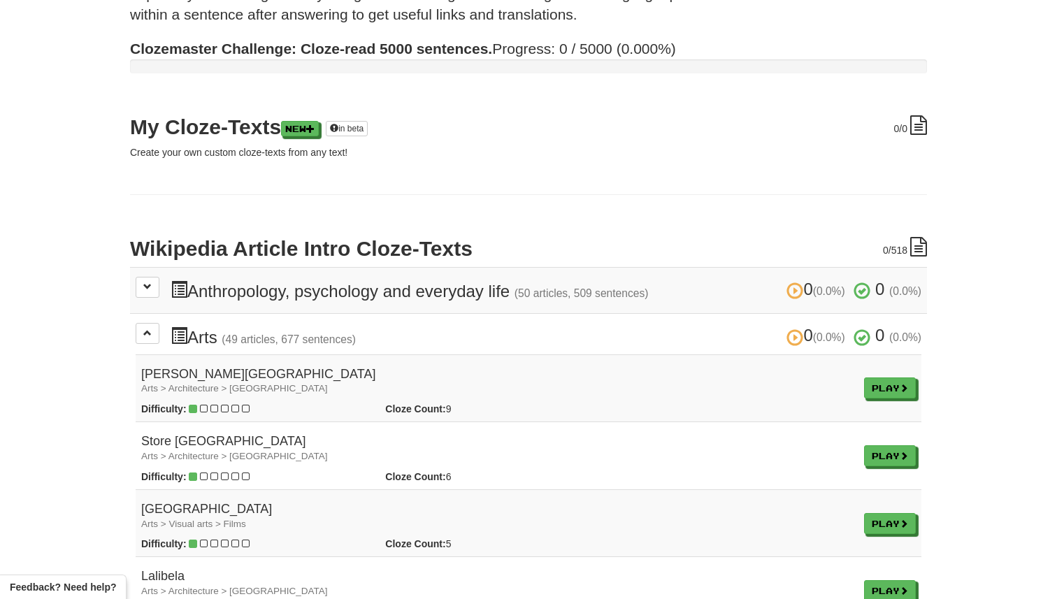
scroll to position [0, 0]
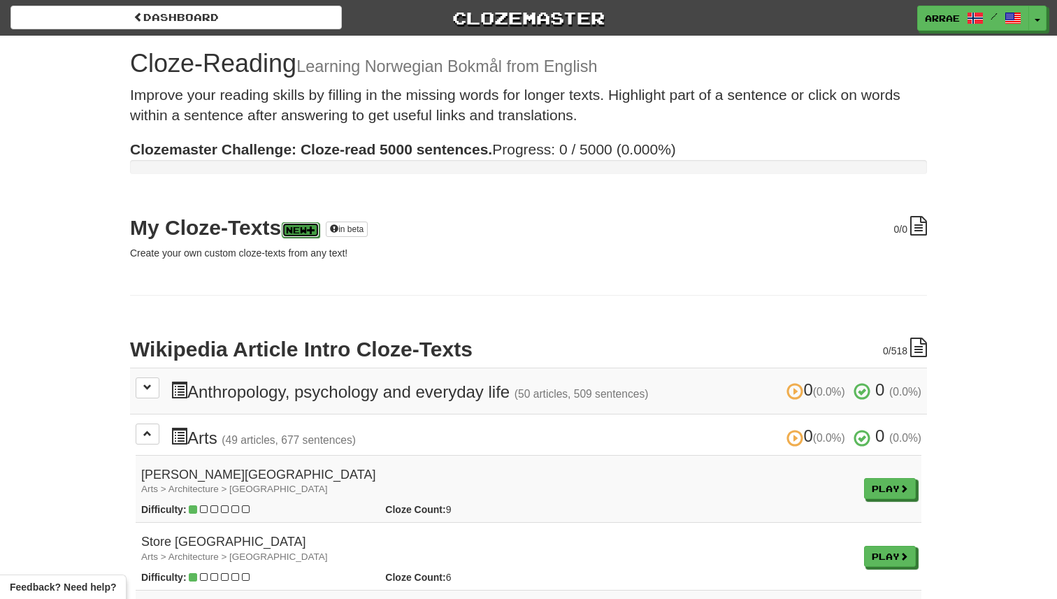
click at [315, 229] on span at bounding box center [311, 230] width 8 height 8
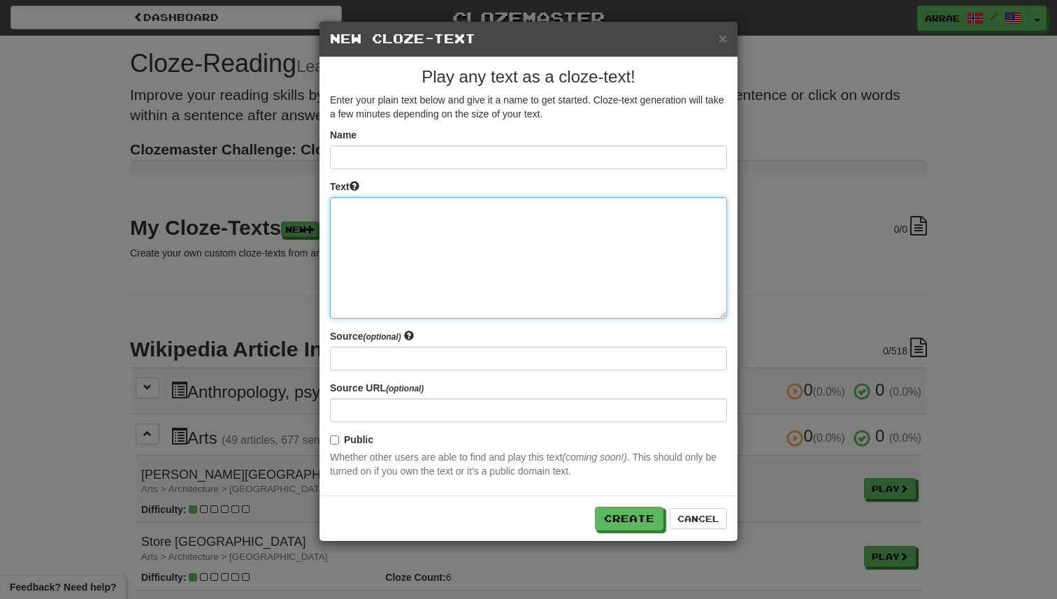
click at [347, 203] on textarea at bounding box center [528, 258] width 397 height 122
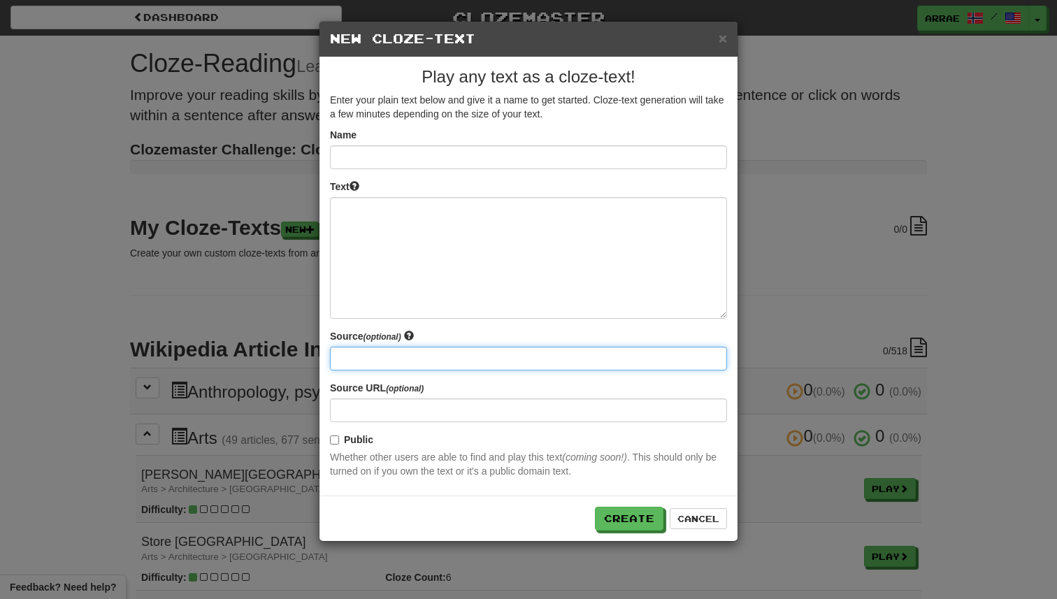
click at [404, 356] on input at bounding box center [528, 359] width 397 height 24
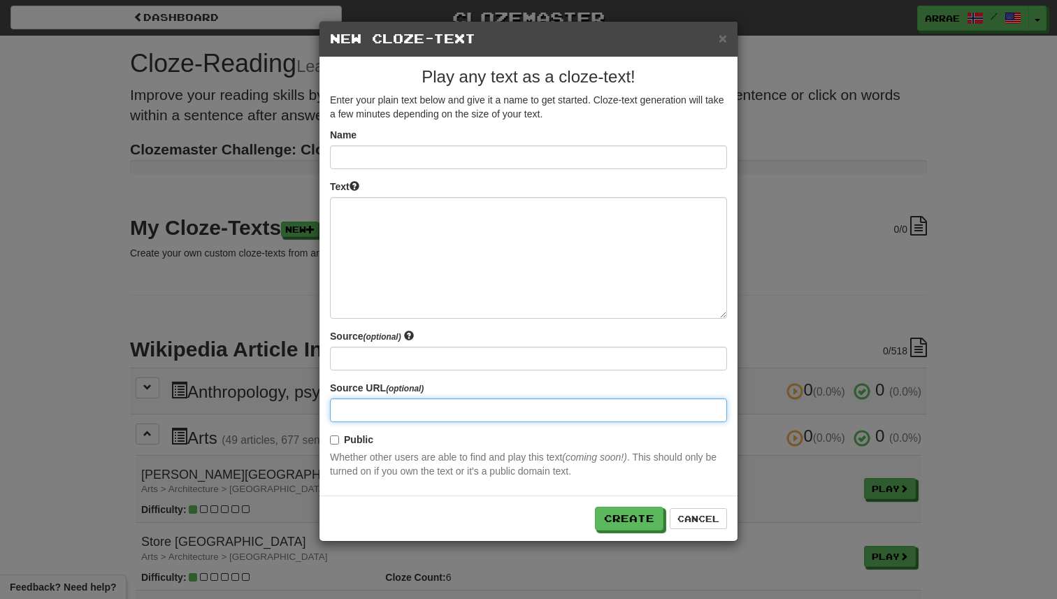
click at [396, 410] on input at bounding box center [528, 411] width 397 height 24
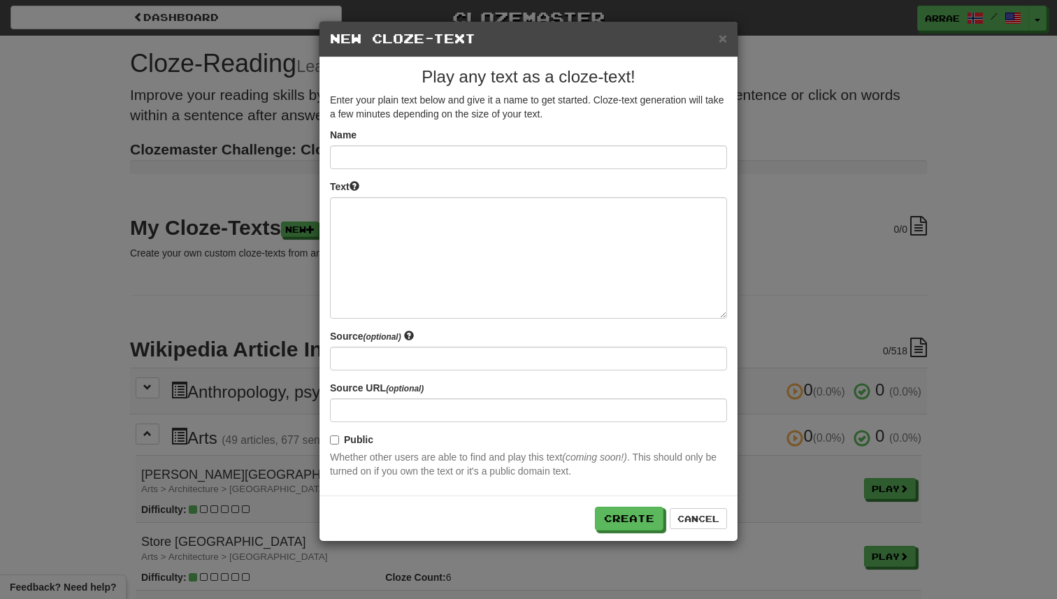
click at [717, 40] on h4 "New Cloze-Text" at bounding box center [528, 39] width 397 height 14
click at [722, 41] on button "×" at bounding box center [723, 38] width 8 height 15
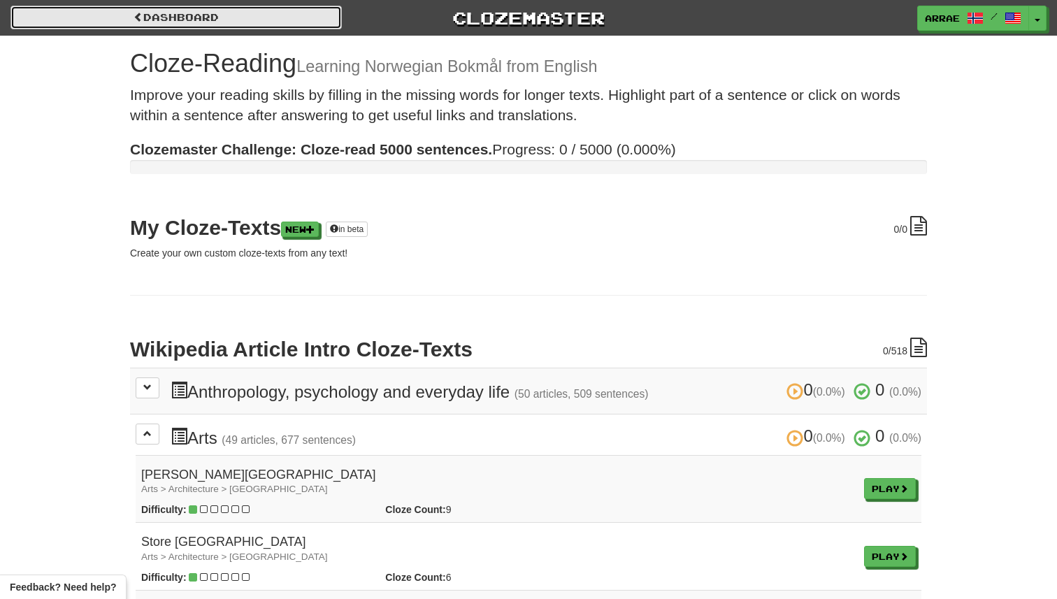
click at [51, 17] on link "Dashboard" at bounding box center [175, 18] width 331 height 24
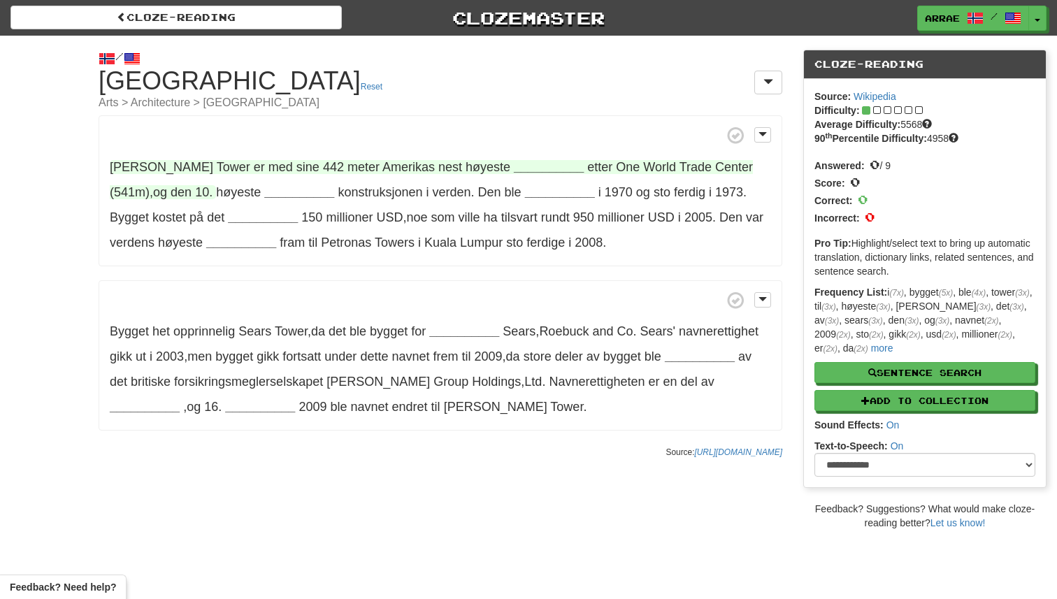
click at [514, 160] on strong "__________" at bounding box center [549, 167] width 70 height 14
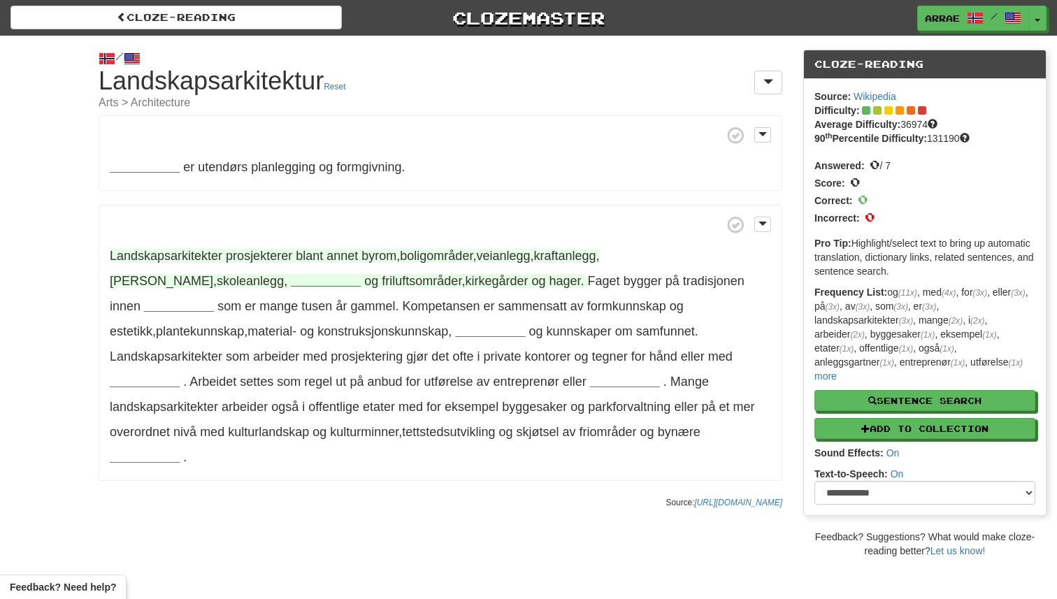
click at [291, 280] on strong "__________" at bounding box center [326, 281] width 70 height 14
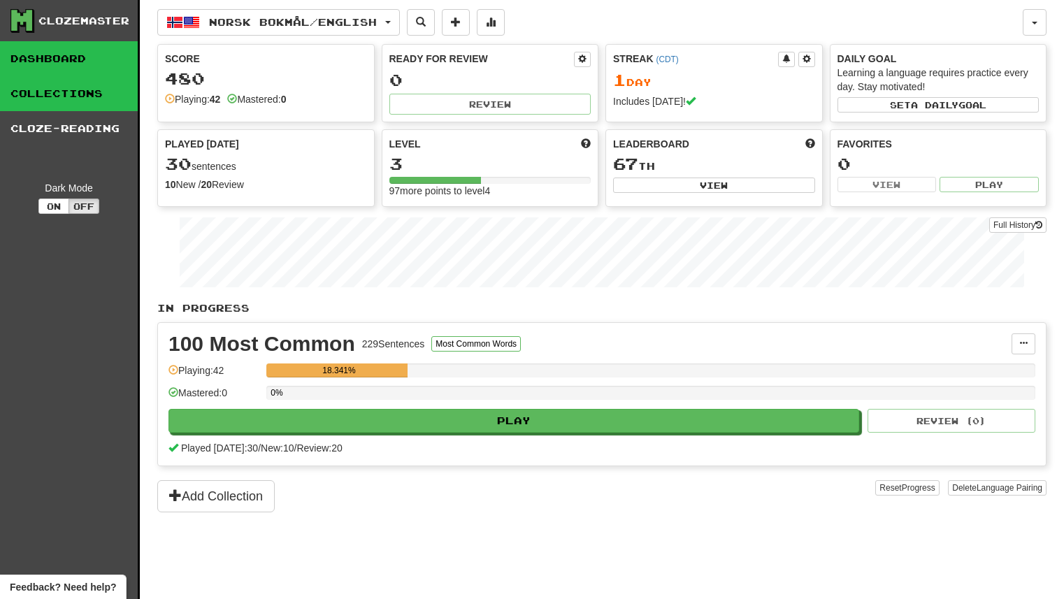
click at [70, 96] on link "Collections" at bounding box center [69, 93] width 138 height 35
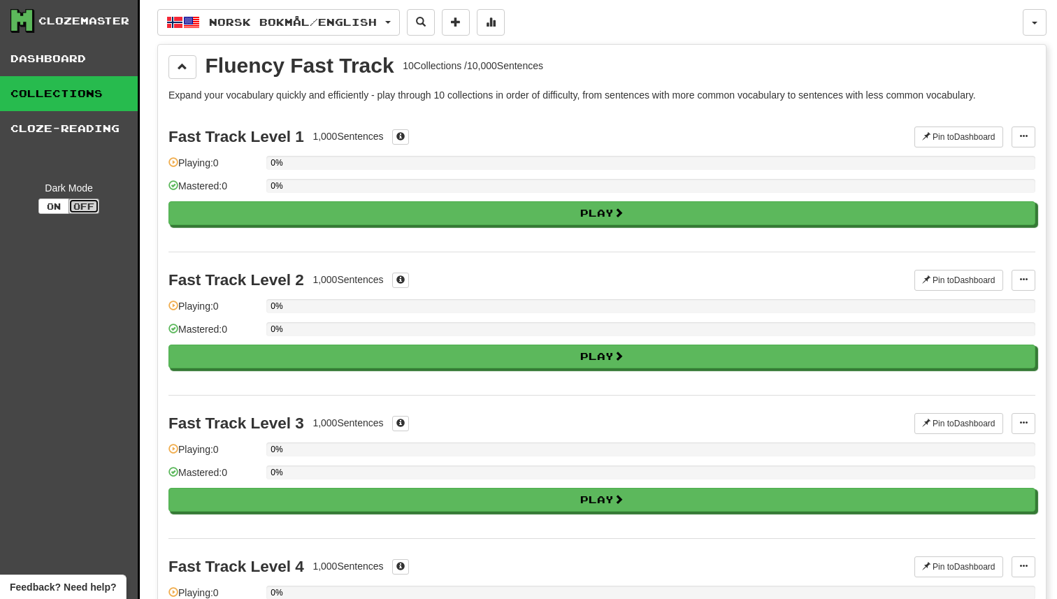
click at [82, 205] on button "Off" at bounding box center [84, 206] width 31 height 15
click at [60, 208] on button "On" at bounding box center [53, 206] width 31 height 15
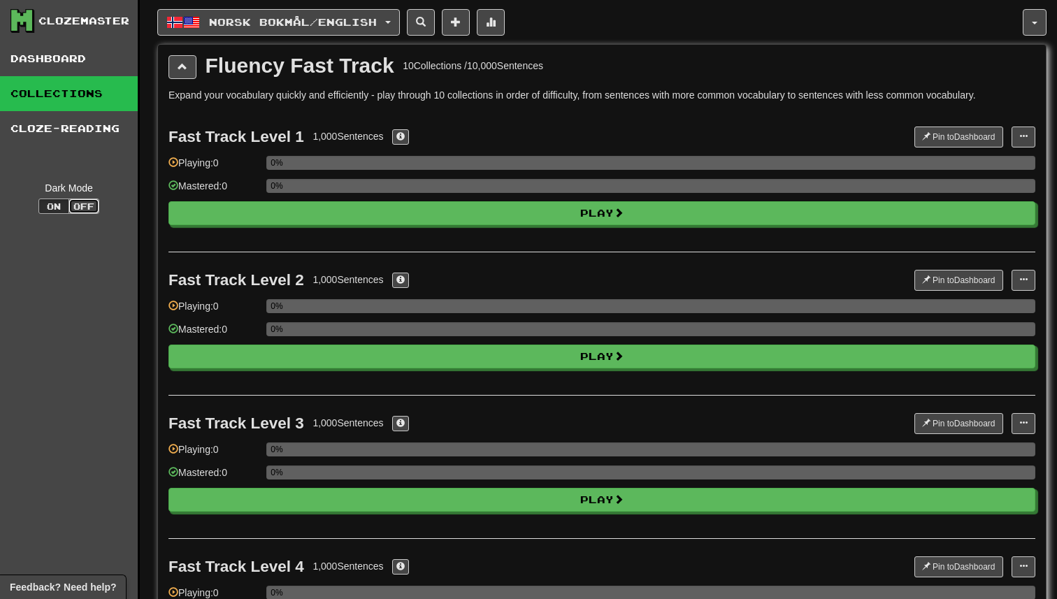
click at [70, 204] on button "Off" at bounding box center [84, 206] width 31 height 15
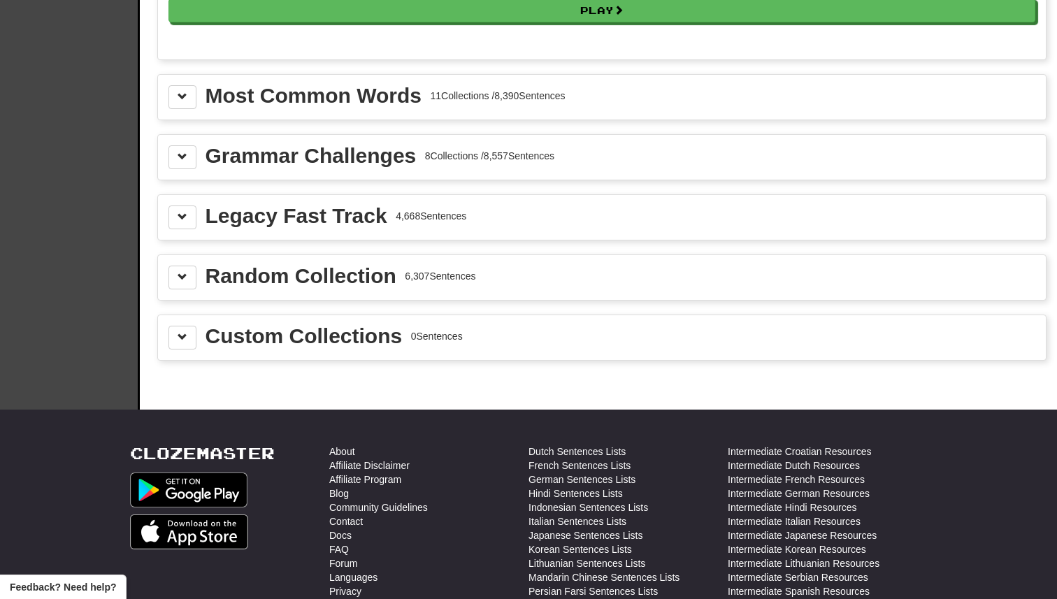
scroll to position [1357, 0]
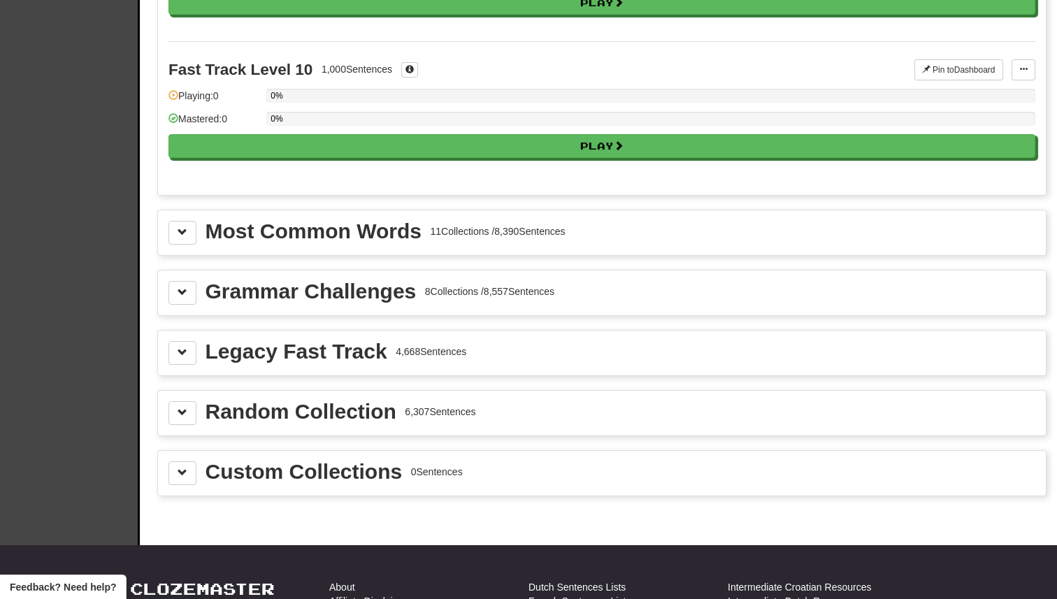
click at [318, 464] on div "Custom Collections" at bounding box center [304, 471] width 197 height 21
click at [190, 470] on button at bounding box center [182, 473] width 28 height 24
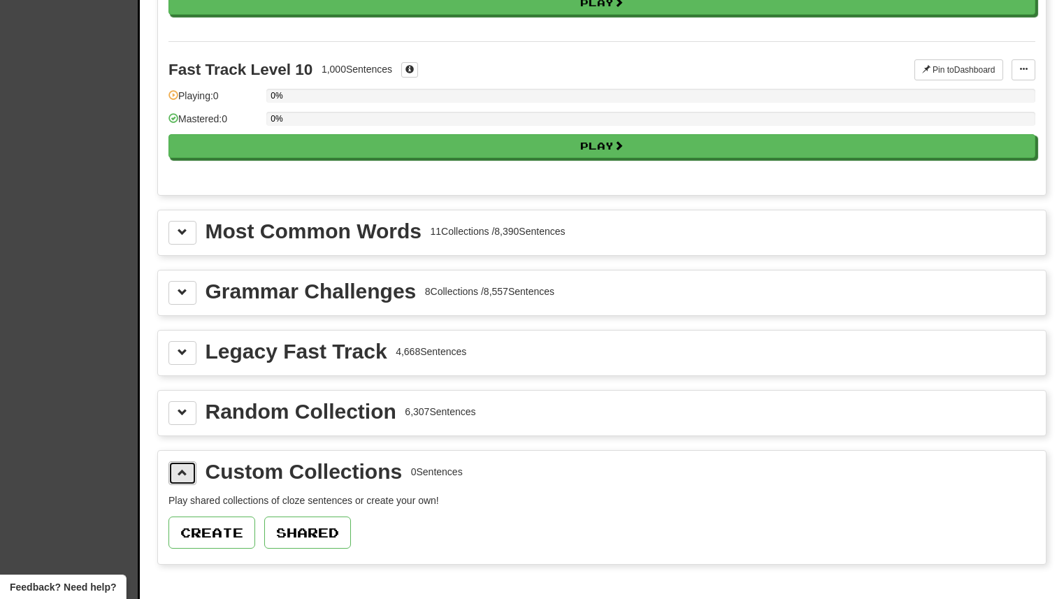
click at [190, 470] on button at bounding box center [182, 473] width 28 height 24
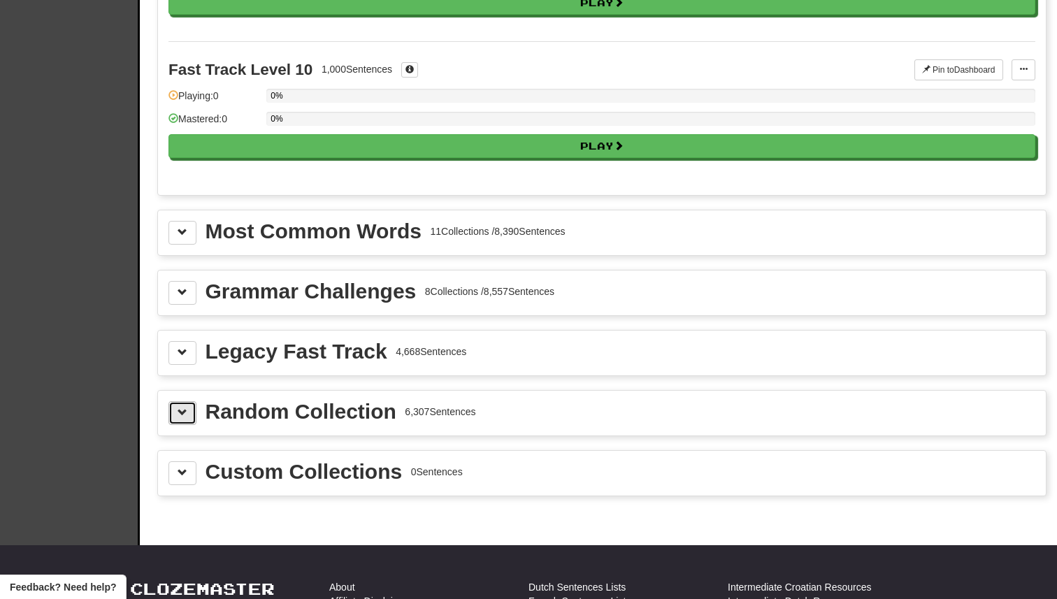
click at [187, 418] on button at bounding box center [182, 413] width 28 height 24
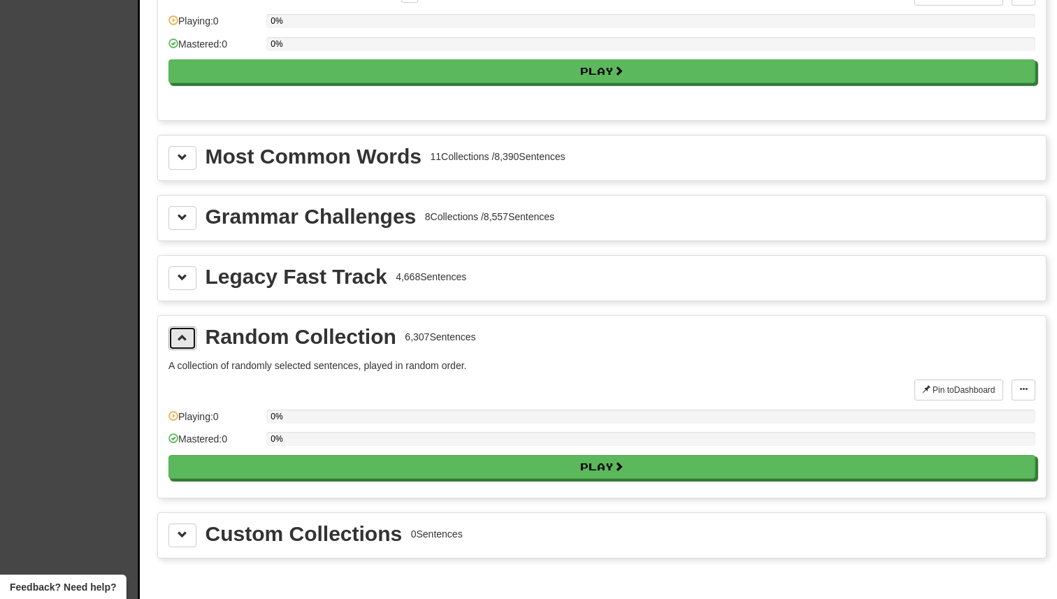
scroll to position [1430, 0]
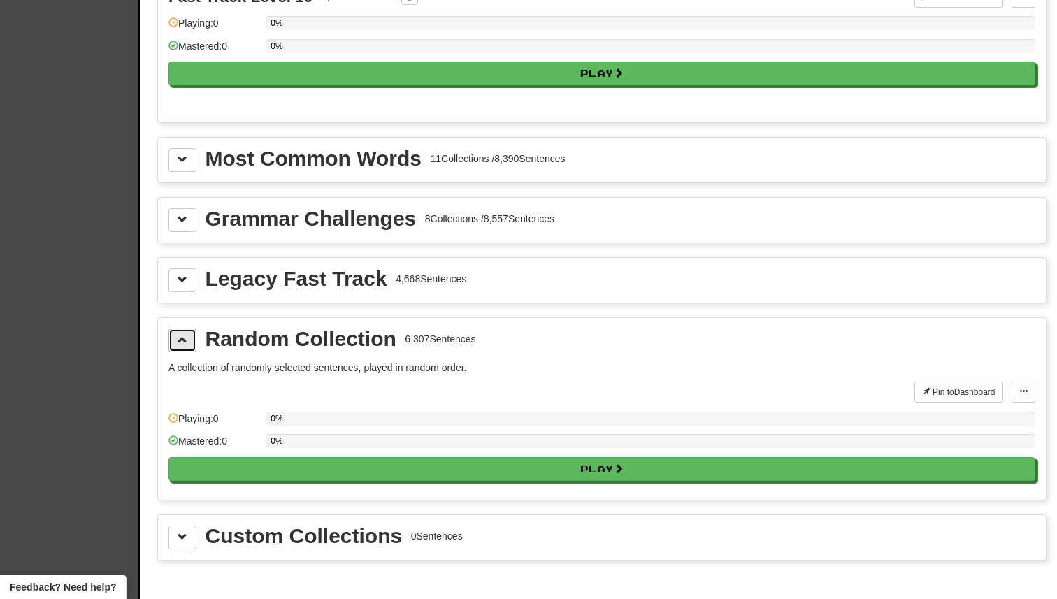
click at [178, 337] on span at bounding box center [183, 340] width 10 height 10
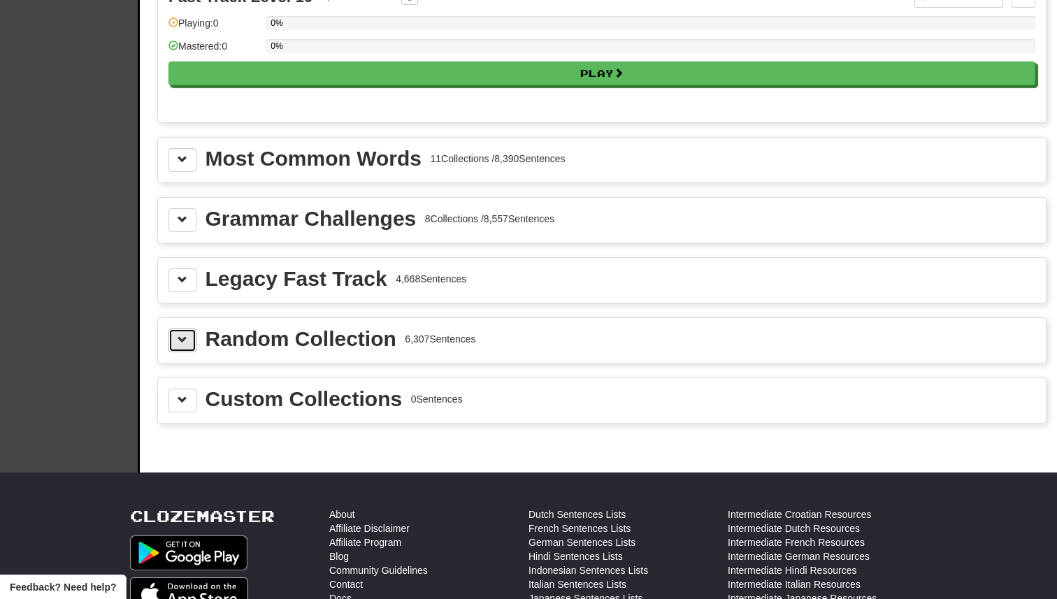
click at [178, 337] on span at bounding box center [183, 340] width 10 height 10
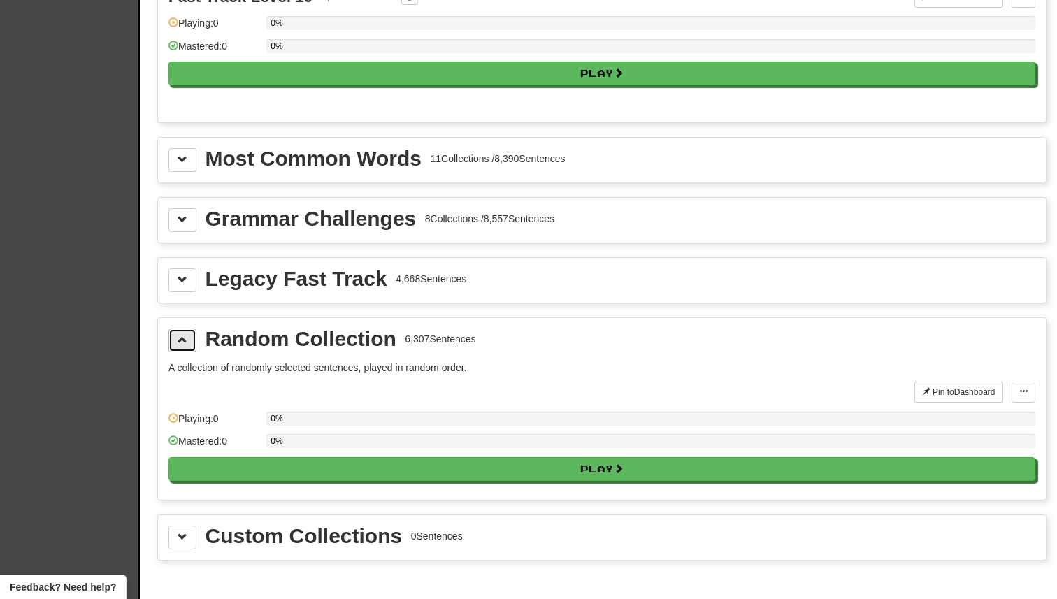
click at [178, 337] on span at bounding box center [183, 340] width 10 height 10
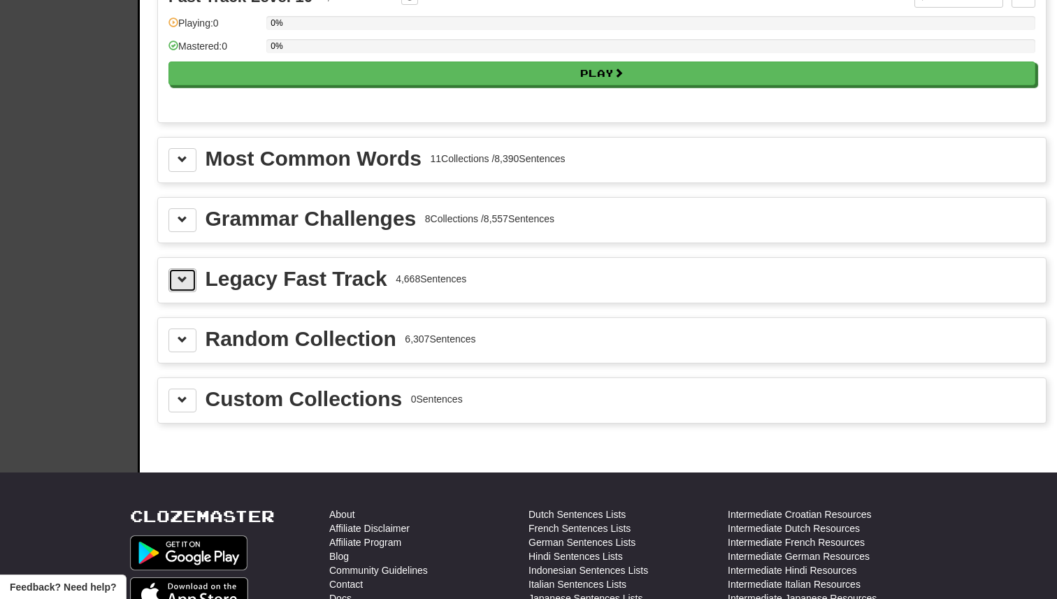
click at [183, 285] on span at bounding box center [183, 280] width 10 height 10
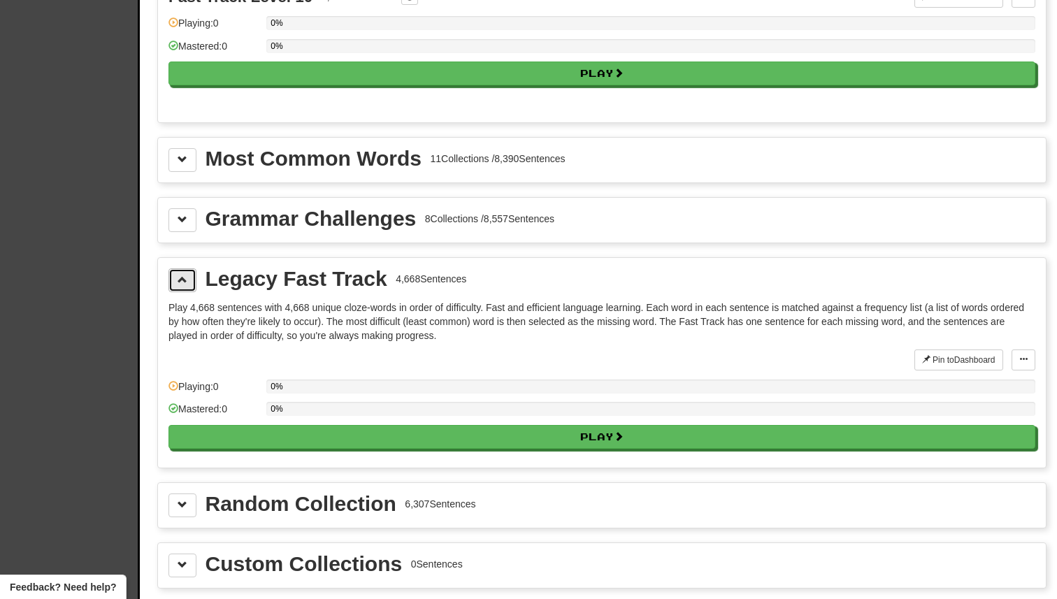
click at [183, 285] on span at bounding box center [183, 280] width 10 height 10
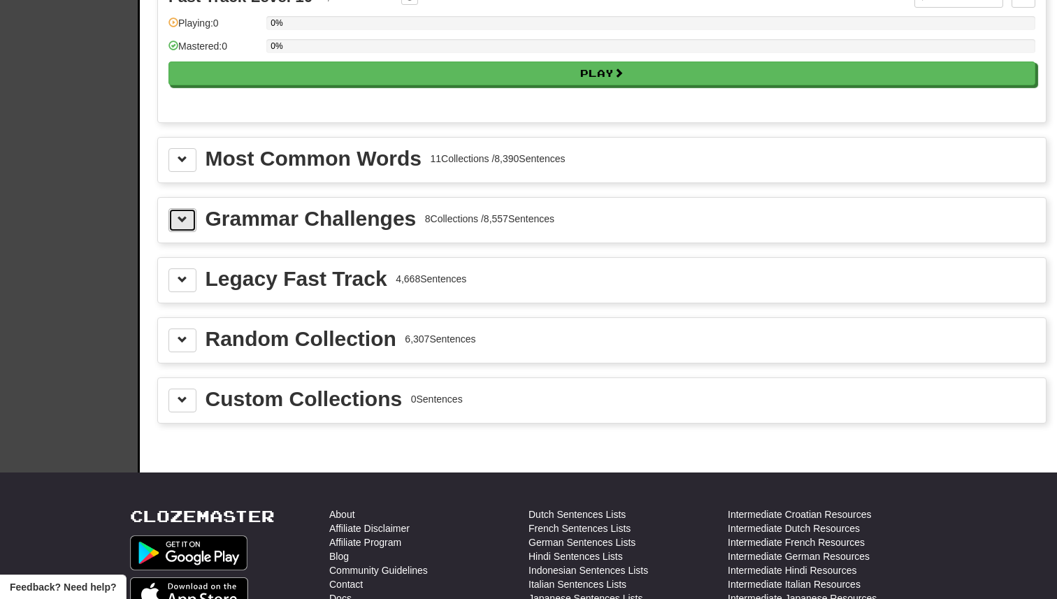
click at [187, 228] on button at bounding box center [182, 220] width 28 height 24
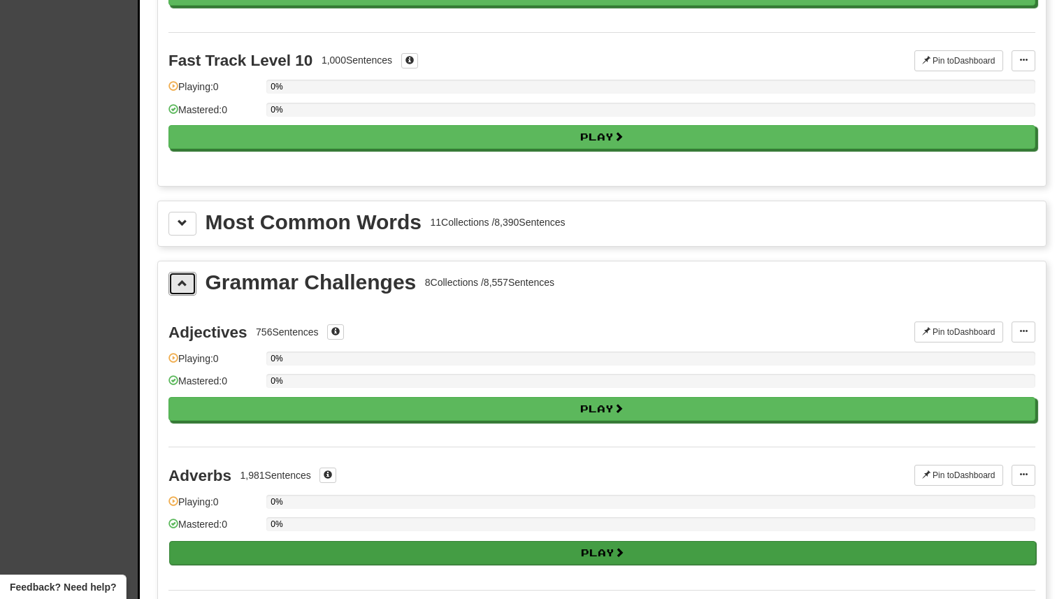
scroll to position [1351, 0]
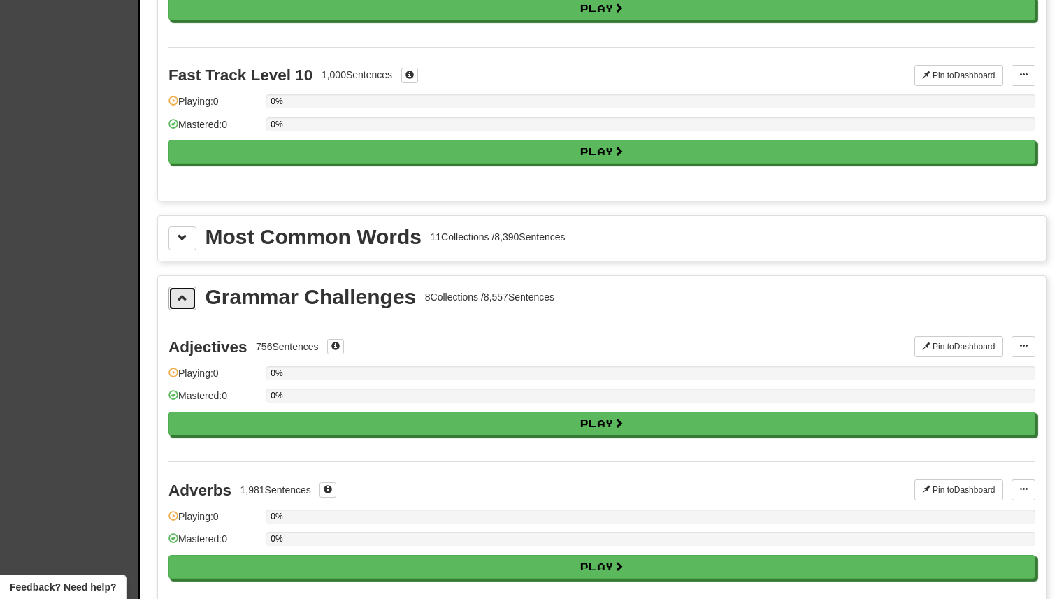
click at [180, 293] on span at bounding box center [183, 298] width 10 height 10
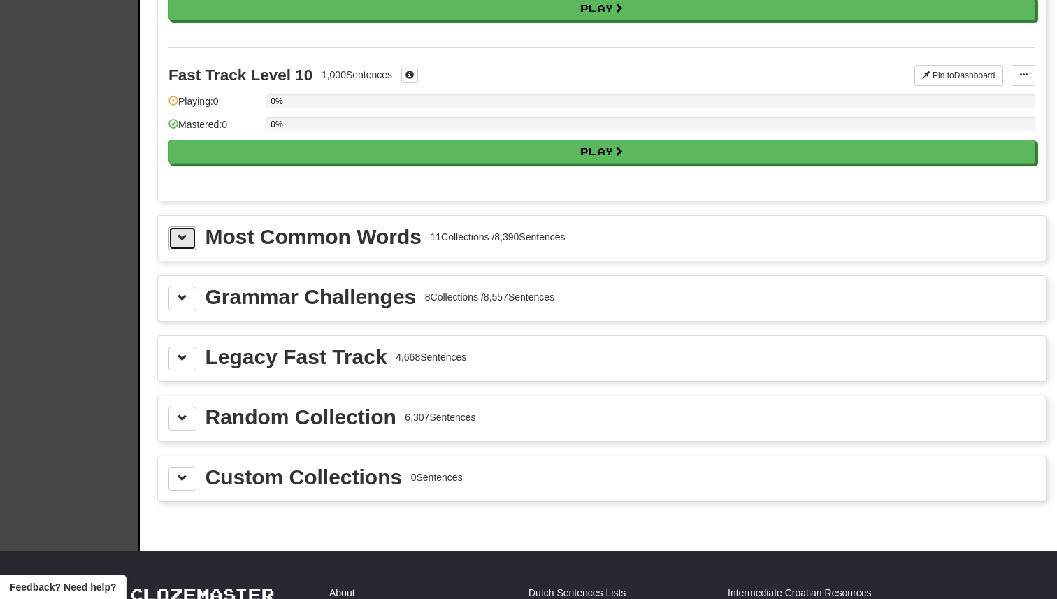
click at [183, 242] on span at bounding box center [183, 238] width 10 height 10
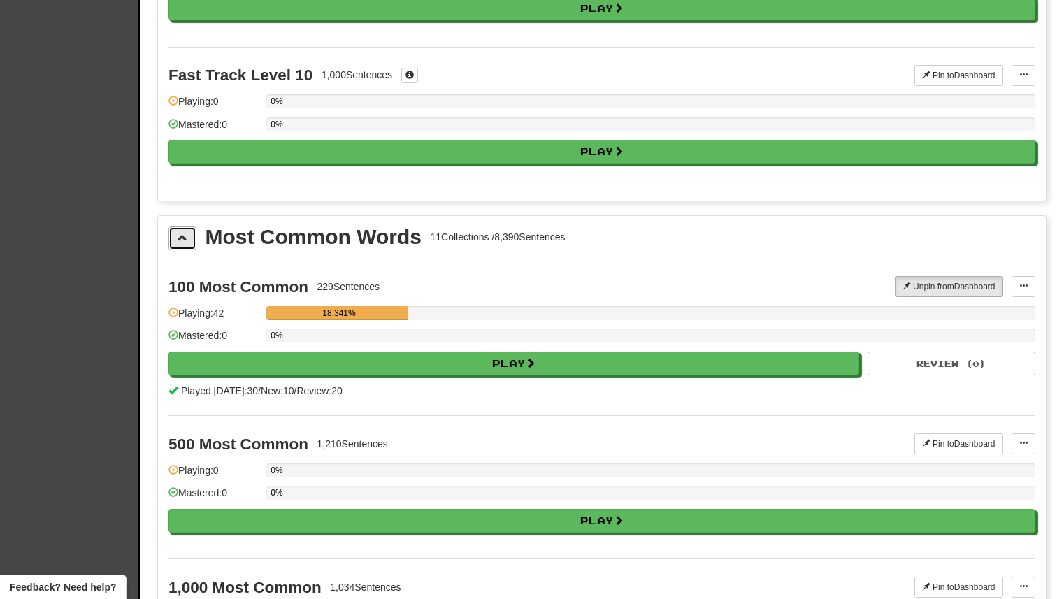
click at [183, 242] on span at bounding box center [183, 238] width 10 height 10
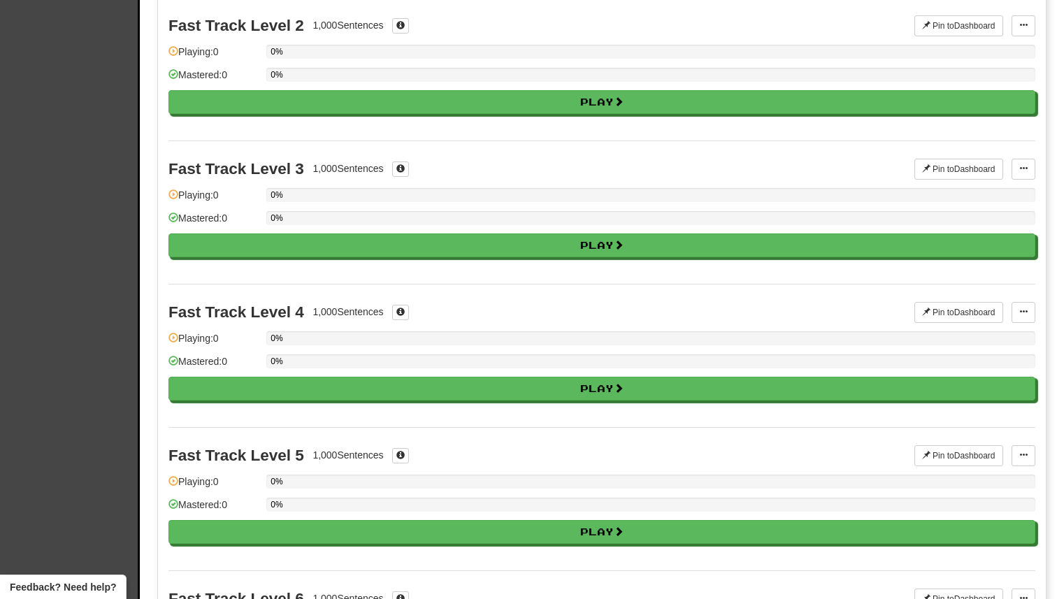
scroll to position [0, 0]
